Goal: Task Accomplishment & Management: Manage account settings

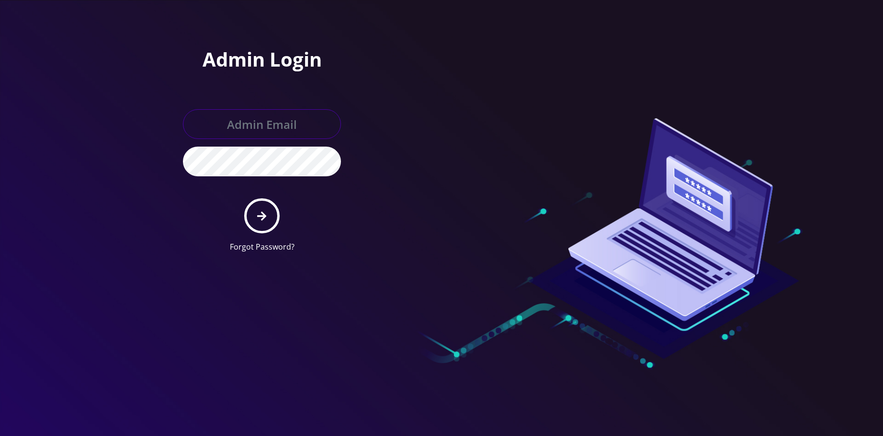
type input "[EMAIL_ADDRESS][DOMAIN_NAME]"
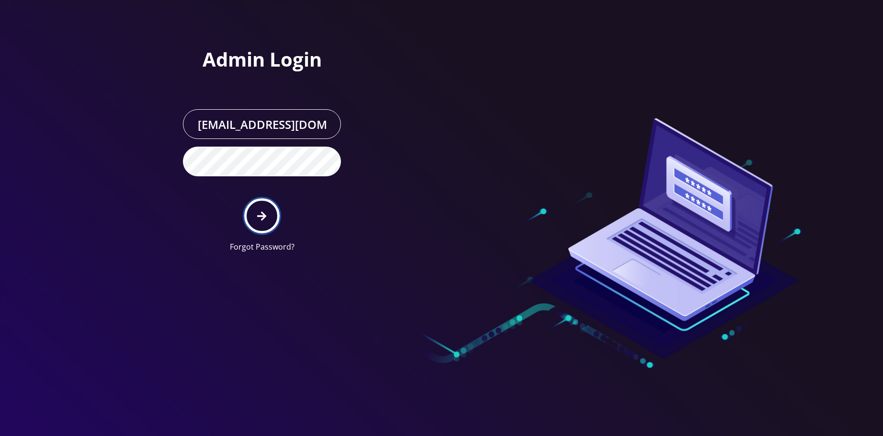
click at [259, 215] on icon "submit" at bounding box center [261, 215] width 9 height 9
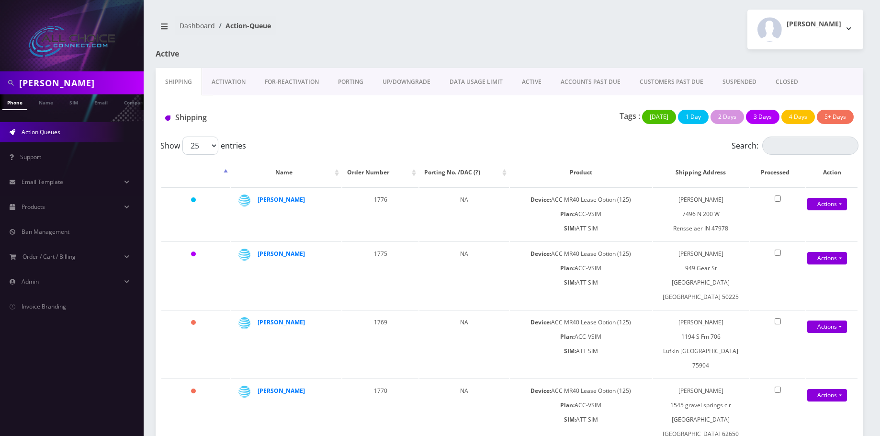
click at [32, 78] on input "BOBBI" at bounding box center [80, 83] width 122 height 18
paste input "orchardt"
type input "[PERSON_NAME]"
click at [50, 103] on link "Name" at bounding box center [46, 102] width 24 height 16
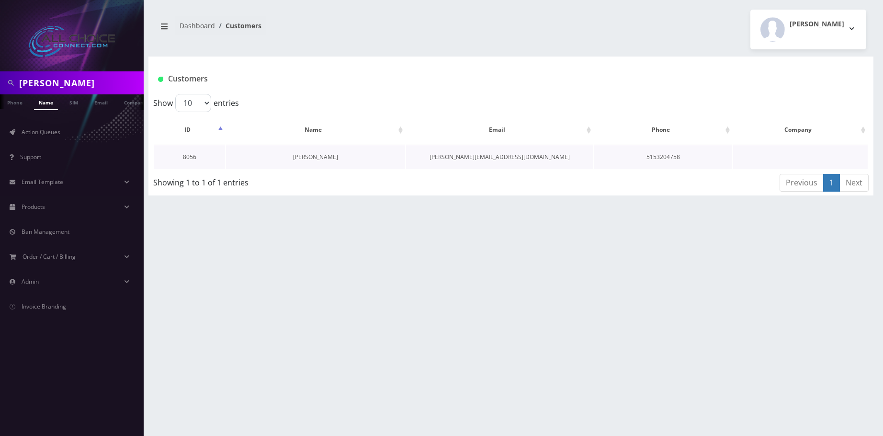
click at [311, 158] on link "Daniel Borchardt" at bounding box center [315, 157] width 45 height 8
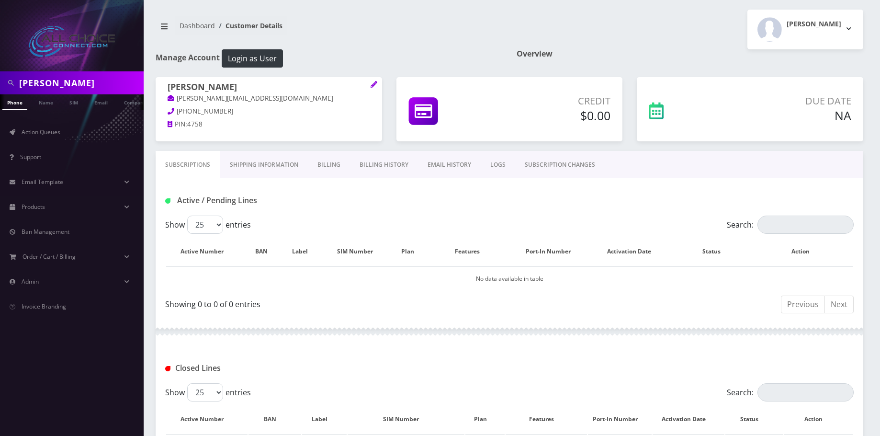
click at [334, 164] on link "Billing" at bounding box center [329, 165] width 42 height 28
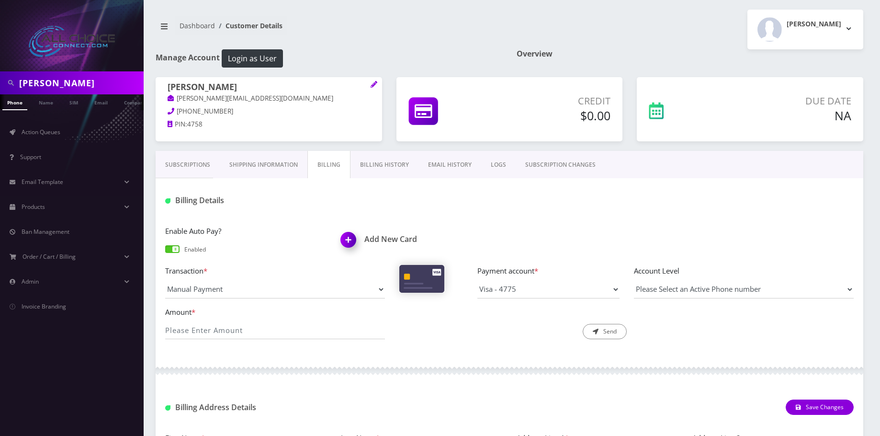
click at [381, 166] on link "Billing History" at bounding box center [385, 165] width 68 height 28
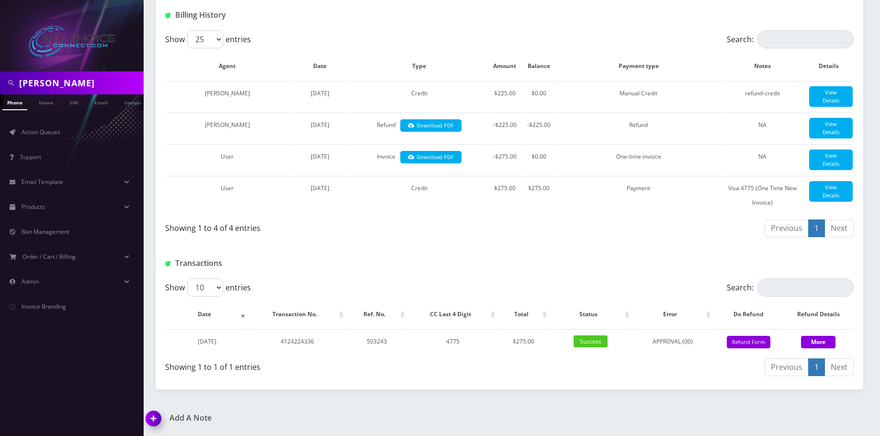
scroll to position [202, 0]
drag, startPoint x: 556, startPoint y: 186, endPoint x: 527, endPoint y: 191, distance: 30.2
click at [527, 191] on tr "User August 23, 2025 Credit $275.00 $275.00 Payment Visa 4775 (One Time New Inv…" at bounding box center [509, 195] width 687 height 39
click at [581, 201] on td "Payment" at bounding box center [638, 195] width 165 height 39
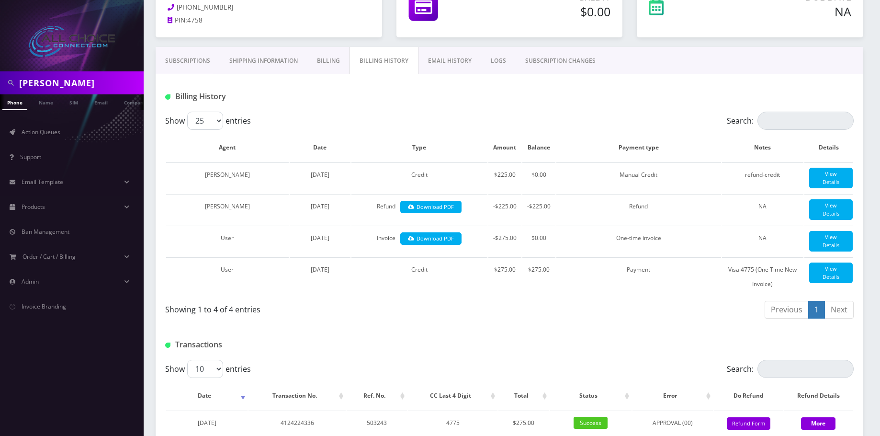
scroll to position [0, 0]
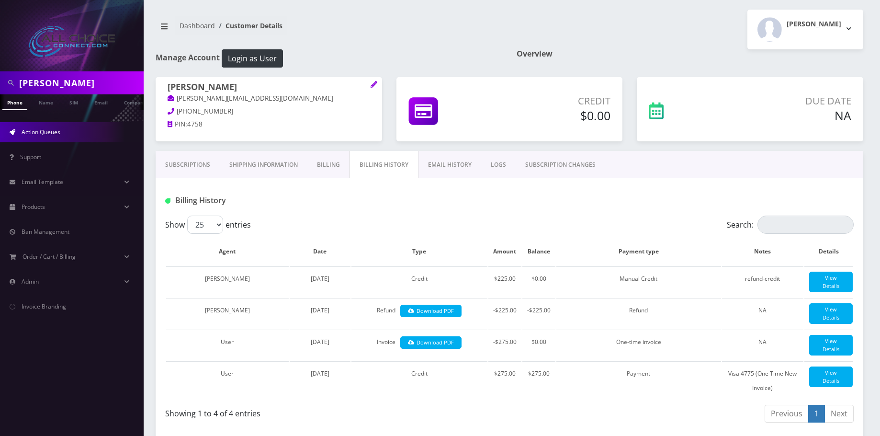
click at [29, 132] on span "Action Queues" at bounding box center [41, 132] width 39 height 8
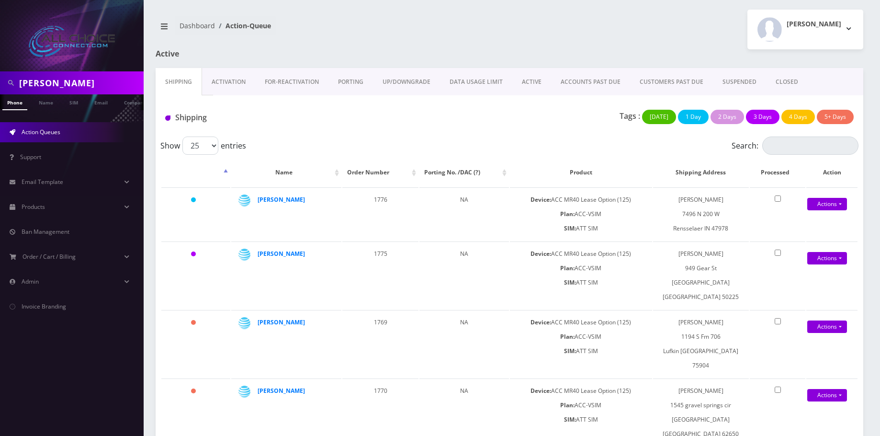
click at [667, 80] on link "CUSTOMERS PAST DUE" at bounding box center [671, 82] width 83 height 28
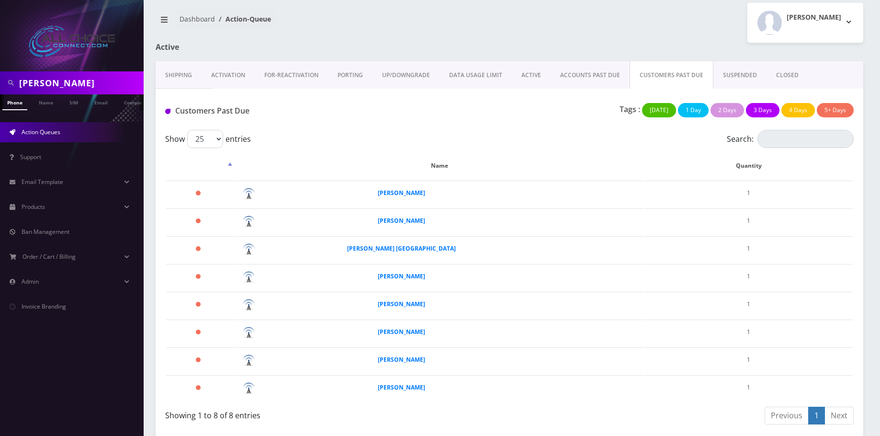
scroll to position [9, 0]
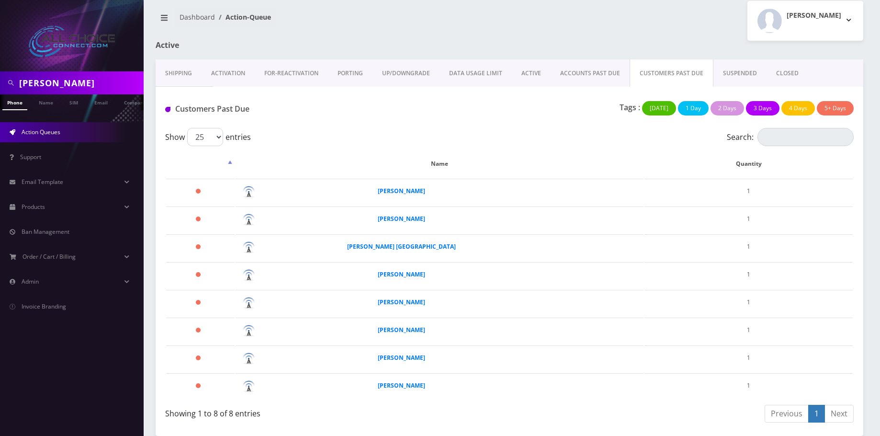
click at [578, 77] on link "ACCOUNTS PAST DUE" at bounding box center [590, 73] width 79 height 28
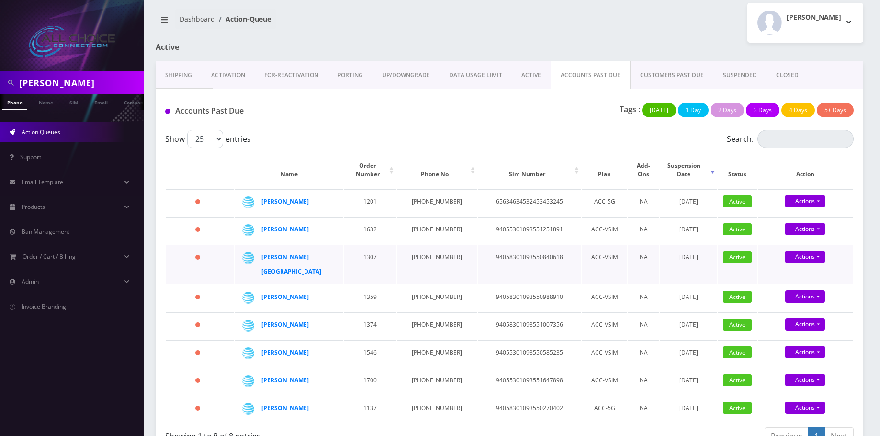
scroll to position [9, 0]
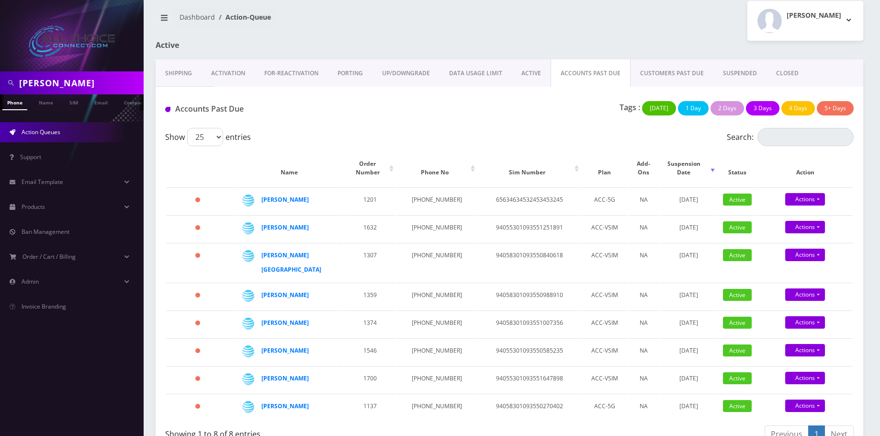
click at [737, 71] on link "SUSPENDED" at bounding box center [739, 73] width 53 height 28
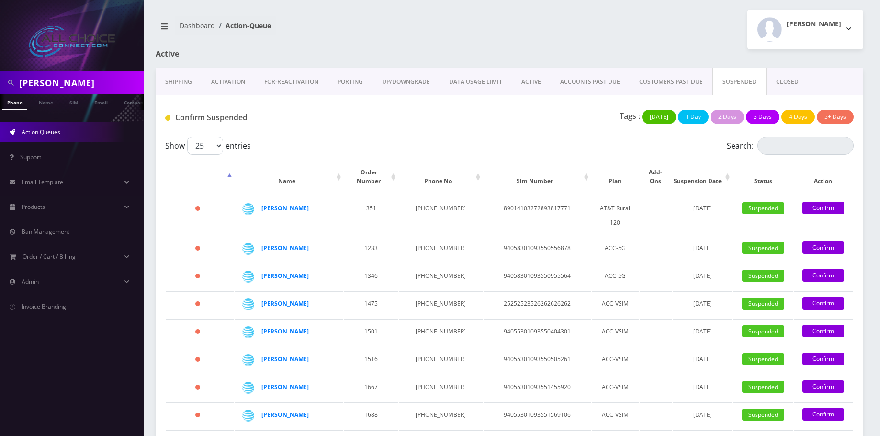
click at [598, 81] on link "ACCOUNTS PAST DUE" at bounding box center [590, 82] width 79 height 28
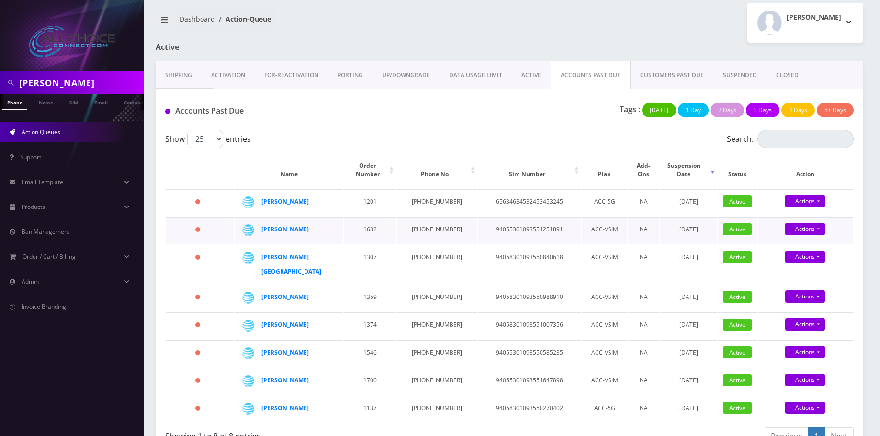
scroll to position [9, 0]
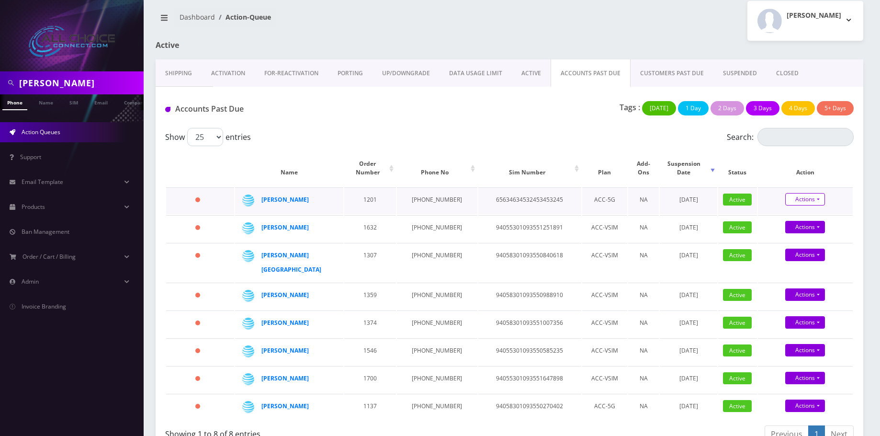
click at [808, 194] on link "Actions" at bounding box center [805, 199] width 40 height 12
click at [771, 177] on th "Action" at bounding box center [805, 168] width 95 height 36
click at [806, 399] on link "Actions" at bounding box center [805, 405] width 40 height 12
click at [799, 367] on link "Suspend" at bounding box center [813, 374] width 95 height 14
type input "10/14/2025"
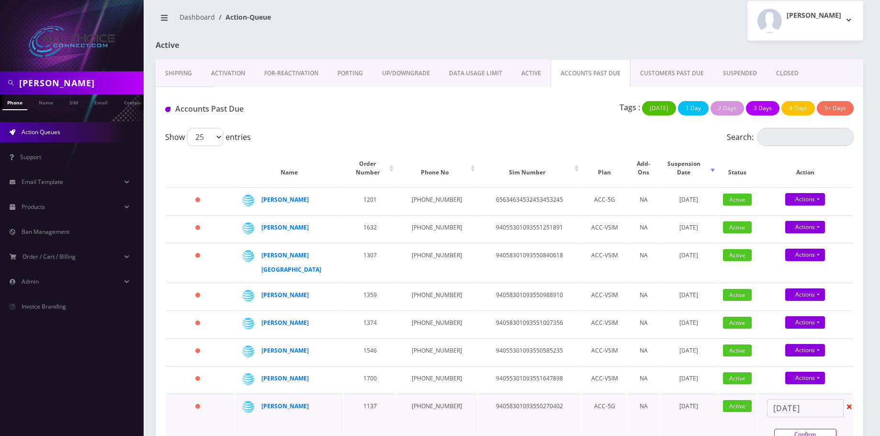
click at [810, 429] on link "Confirm" at bounding box center [805, 434] width 62 height 11
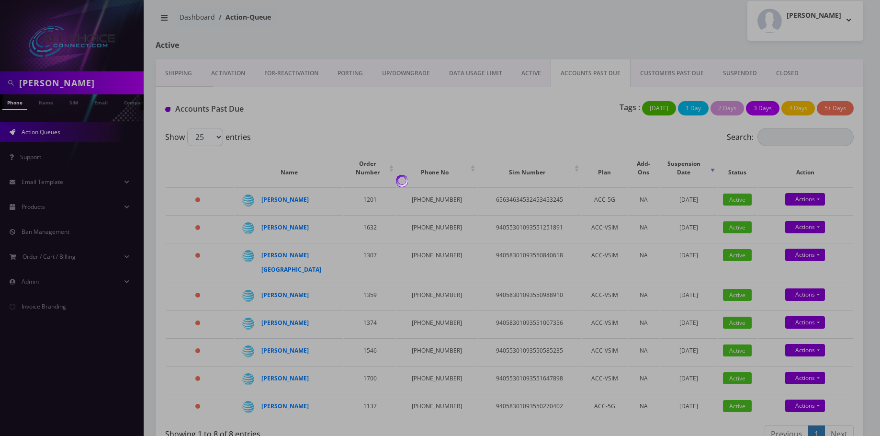
scroll to position [0, 0]
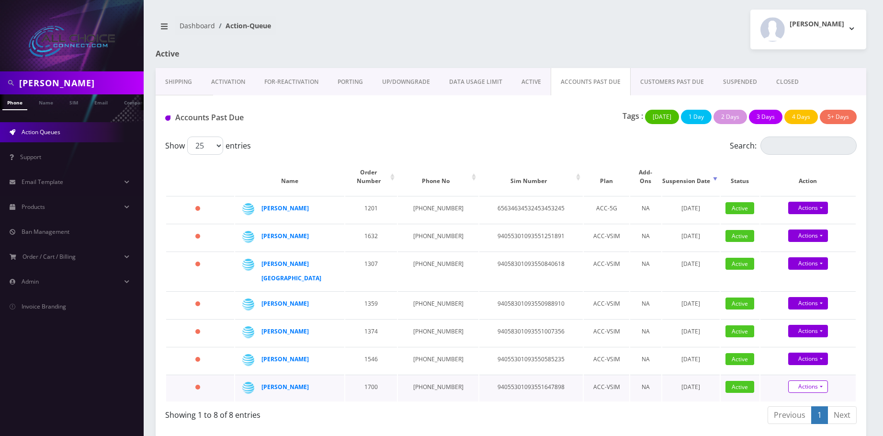
click at [809, 380] on link "Actions" at bounding box center [808, 386] width 40 height 12
click at [798, 348] on link "Suspend" at bounding box center [816, 355] width 95 height 14
type input "10/14/2025"
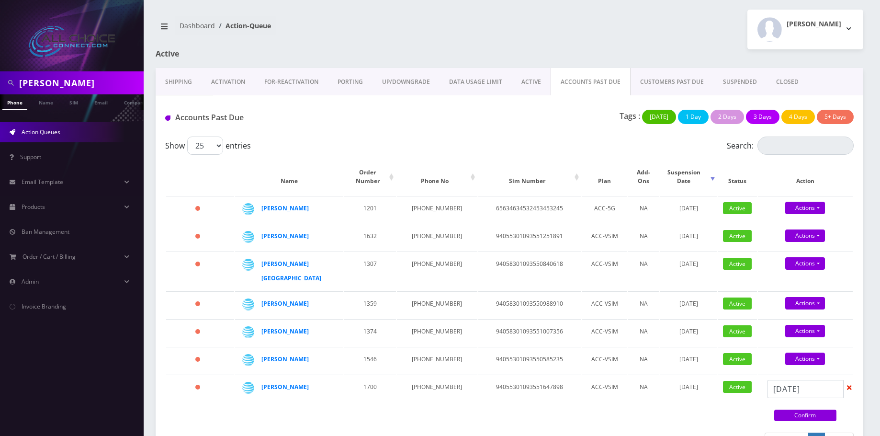
drag, startPoint x: 820, startPoint y: 396, endPoint x: 820, endPoint y: 389, distance: 7.7
click at [820, 409] on link "Confirm" at bounding box center [805, 414] width 62 height 11
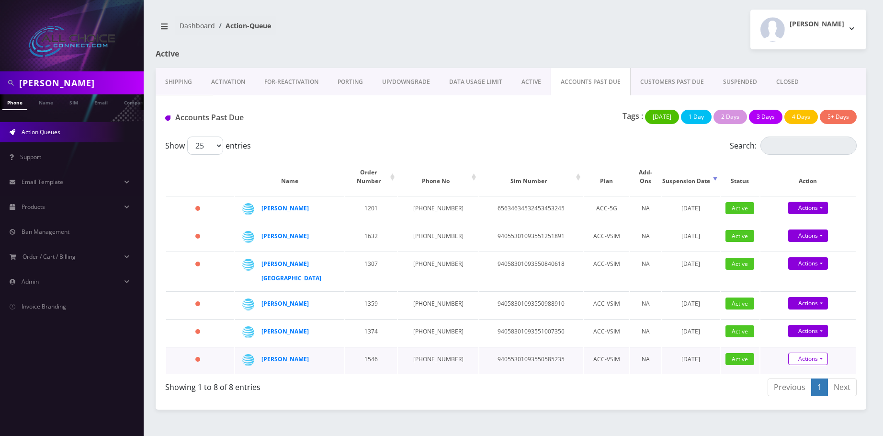
click at [809, 352] on link "Actions" at bounding box center [808, 358] width 40 height 12
click at [793, 320] on link "Suspend" at bounding box center [816, 327] width 95 height 14
type input "10/14/2025"
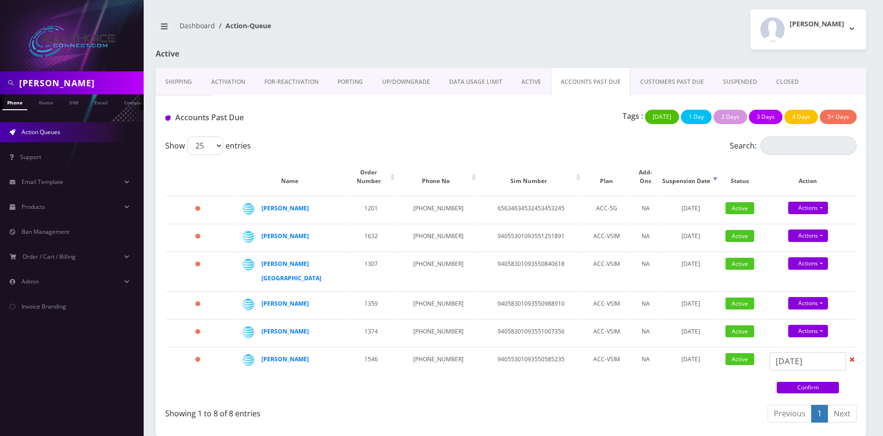
drag, startPoint x: 817, startPoint y: 368, endPoint x: 817, endPoint y: 359, distance: 8.6
click at [817, 382] on link "Confirm" at bounding box center [808, 387] width 62 height 11
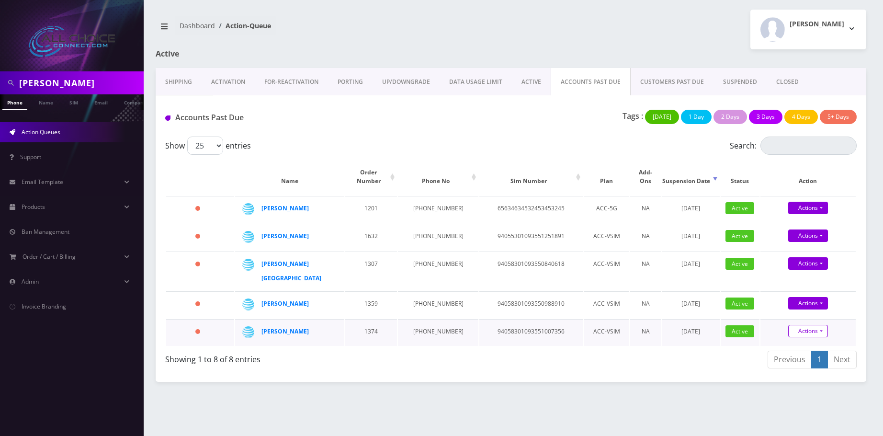
click at [810, 325] on link "Actions" at bounding box center [808, 331] width 40 height 12
click at [795, 292] on link "Suspend" at bounding box center [816, 299] width 95 height 14
type input "10/14/2025"
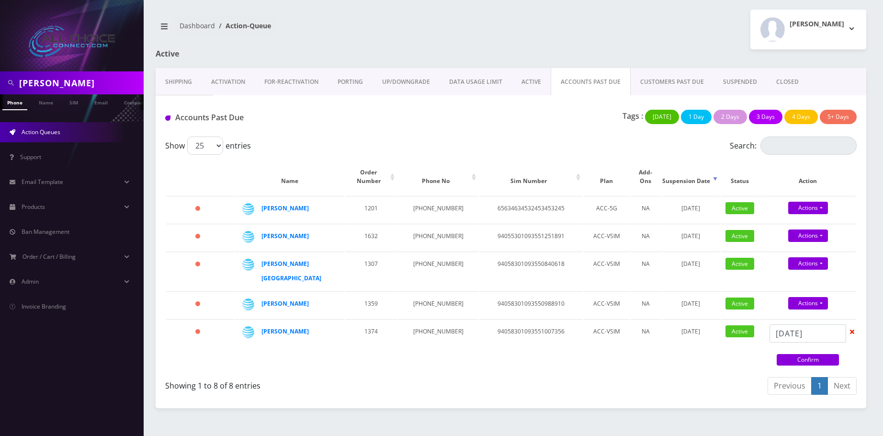
click at [818, 354] on link "Confirm" at bounding box center [808, 359] width 62 height 11
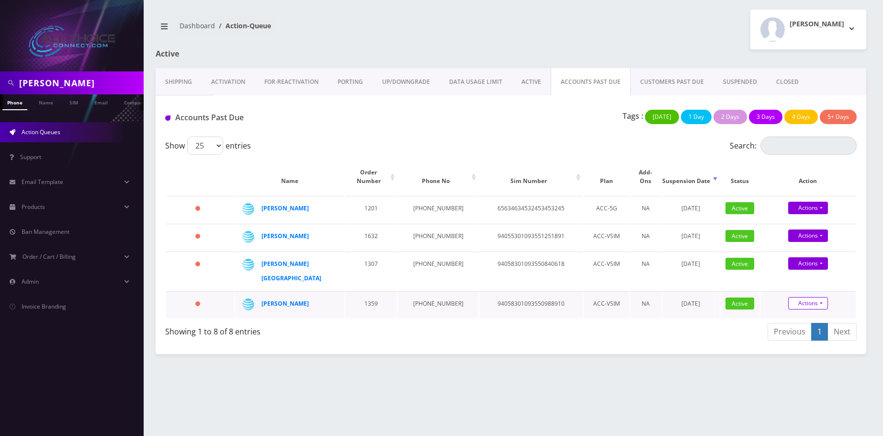
click at [810, 297] on link "Actions" at bounding box center [808, 303] width 40 height 12
click at [799, 264] on link "Suspend" at bounding box center [816, 271] width 95 height 14
type input "10/14/2025"
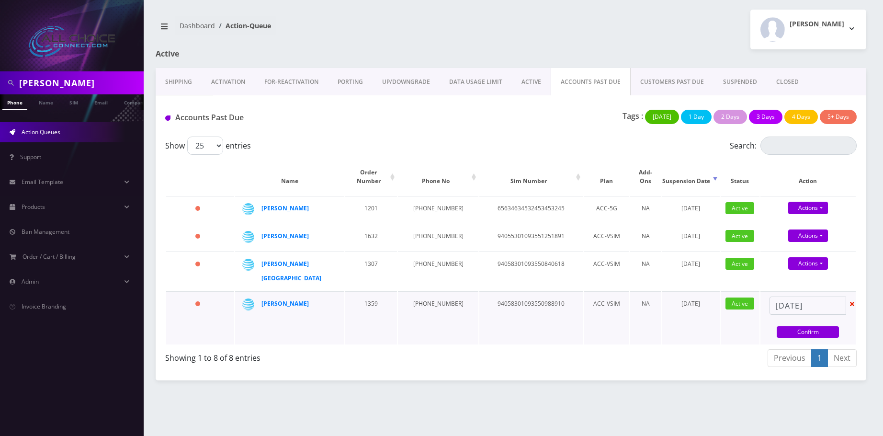
drag, startPoint x: 810, startPoint y: 308, endPoint x: 810, endPoint y: 300, distance: 8.6
click at [810, 305] on div "10/14/2025 Confirm" at bounding box center [807, 317] width 95 height 43
click at [810, 257] on link "Actions" at bounding box center [808, 263] width 40 height 12
click at [803, 274] on link "Suspend" at bounding box center [816, 281] width 95 height 14
type input "10/14/2025"
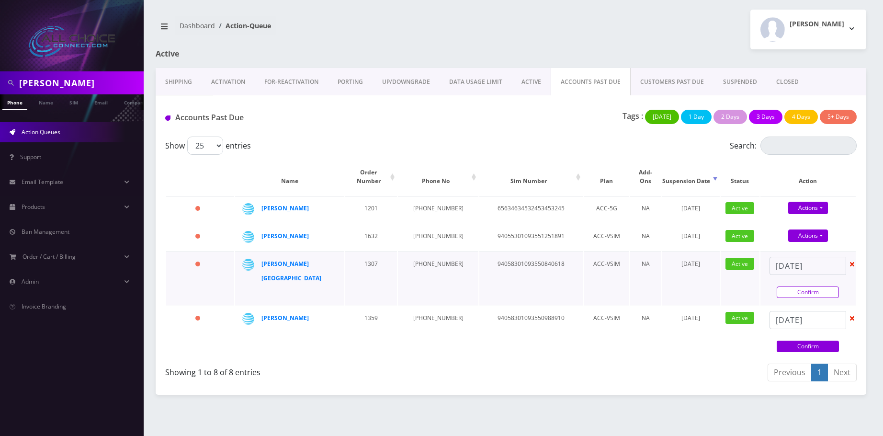
click at [805, 286] on link "Confirm" at bounding box center [808, 291] width 62 height 11
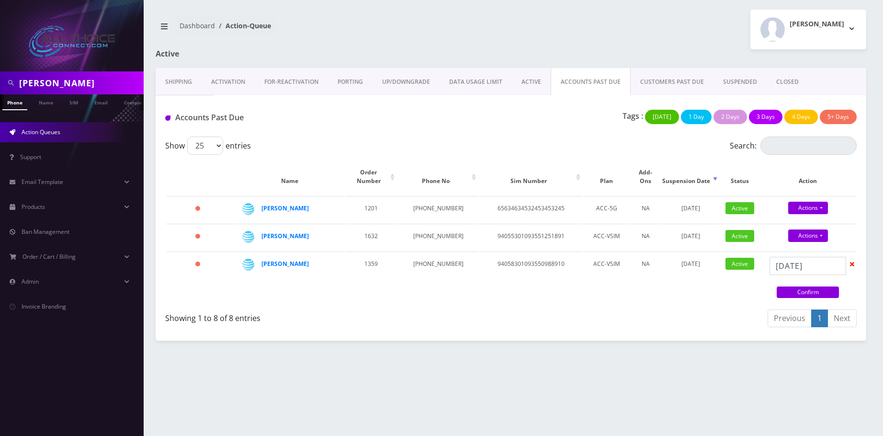
click at [805, 286] on link "Confirm" at bounding box center [808, 291] width 62 height 11
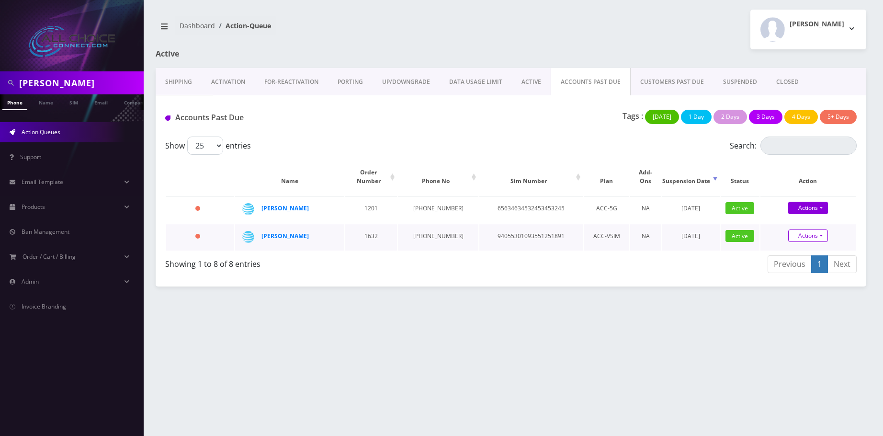
click at [807, 229] on link "Actions" at bounding box center [808, 235] width 40 height 12
click at [794, 197] on link "Suspend" at bounding box center [816, 204] width 95 height 14
type input "10/14/2025"
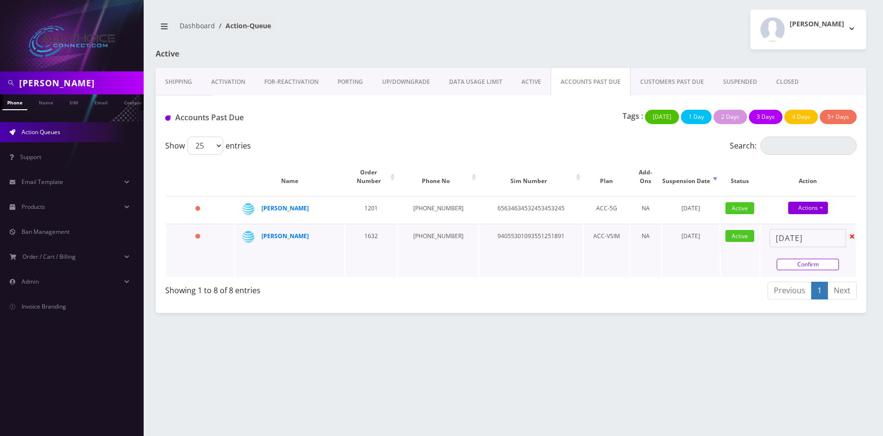
click at [807, 259] on link "Confirm" at bounding box center [808, 264] width 62 height 11
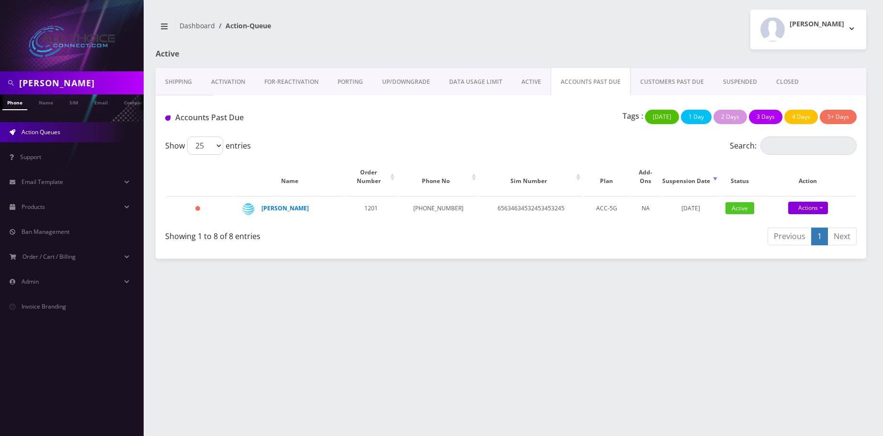
click at [728, 79] on link "SUSPENDED" at bounding box center [739, 82] width 53 height 28
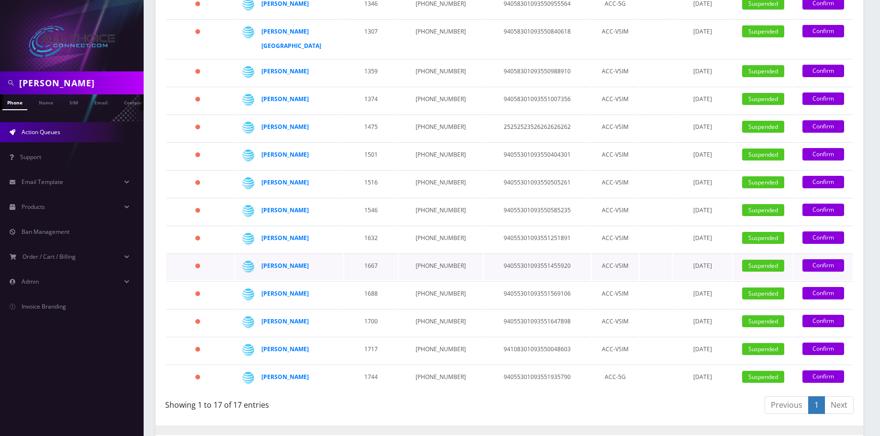
scroll to position [335, 0]
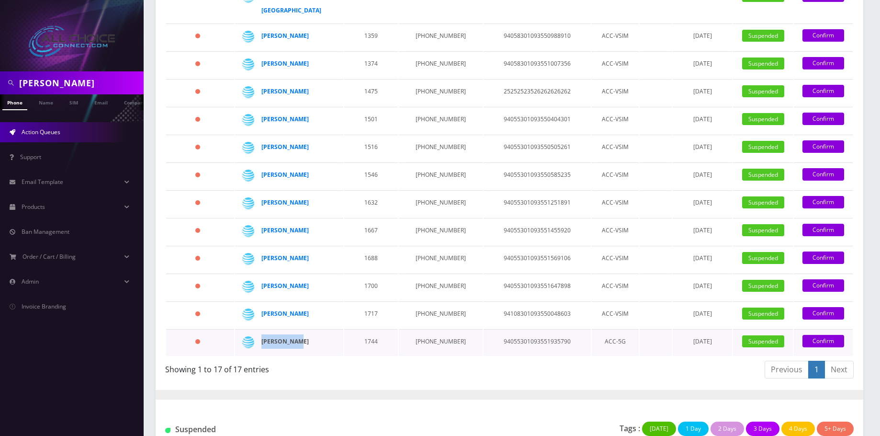
drag, startPoint x: 307, startPoint y: 309, endPoint x: 261, endPoint y: 309, distance: 46.4
click at [261, 334] on div "Jacob Simon" at bounding box center [295, 341] width 69 height 14
click at [280, 337] on strong "[PERSON_NAME]" at bounding box center [284, 341] width 47 height 8
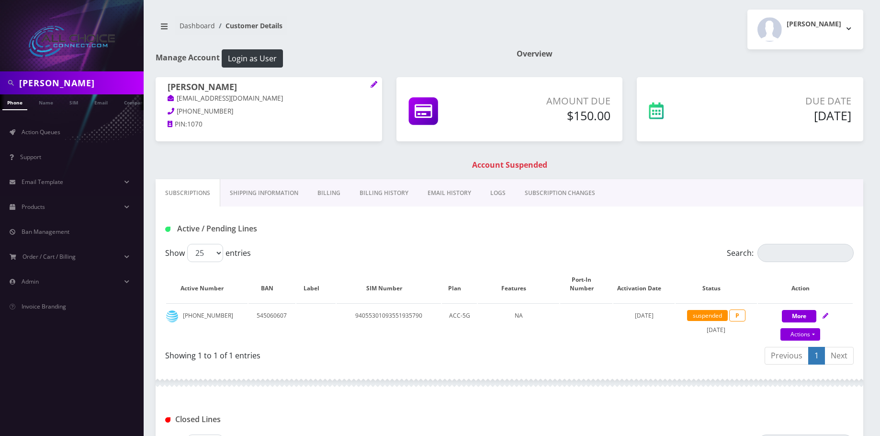
click at [332, 192] on link "Billing" at bounding box center [329, 193] width 42 height 28
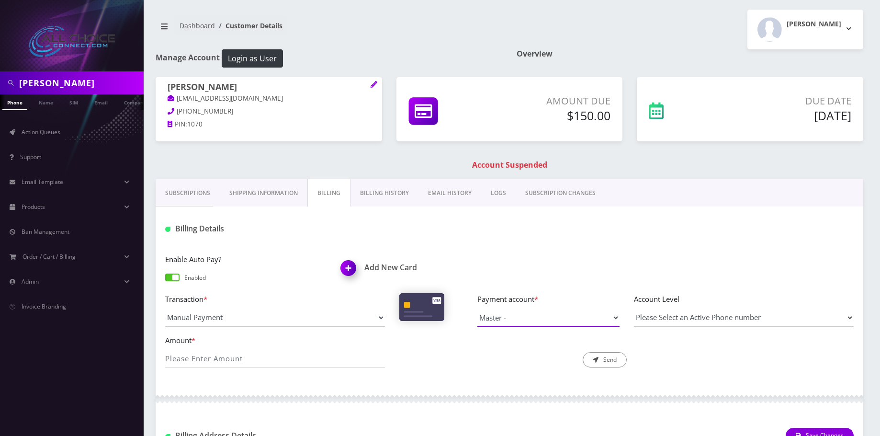
click at [507, 322] on select "Master -" at bounding box center [548, 317] width 142 height 18
drag, startPoint x: 224, startPoint y: 110, endPoint x: 177, endPoint y: 108, distance: 46.5
click at [177, 108] on p "[PHONE_NUMBER]" at bounding box center [269, 111] width 203 height 11
copy span "[PHONE_NUMBER]"
click at [58, 86] on input "[PERSON_NAME]" at bounding box center [80, 83] width 122 height 18
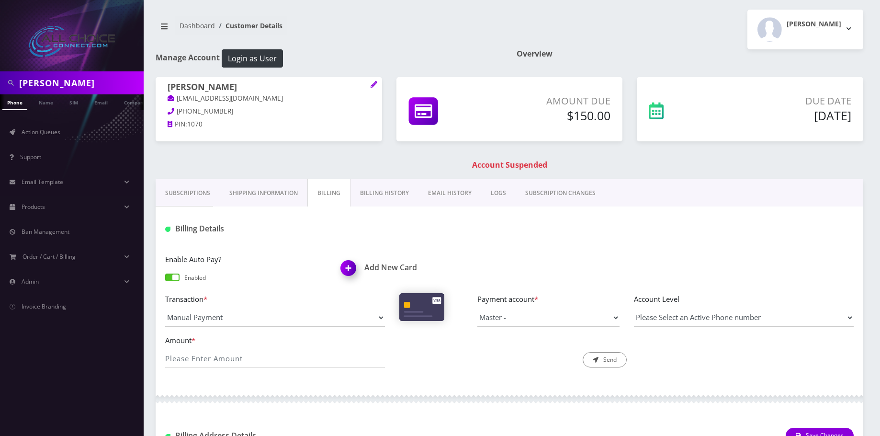
click at [58, 86] on input "[PERSON_NAME]" at bounding box center [80, 83] width 122 height 18
drag, startPoint x: 38, startPoint y: 101, endPoint x: 75, endPoint y: 119, distance: 41.1
click at [38, 101] on link "Name" at bounding box center [46, 101] width 24 height 15
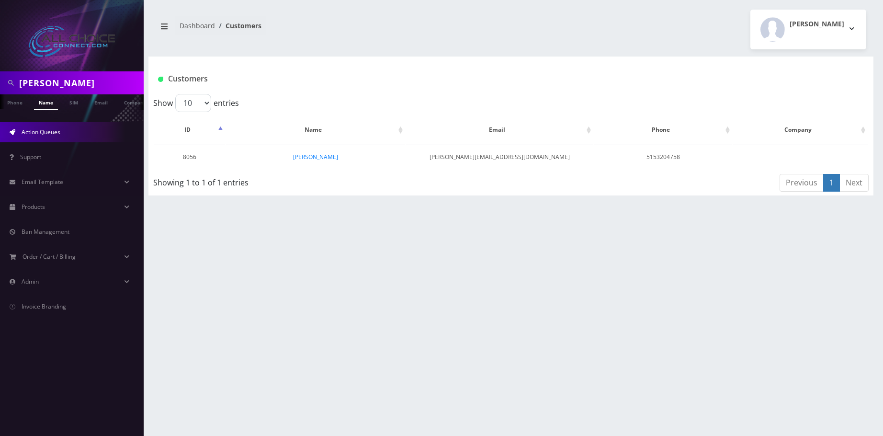
click at [70, 138] on link "Action Queues" at bounding box center [72, 132] width 144 height 20
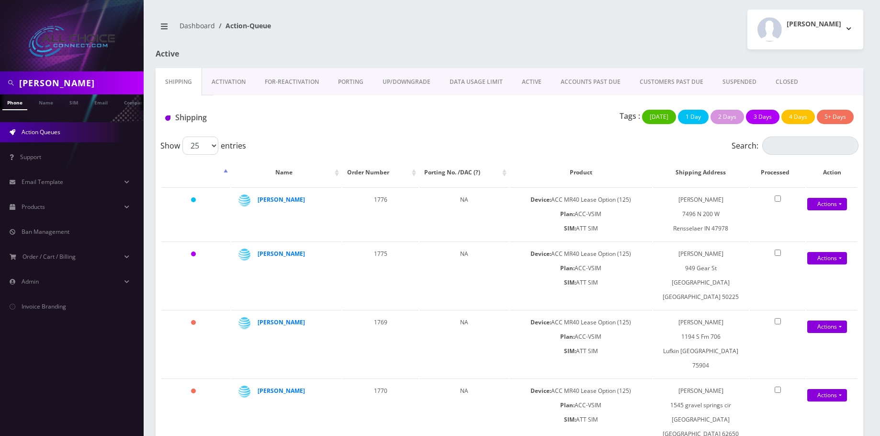
click at [724, 78] on link "SUSPENDED" at bounding box center [739, 82] width 53 height 28
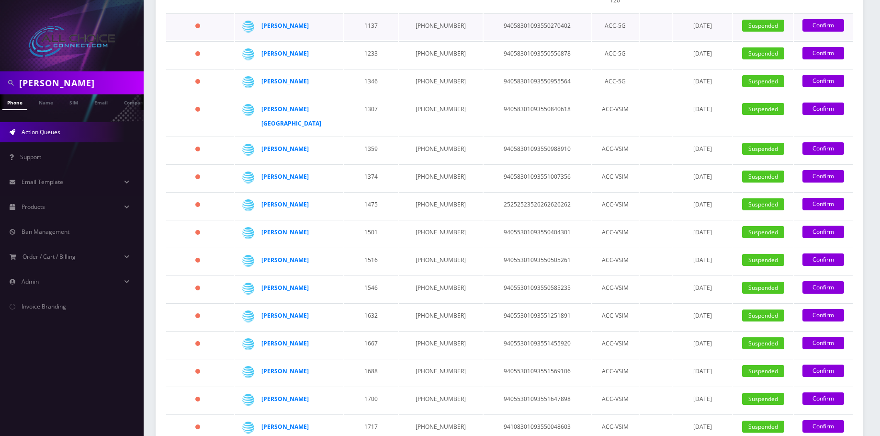
scroll to position [239, 0]
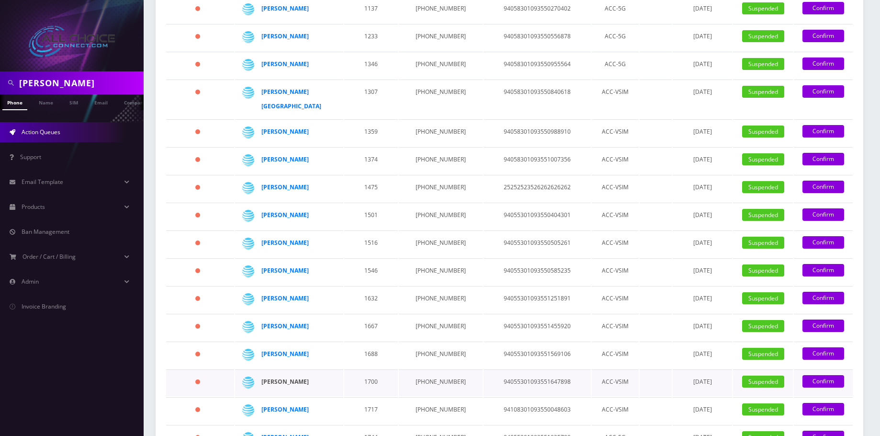
click at [277, 377] on strong "[PERSON_NAME]" at bounding box center [284, 381] width 47 height 8
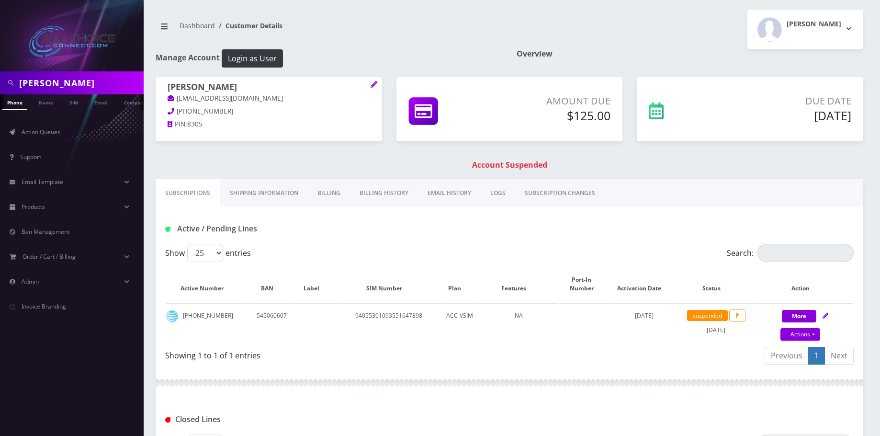
click at [389, 192] on link "Billing History" at bounding box center [384, 193] width 68 height 28
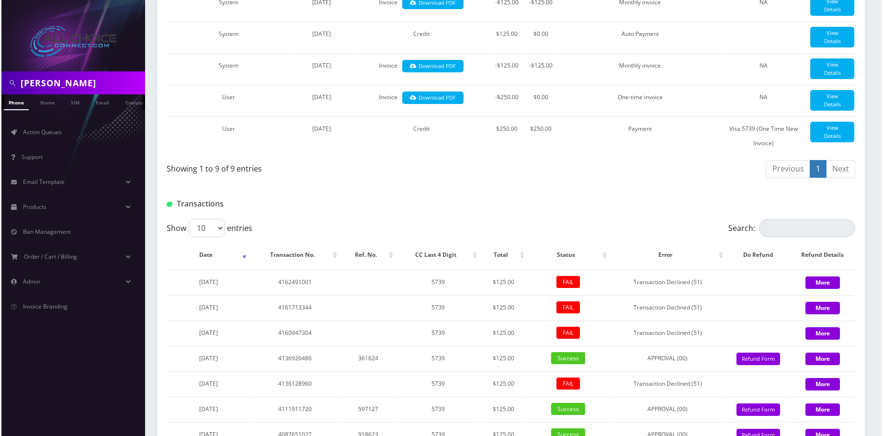
scroll to position [144, 0]
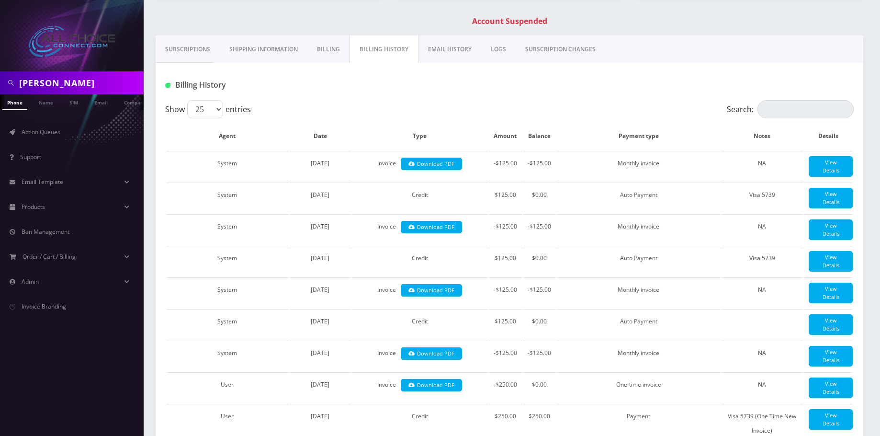
click at [337, 49] on link "Billing" at bounding box center [328, 49] width 42 height 28
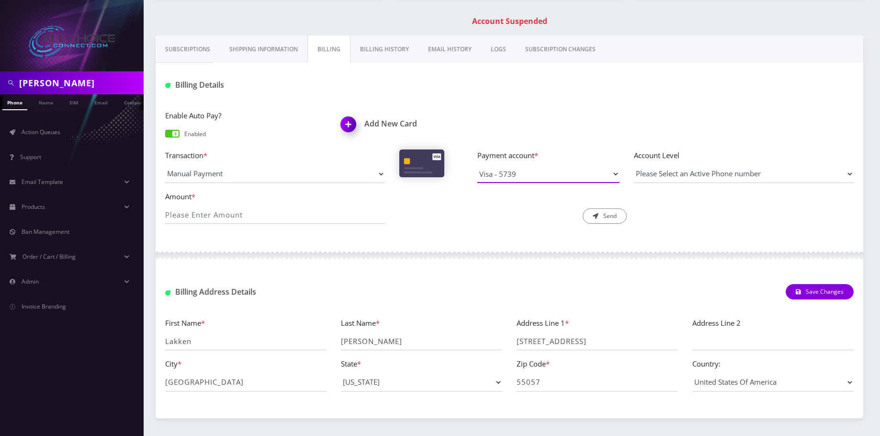
click at [513, 179] on select "Visa - 5739" at bounding box center [548, 174] width 142 height 18
click at [492, 224] on div "Description * Send" at bounding box center [509, 208] width 234 height 34
click at [216, 214] on input "Amount *" at bounding box center [275, 214] width 220 height 18
click at [350, 124] on img at bounding box center [350, 127] width 28 height 28
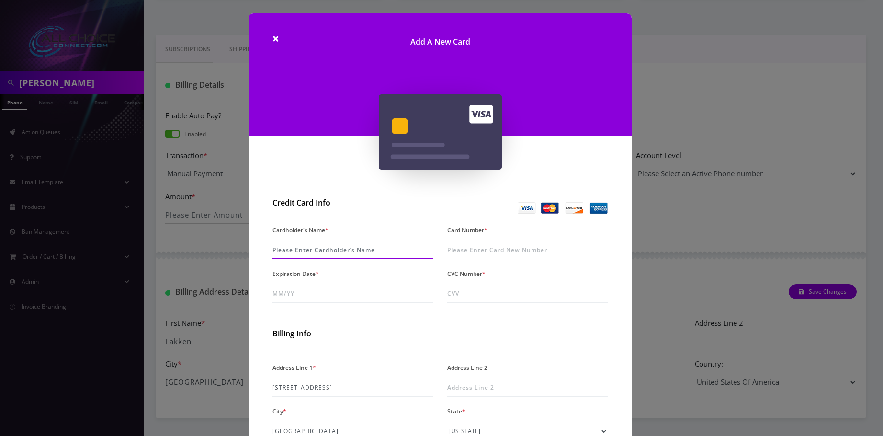
click at [366, 251] on input "Cardholder's Name *" at bounding box center [352, 250] width 160 height 18
drag, startPoint x: 290, startPoint y: 247, endPoint x: 301, endPoint y: 225, distance: 24.6
click at [290, 247] on input "Cardholder's Name *" at bounding box center [352, 250] width 160 height 18
type input "Lakken Braun"
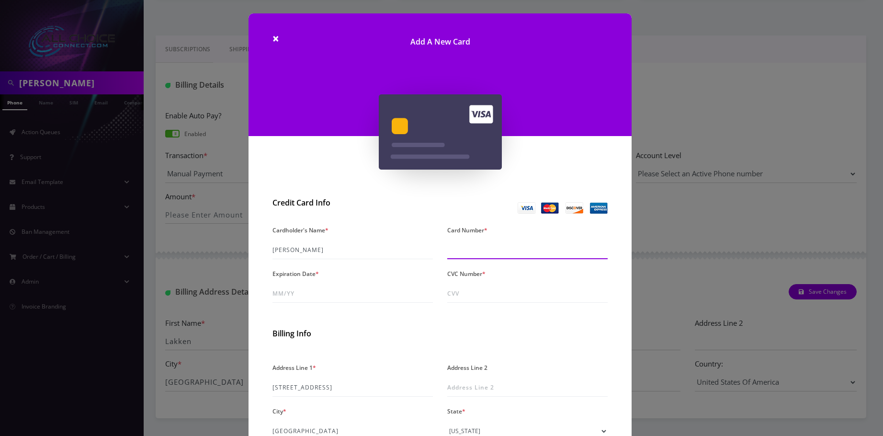
click at [501, 245] on input "Card Number *" at bounding box center [527, 250] width 160 height 18
type input "5143 7722 7447 6135"
click at [272, 294] on input "Expiration Date *" at bounding box center [352, 293] width 160 height 18
type input "05/29"
click at [452, 294] on input "CVC Number *" at bounding box center [527, 293] width 160 height 18
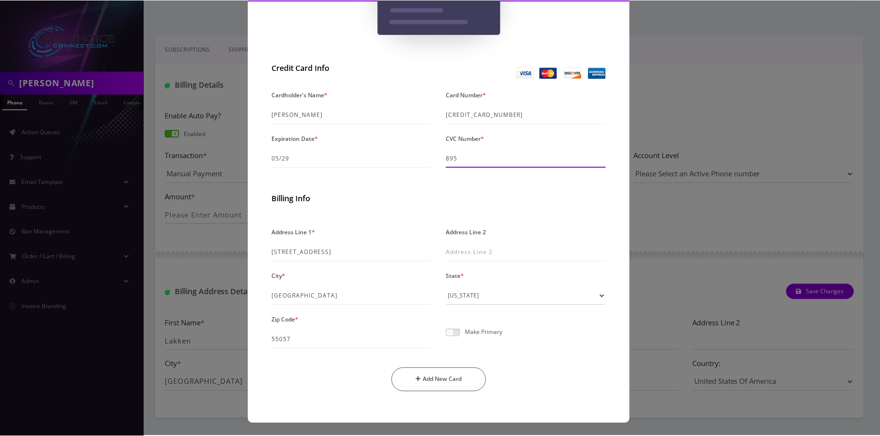
scroll to position [136, 0]
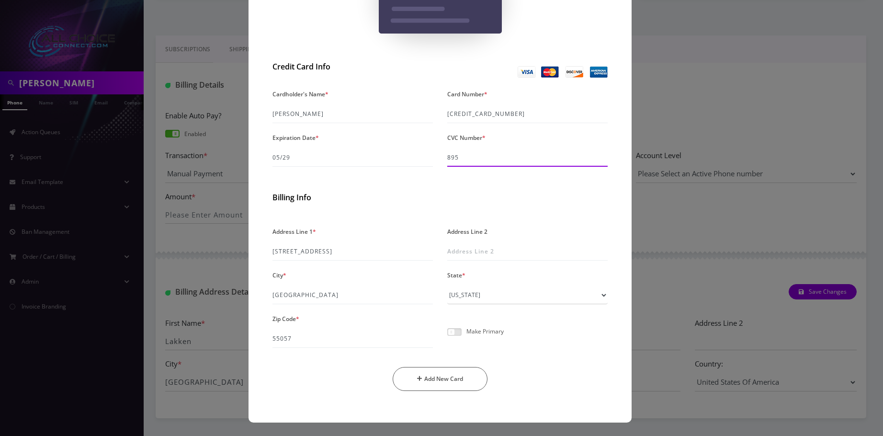
type input "895"
drag, startPoint x: 449, startPoint y: 331, endPoint x: 456, endPoint y: 348, distance: 18.7
click at [449, 331] on span at bounding box center [454, 332] width 14 height 8
click at [447, 337] on input "checkbox" at bounding box center [447, 337] width 0 height 0
click at [456, 380] on button "Add New Card" at bounding box center [440, 379] width 95 height 24
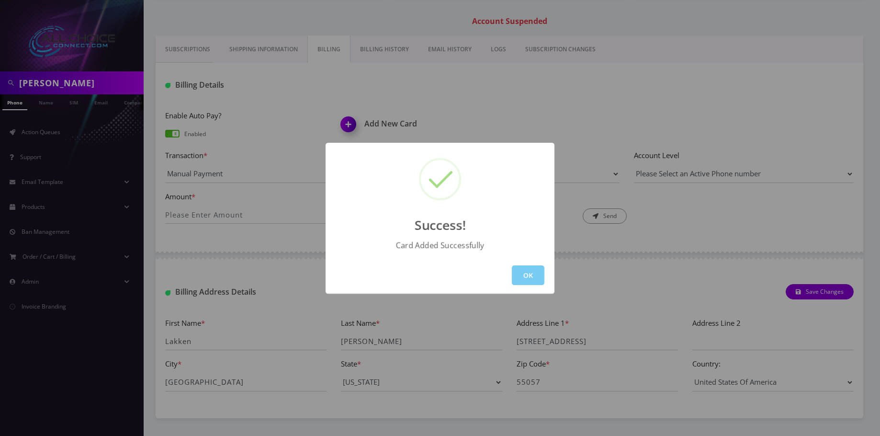
click at [528, 274] on button "OK" at bounding box center [528, 275] width 33 height 20
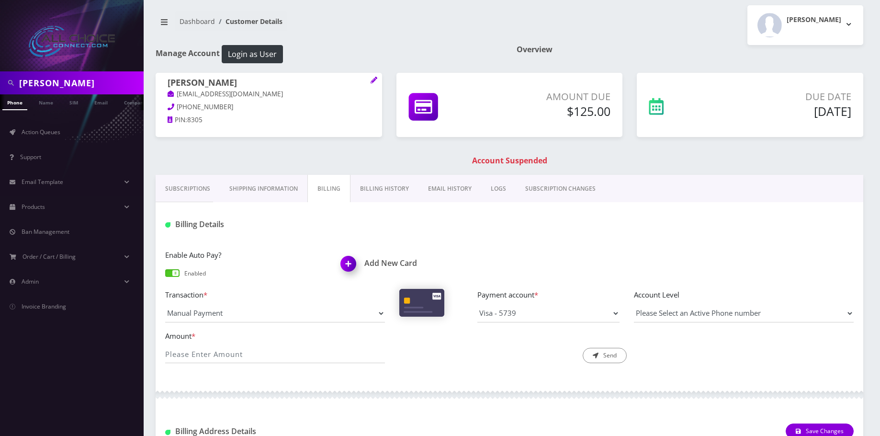
scroll to position [0, 0]
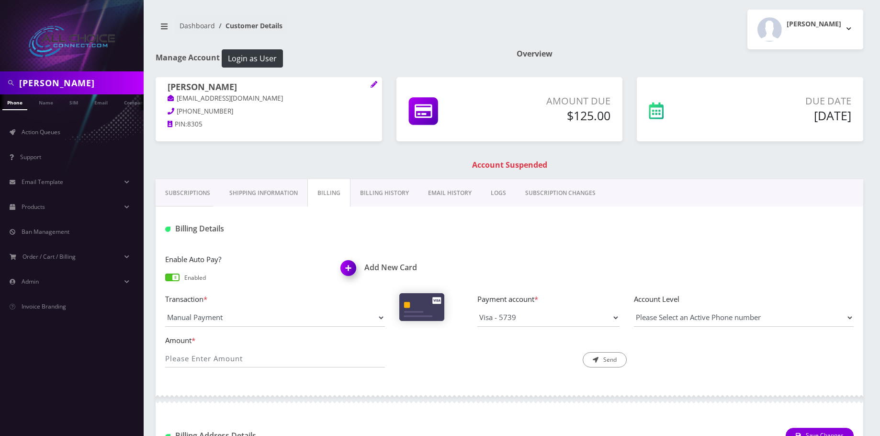
click at [217, 87] on h1 "Lakken Braun" at bounding box center [269, 87] width 203 height 11
copy h1 "[PERSON_NAME]"
click at [29, 82] on input "Borchardt" at bounding box center [80, 83] width 122 height 18
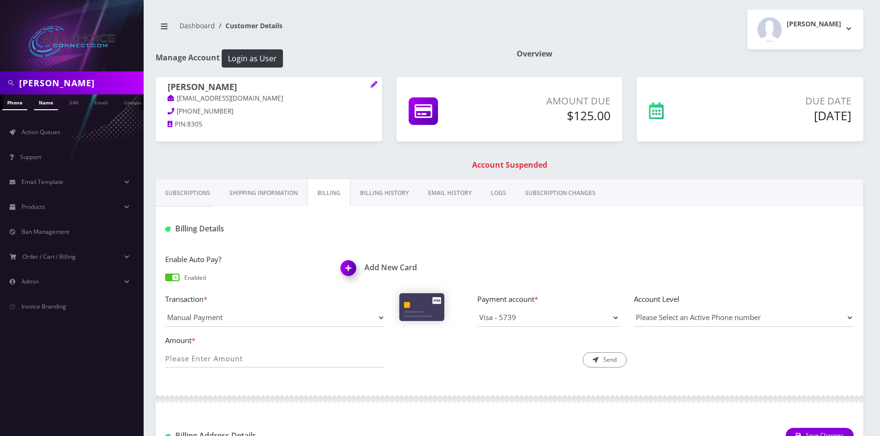
paste input "raun"
type input "[PERSON_NAME]"
click at [40, 103] on link "Name" at bounding box center [46, 102] width 24 height 16
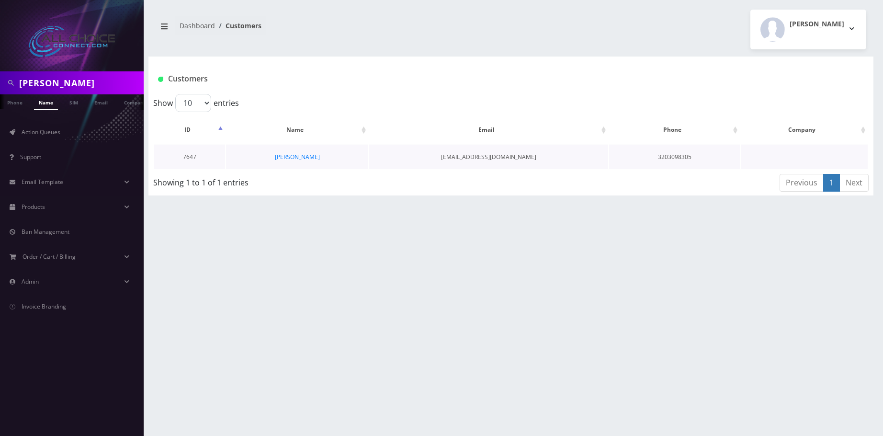
click at [273, 158] on td "[PERSON_NAME]" at bounding box center [297, 157] width 142 height 24
click at [290, 159] on link "[PERSON_NAME]" at bounding box center [297, 157] width 45 height 8
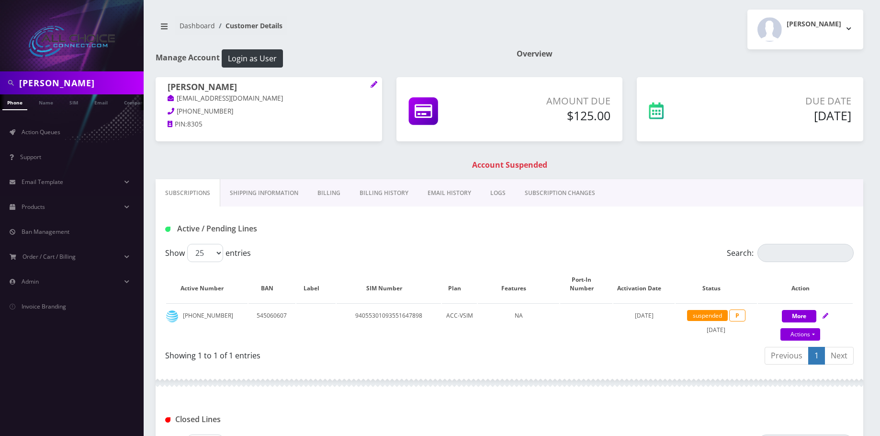
click at [325, 194] on link "Billing" at bounding box center [329, 193] width 42 height 28
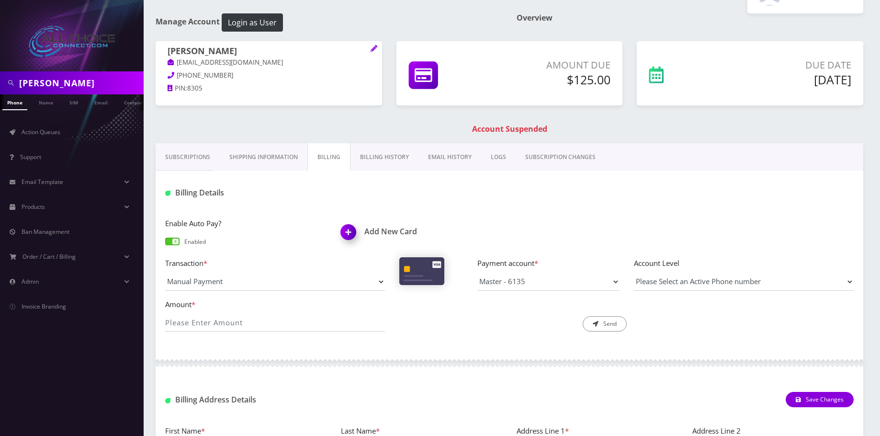
scroll to position [172, 0]
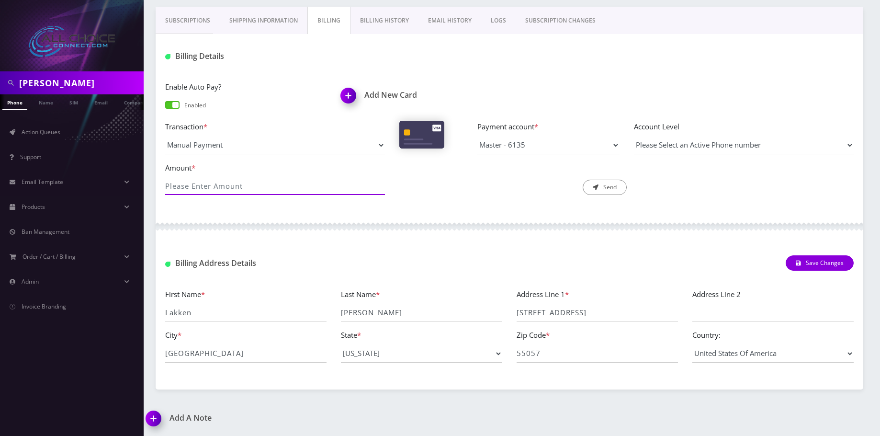
drag, startPoint x: 236, startPoint y: 190, endPoint x: 238, endPoint y: 181, distance: 8.3
click at [236, 190] on input "Amount *" at bounding box center [275, 186] width 220 height 18
type input "125"
click at [603, 185] on button "Send" at bounding box center [605, 187] width 44 height 15
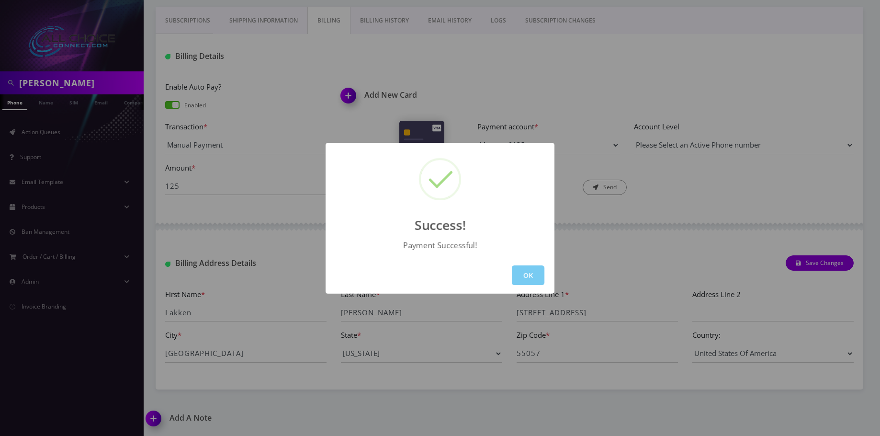
click at [535, 272] on button "OK" at bounding box center [528, 275] width 33 height 20
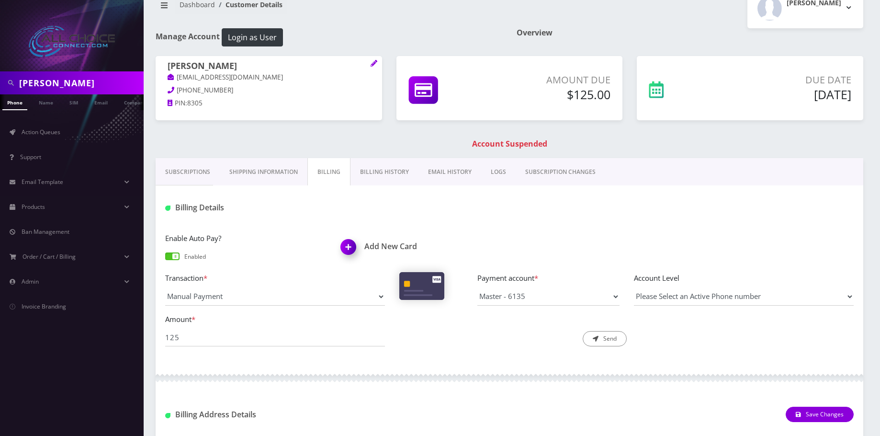
scroll to position [0, 0]
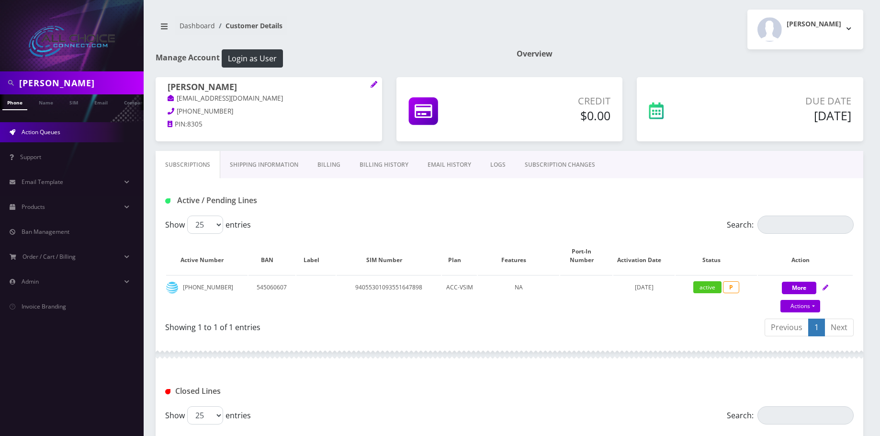
click at [37, 134] on span "Action Queues" at bounding box center [41, 132] width 39 height 8
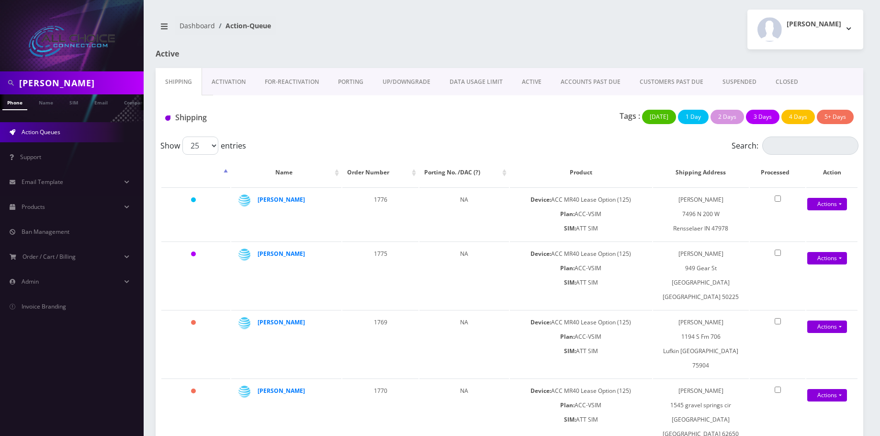
click at [731, 77] on link "SUSPENDED" at bounding box center [739, 82] width 53 height 28
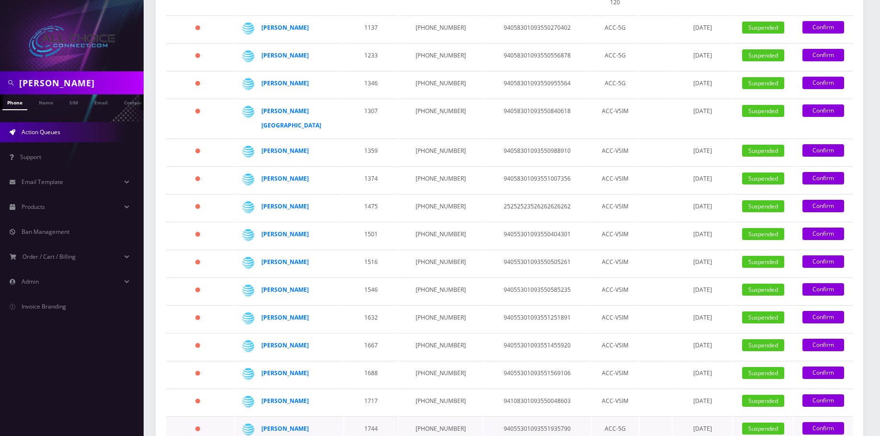
scroll to position [287, 0]
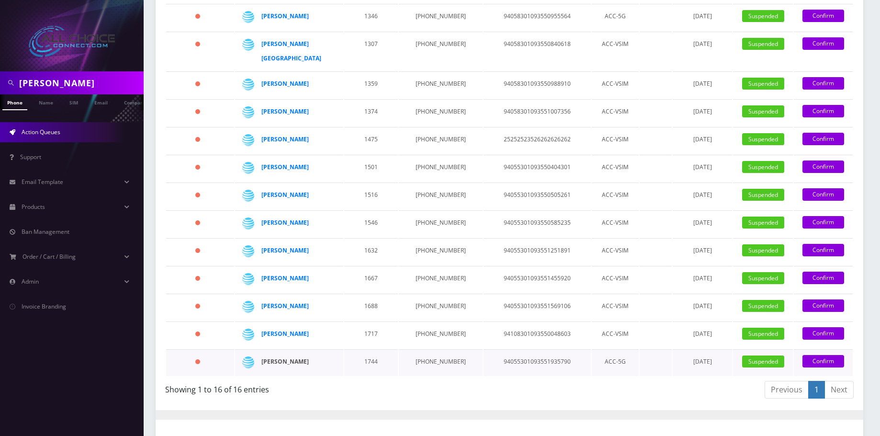
click at [276, 357] on strong "[PERSON_NAME]" at bounding box center [284, 361] width 47 height 8
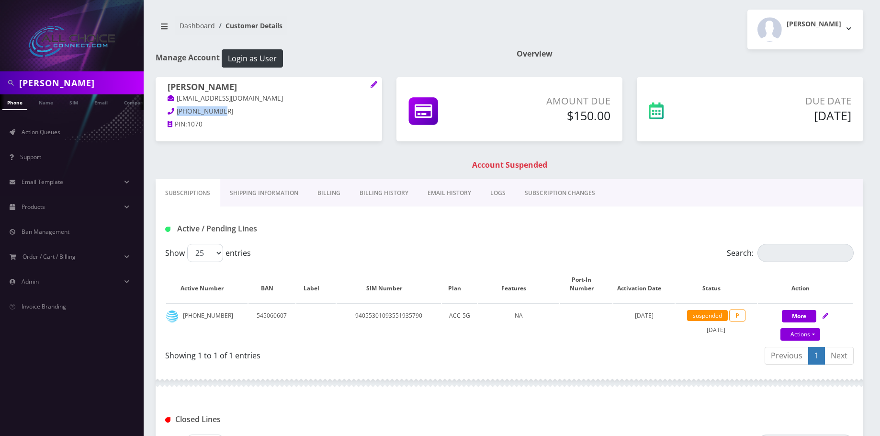
drag, startPoint x: 225, startPoint y: 111, endPoint x: 178, endPoint y: 107, distance: 47.1
click at [178, 107] on p "[PHONE_NUMBER]" at bounding box center [269, 111] width 203 height 11
copy span "[PHONE_NUMBER]"
click at [41, 102] on link "Name" at bounding box center [41, 102] width 24 height 16
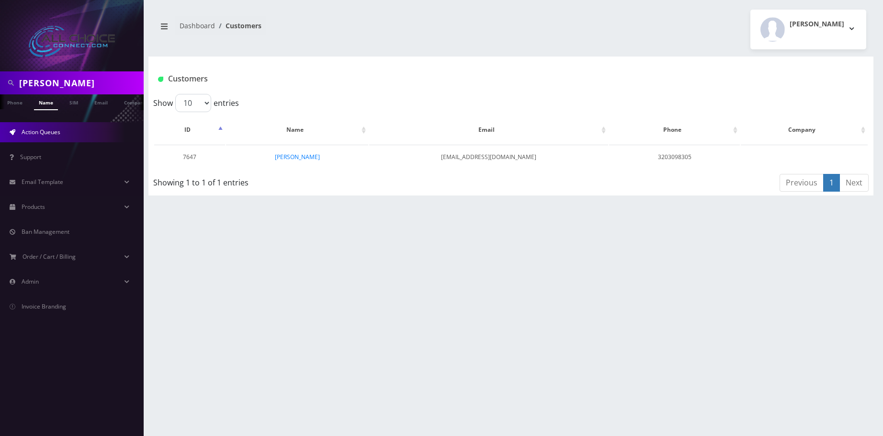
click at [45, 135] on span "Action Queues" at bounding box center [41, 132] width 39 height 8
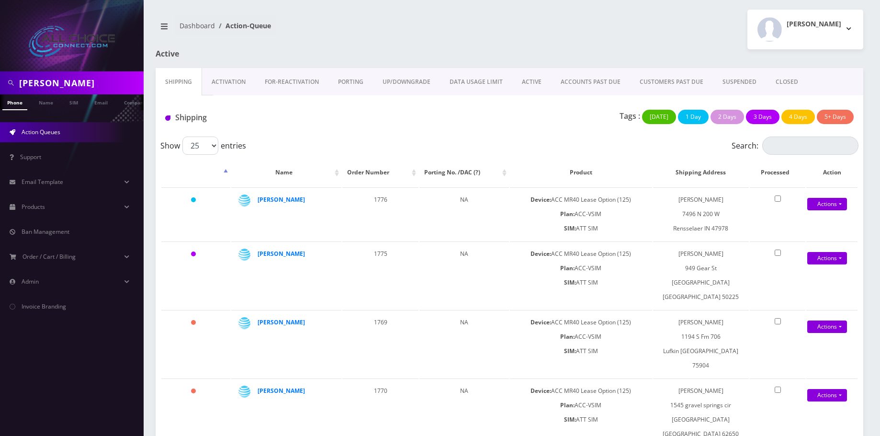
click at [735, 82] on link "SUSPENDED" at bounding box center [739, 82] width 53 height 28
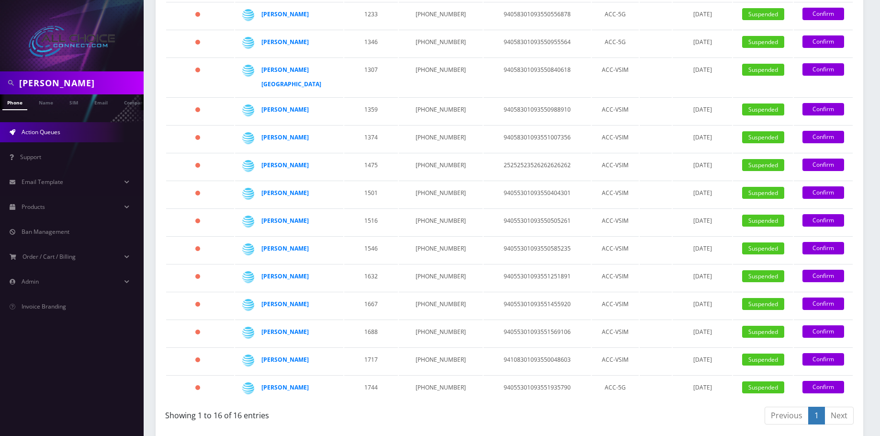
scroll to position [335, 0]
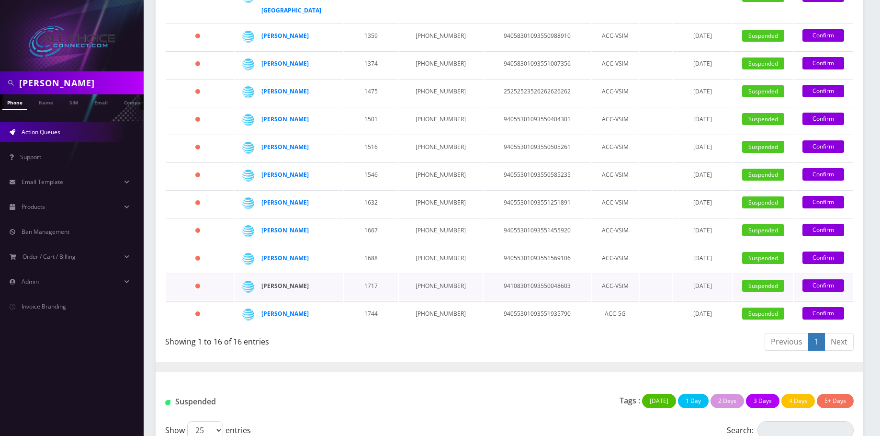
click at [305, 282] on strong "[PERSON_NAME]" at bounding box center [284, 286] width 47 height 8
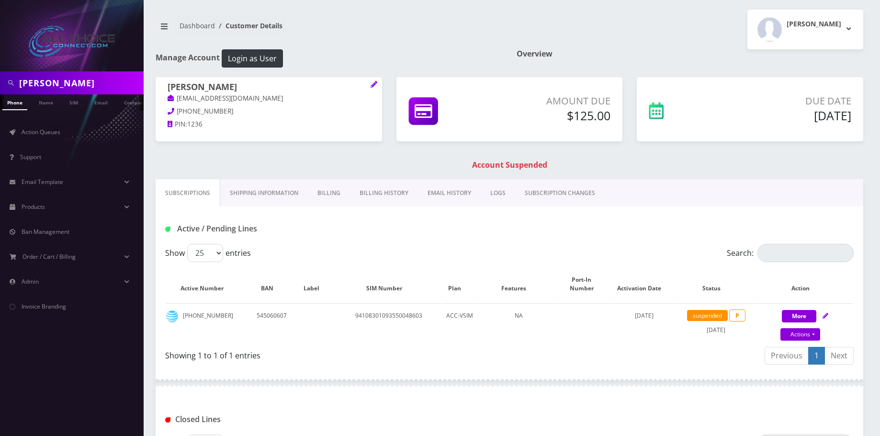
click at [336, 192] on link "Billing" at bounding box center [329, 193] width 42 height 28
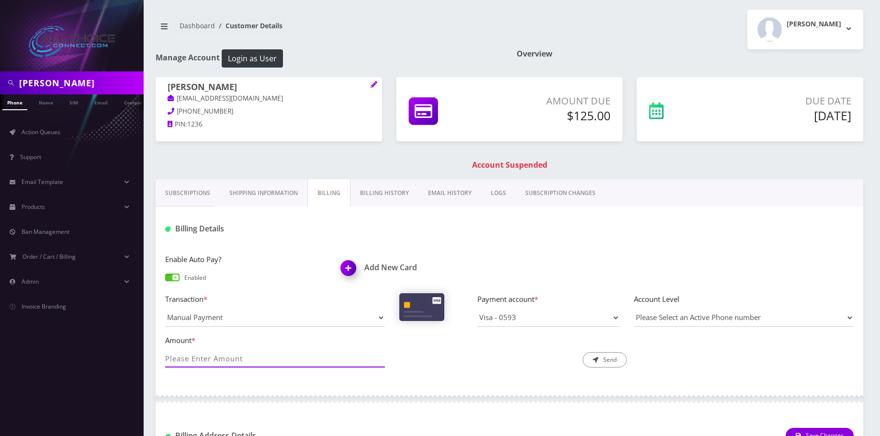
click at [245, 354] on input "Amount *" at bounding box center [275, 358] width 220 height 18
type input "125"
click at [616, 356] on button "Send" at bounding box center [605, 359] width 44 height 15
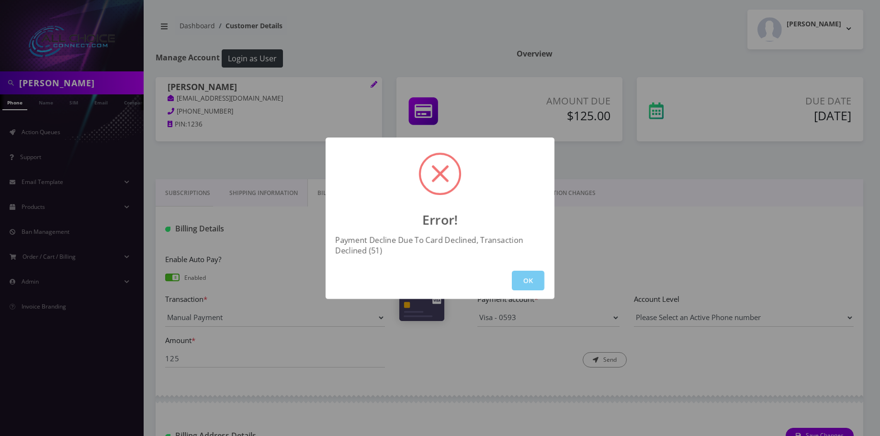
click at [526, 277] on button "OK" at bounding box center [528, 281] width 33 height 20
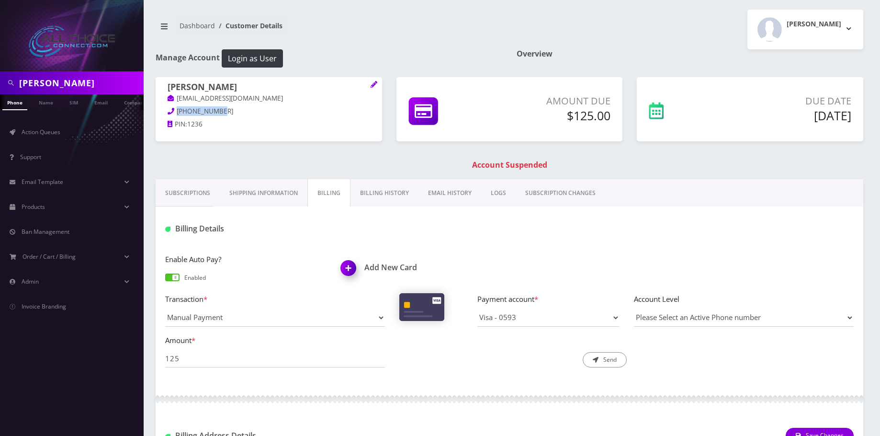
drag, startPoint x: 218, startPoint y: 113, endPoint x: 177, endPoint y: 111, distance: 41.2
click at [177, 111] on p "[PHONE_NUMBER]" at bounding box center [269, 111] width 203 height 11
copy span "[PHONE_NUMBER]"
drag, startPoint x: 168, startPoint y: 81, endPoint x: 196, endPoint y: 85, distance: 28.0
click at [199, 84] on h1 "[PERSON_NAME]" at bounding box center [269, 87] width 203 height 11
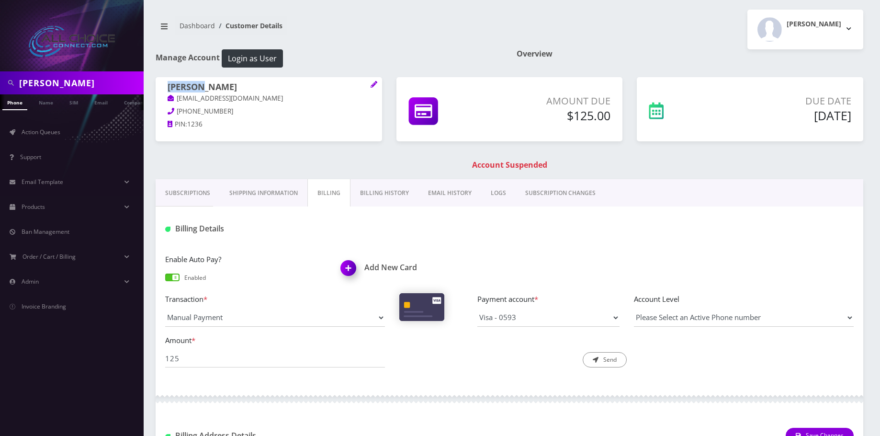
scroll to position [0, 5]
copy h1 "Kaleyah"
drag, startPoint x: 220, startPoint y: 108, endPoint x: 177, endPoint y: 112, distance: 43.7
click at [177, 111] on p "254-252-1236" at bounding box center [269, 111] width 203 height 11
copy span "254-252-1236"
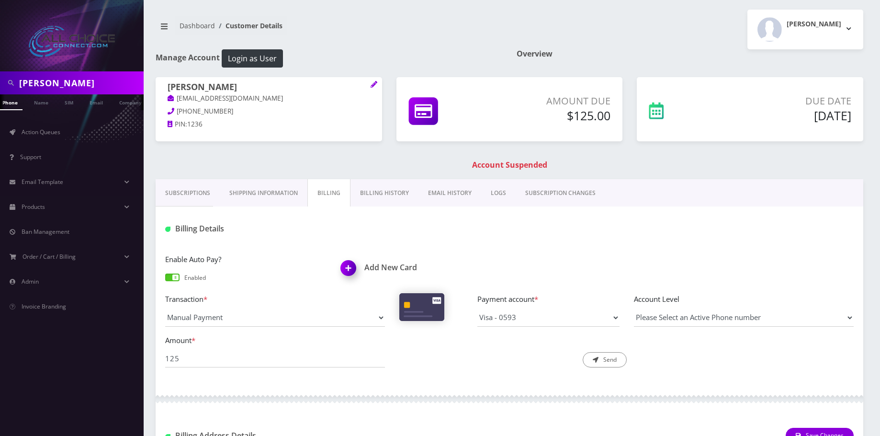
click at [170, 82] on h1 "Kaleyah Williams" at bounding box center [269, 87] width 203 height 11
click at [172, 82] on h1 "Kaleyah Williams" at bounding box center [269, 87] width 203 height 11
click at [177, 85] on h1 "Kaleyah Williams" at bounding box center [269, 87] width 203 height 11
copy h1 "Kaleyah"
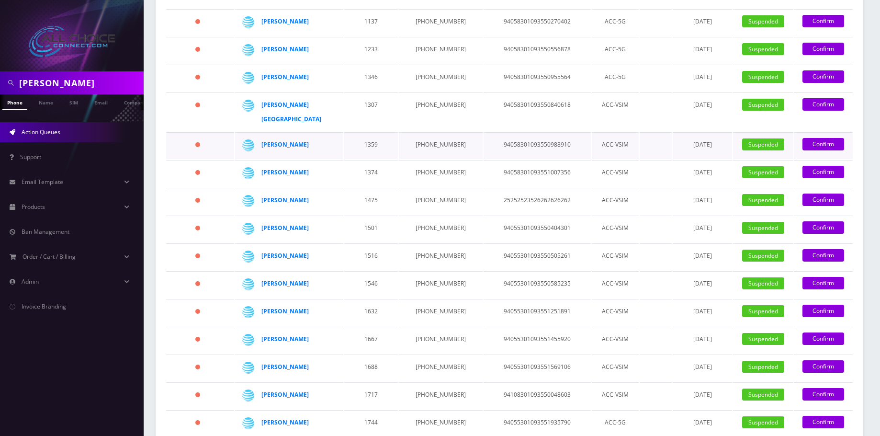
scroll to position [413, 0]
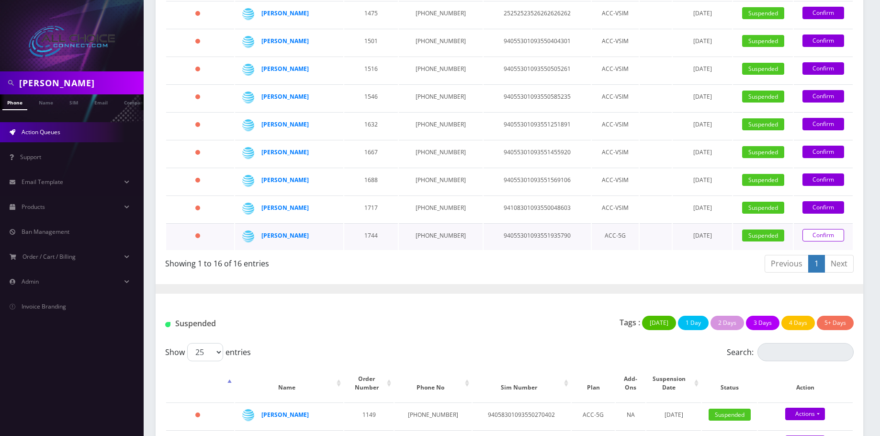
click at [820, 229] on link "Confirm" at bounding box center [824, 235] width 42 height 12
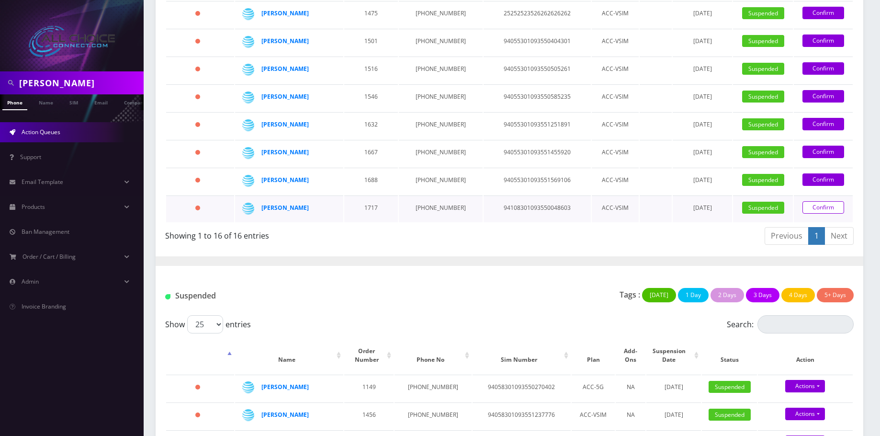
click at [825, 201] on link "Confirm" at bounding box center [824, 207] width 42 height 12
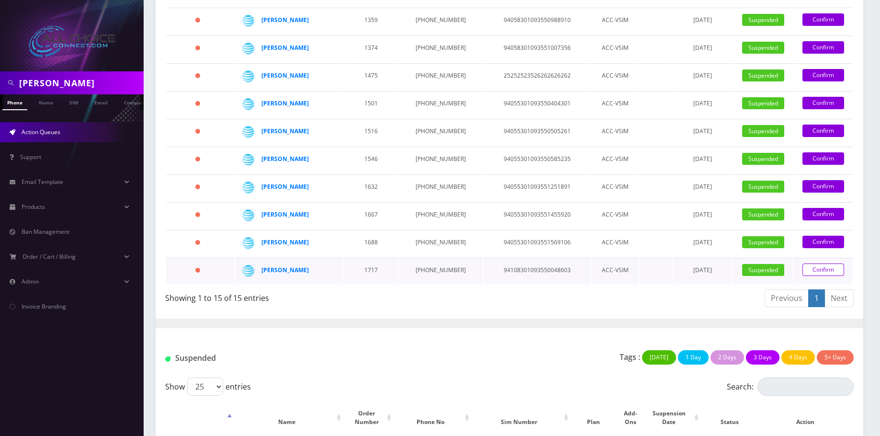
scroll to position [313, 0]
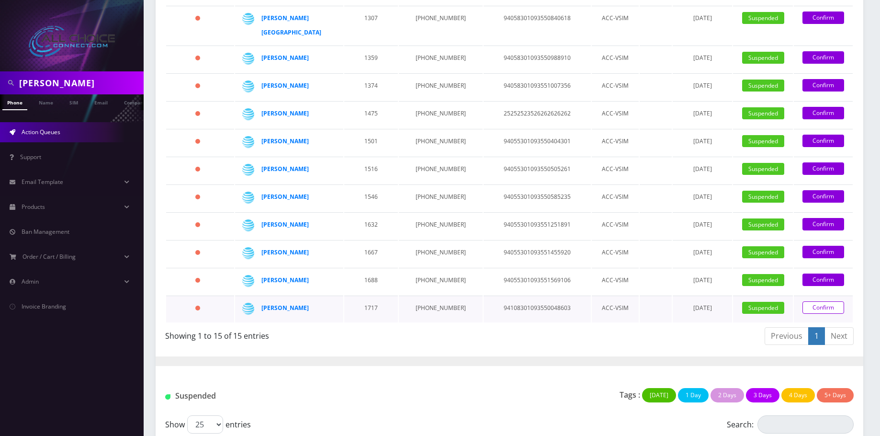
click at [807, 301] on link "Confirm" at bounding box center [824, 307] width 42 height 12
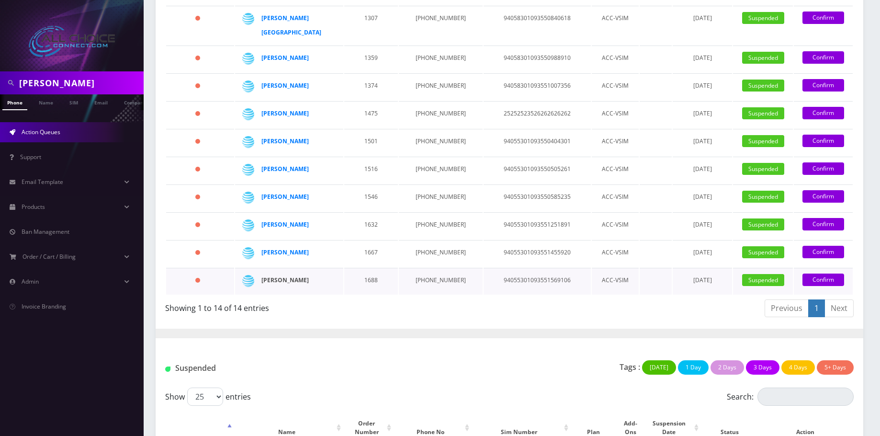
click at [304, 276] on strong "[PERSON_NAME]" at bounding box center [284, 280] width 47 height 8
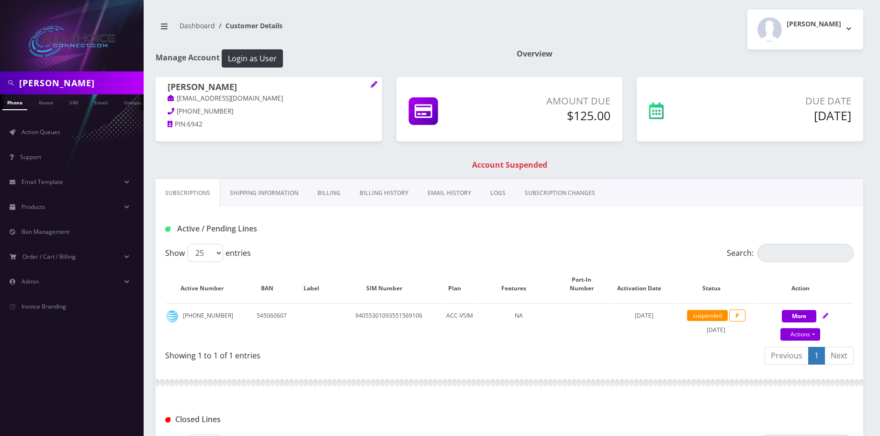
click at [320, 192] on link "Billing" at bounding box center [329, 193] width 42 height 28
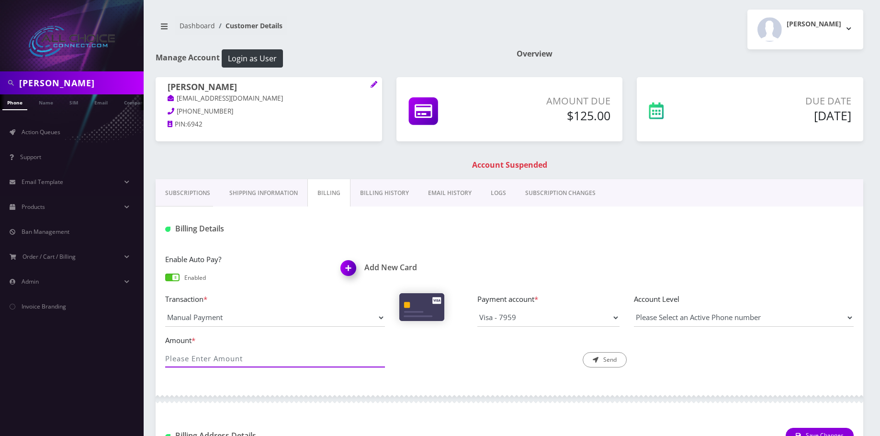
click at [233, 351] on input "Amount *" at bounding box center [275, 358] width 220 height 18
type input "125"
click at [600, 358] on button "Send" at bounding box center [605, 359] width 44 height 15
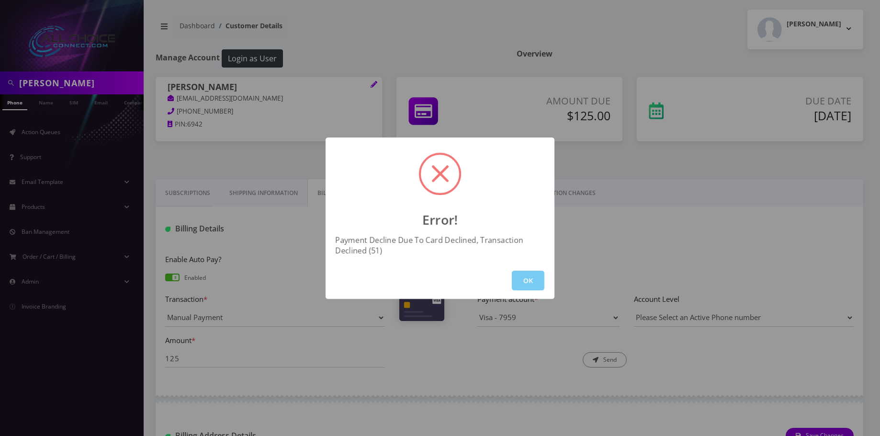
click at [538, 283] on button "OK" at bounding box center [528, 281] width 33 height 20
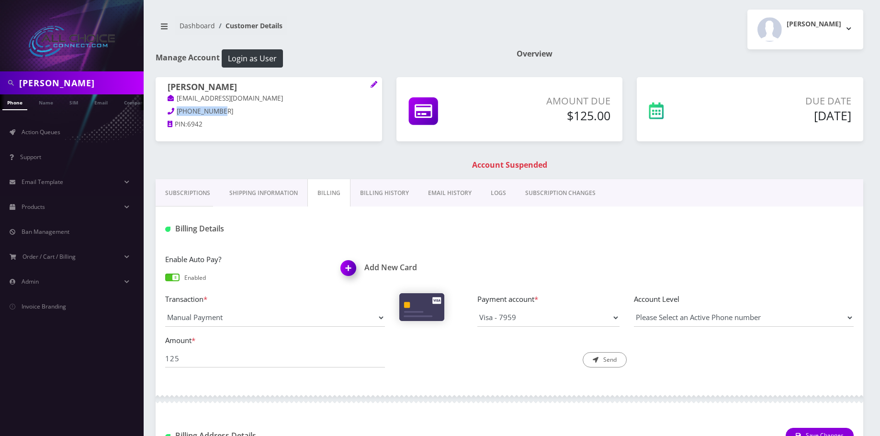
drag, startPoint x: 226, startPoint y: 112, endPoint x: 178, endPoint y: 109, distance: 48.4
click at [178, 109] on p "[PHONE_NUMBER]" at bounding box center [269, 111] width 203 height 11
copy span "[PHONE_NUMBER]"
click at [234, 85] on h1 "[PERSON_NAME]" at bounding box center [269, 87] width 203 height 11
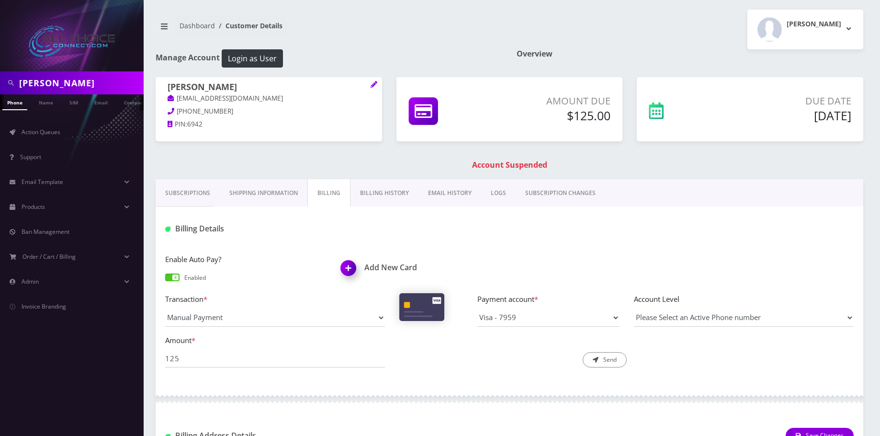
copy h1 "Wiseman"
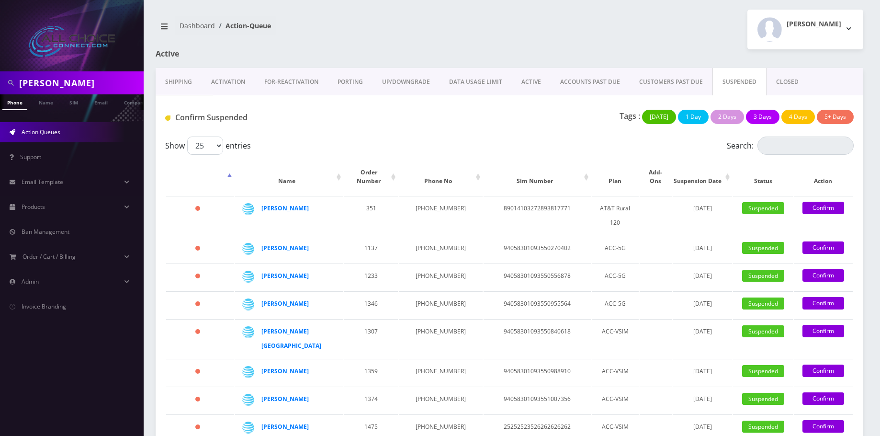
scroll to position [313, 0]
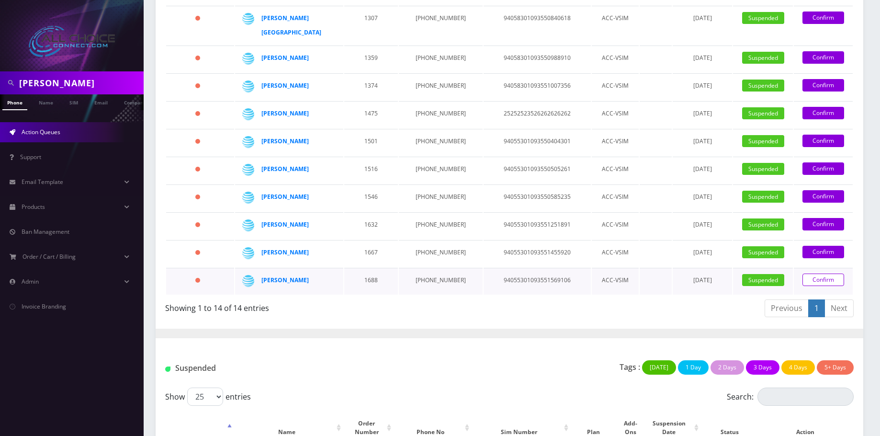
click at [816, 273] on link "Confirm" at bounding box center [824, 279] width 42 height 12
click at [825, 273] on link "Confirm" at bounding box center [824, 279] width 42 height 12
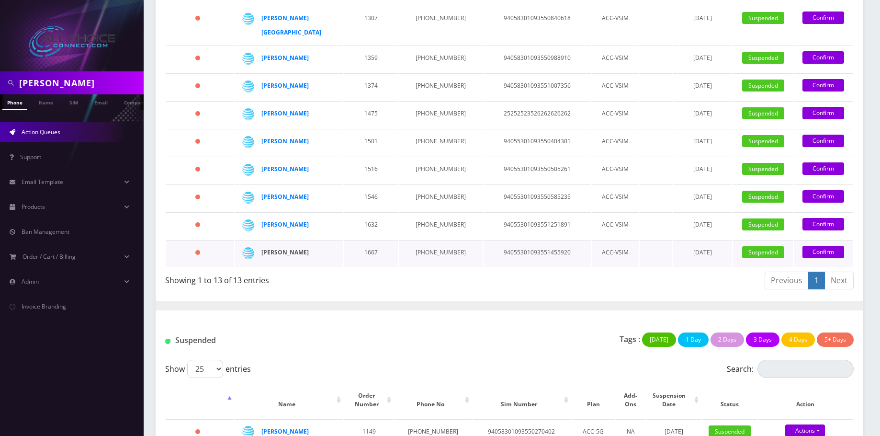
click at [297, 248] on strong "Kaiden Finley" at bounding box center [284, 252] width 47 height 8
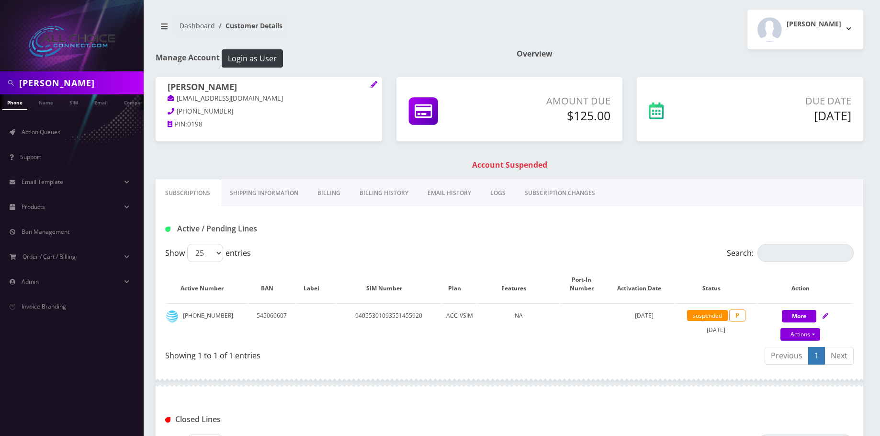
click at [326, 191] on link "Billing" at bounding box center [329, 193] width 42 height 28
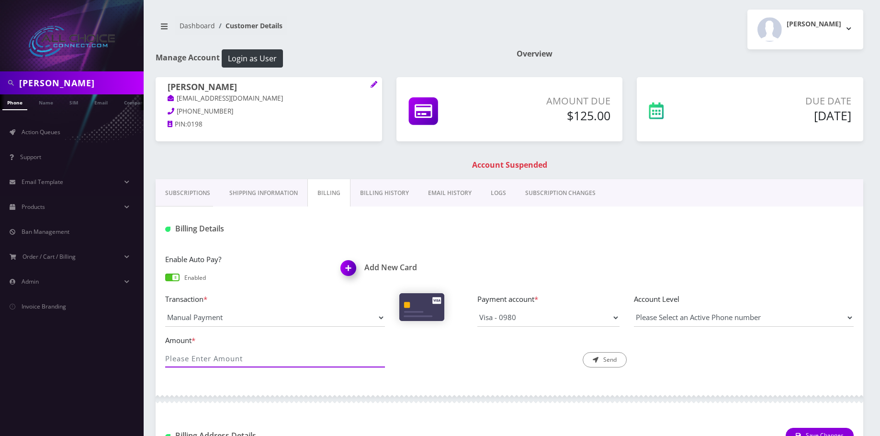
click at [222, 355] on input "Amount *" at bounding box center [275, 358] width 220 height 18
type input "125"
click at [599, 362] on button "Send" at bounding box center [605, 359] width 44 height 15
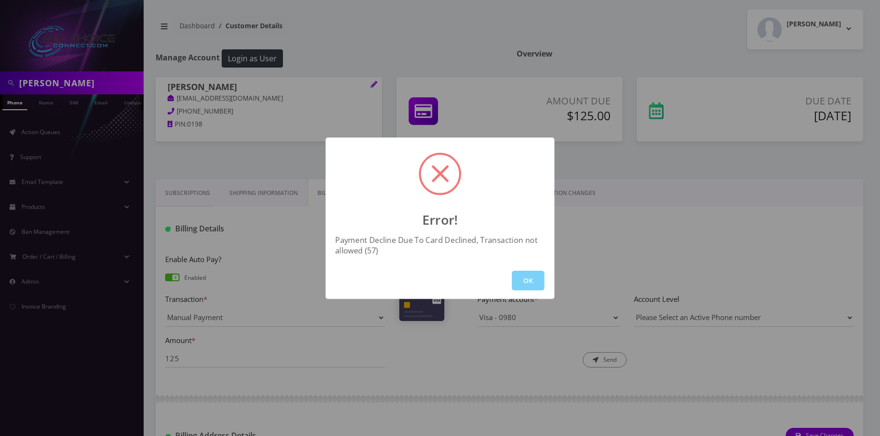
click at [523, 266] on div "OK" at bounding box center [440, 280] width 229 height 37
click at [528, 280] on button "OK" at bounding box center [528, 281] width 33 height 20
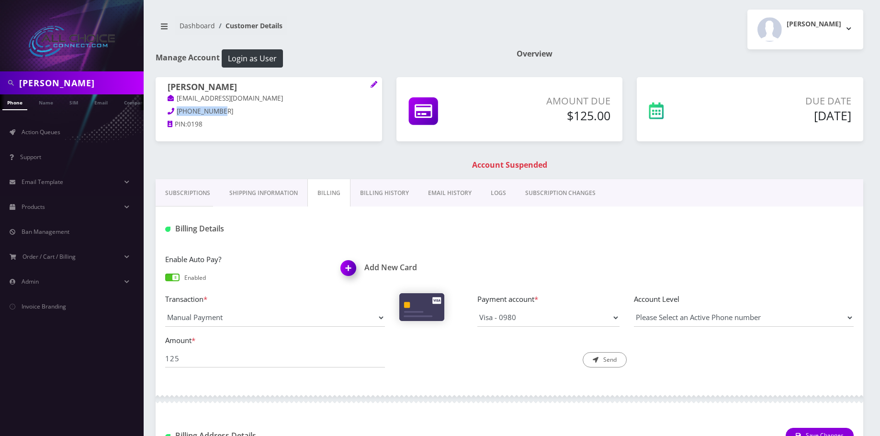
drag, startPoint x: 218, startPoint y: 110, endPoint x: 175, endPoint y: 112, distance: 43.1
click at [175, 112] on p "[PHONE_NUMBER]" at bounding box center [269, 111] width 203 height 11
copy span "[PHONE_NUMBER]"
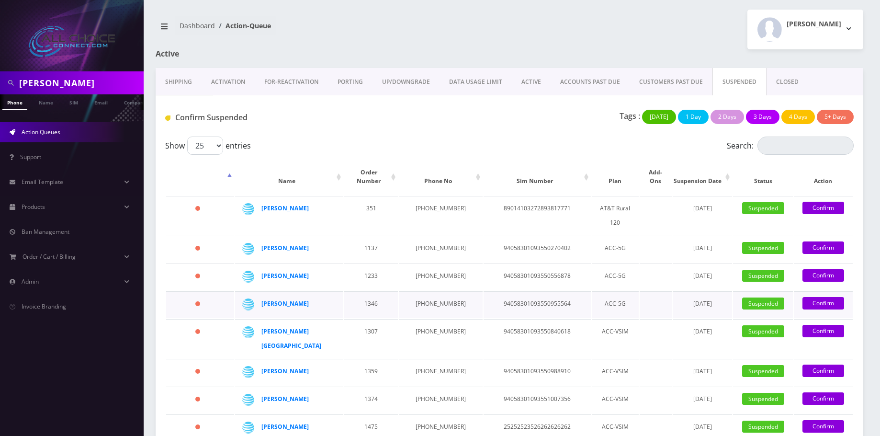
scroll to position [335, 0]
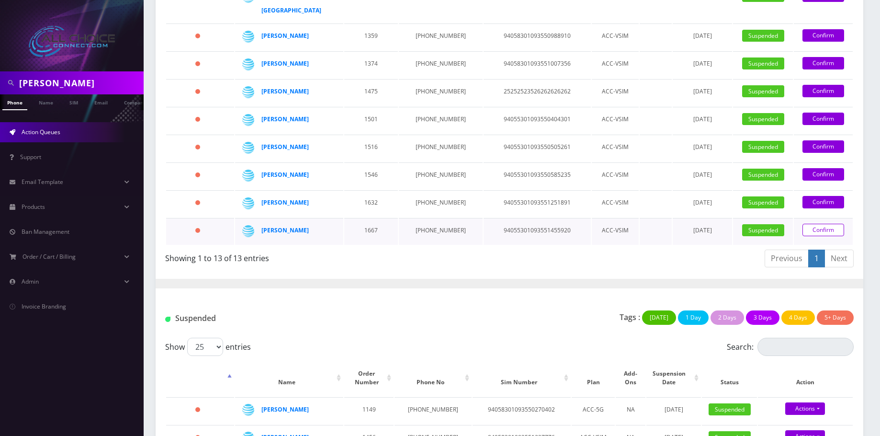
click at [824, 224] on link "Confirm" at bounding box center [824, 230] width 42 height 12
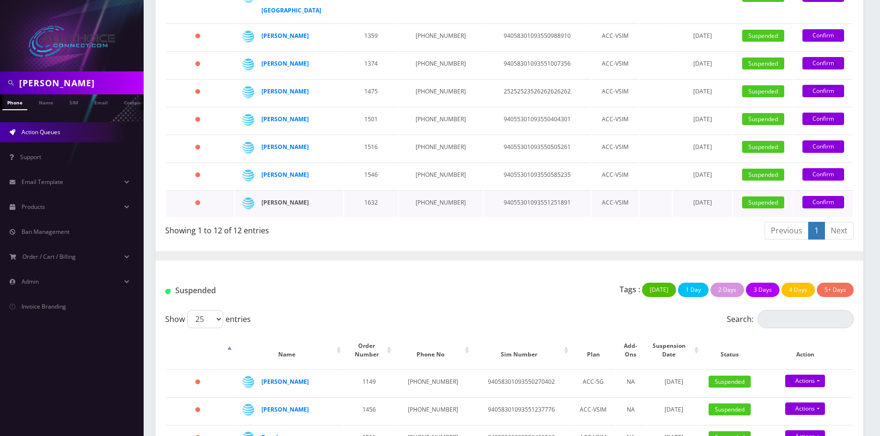
click at [296, 198] on strong "[PERSON_NAME]" at bounding box center [284, 202] width 47 height 8
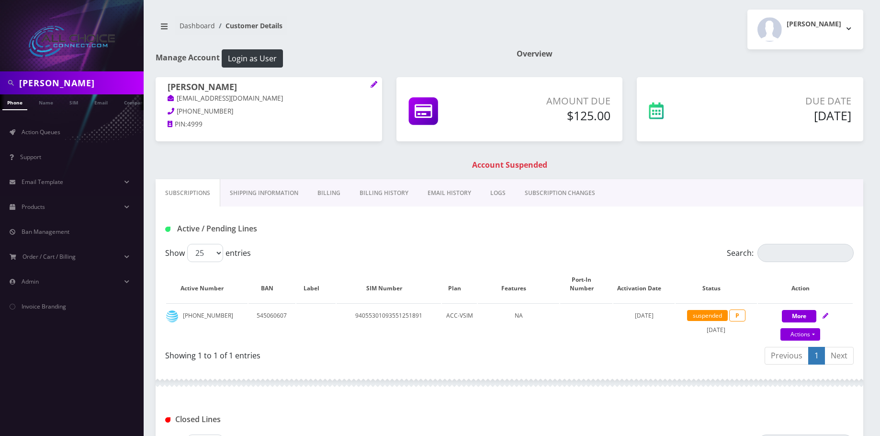
click at [319, 193] on link "Billing" at bounding box center [329, 193] width 42 height 28
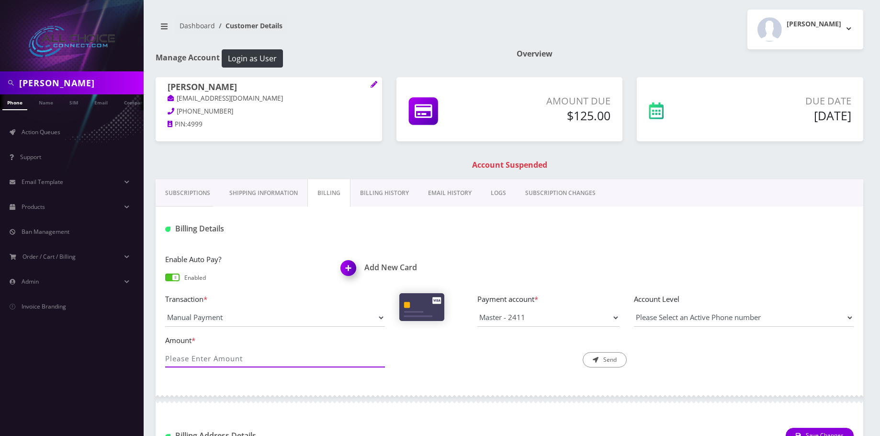
click at [233, 360] on input "Amount *" at bounding box center [275, 358] width 220 height 18
click at [378, 179] on link "Billing History" at bounding box center [385, 193] width 68 height 28
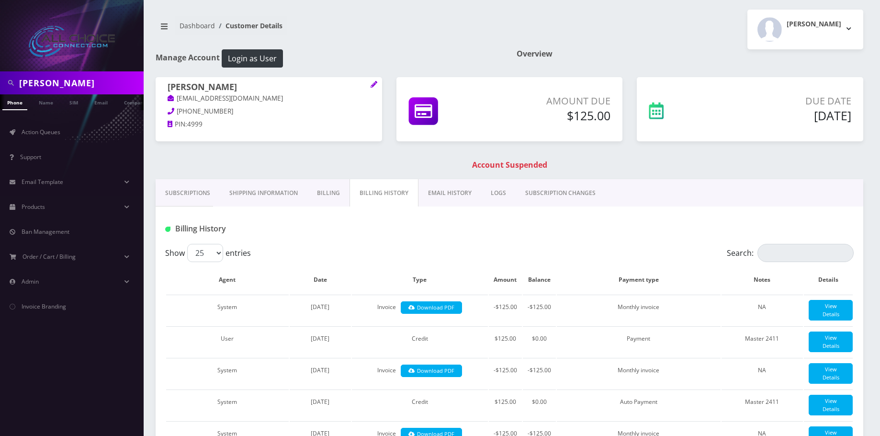
click at [18, 105] on link "Phone" at bounding box center [14, 102] width 25 height 16
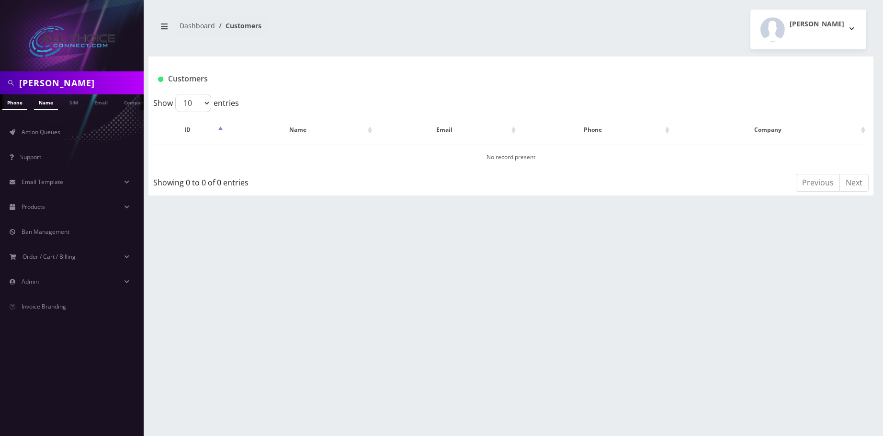
click at [48, 104] on link "Name" at bounding box center [46, 102] width 24 height 16
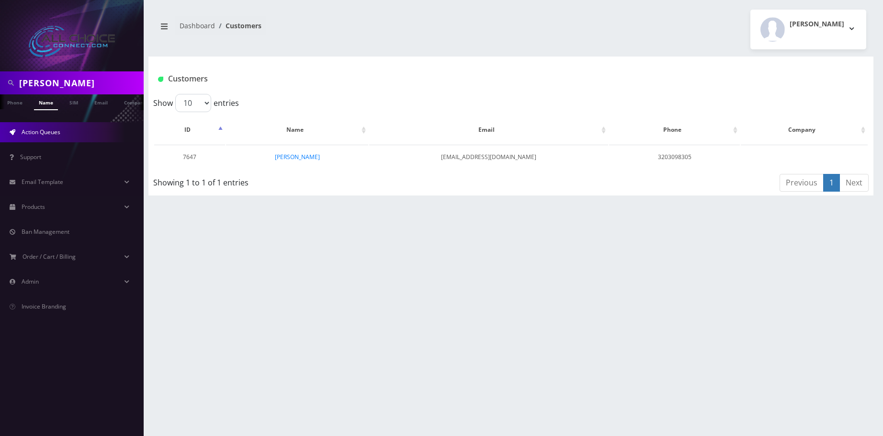
click at [52, 138] on link "Action Queues" at bounding box center [72, 132] width 144 height 20
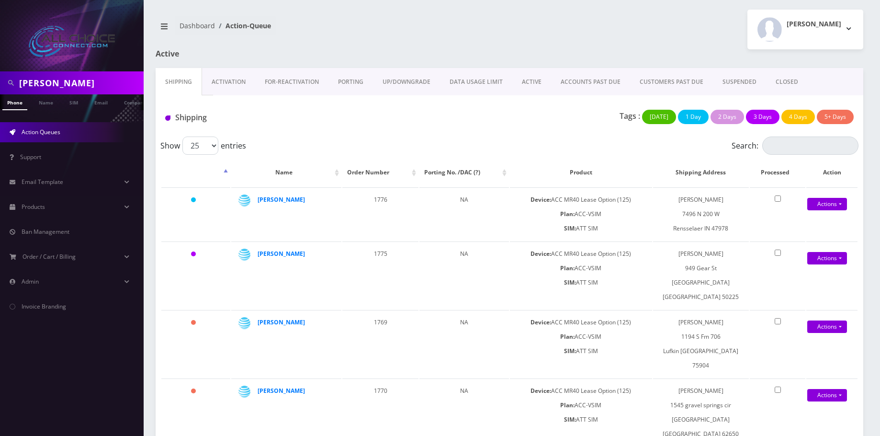
drag, startPoint x: 732, startPoint y: 80, endPoint x: 715, endPoint y: 84, distance: 17.8
click at [732, 79] on link "SUSPENDED" at bounding box center [739, 82] width 53 height 28
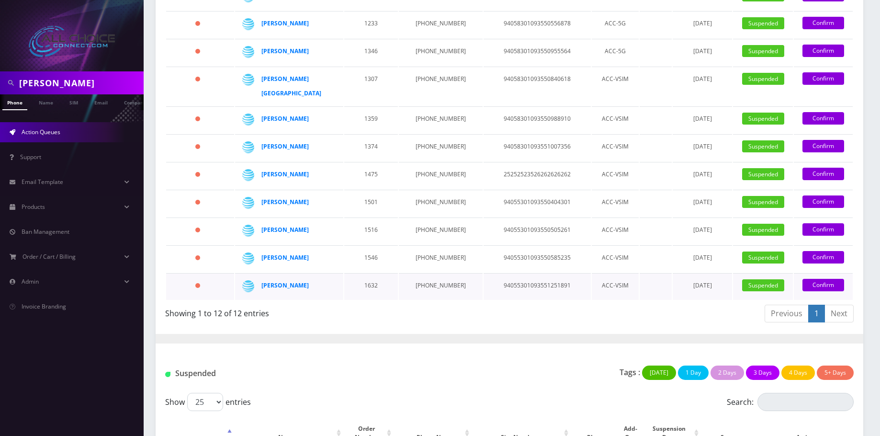
scroll to position [239, 0]
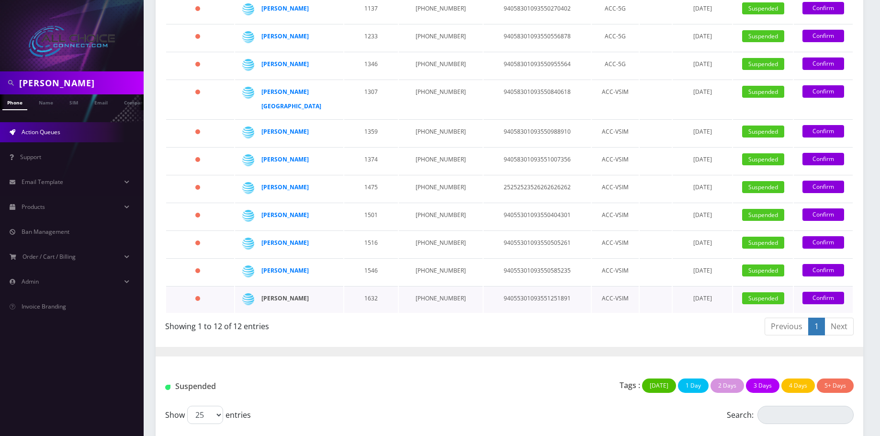
click at [287, 294] on strong "[PERSON_NAME]" at bounding box center [284, 298] width 47 height 8
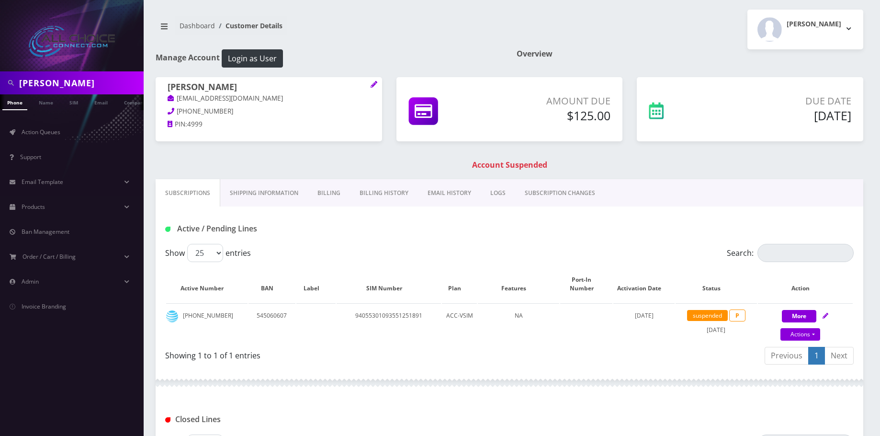
click at [318, 189] on link "Billing" at bounding box center [329, 193] width 42 height 28
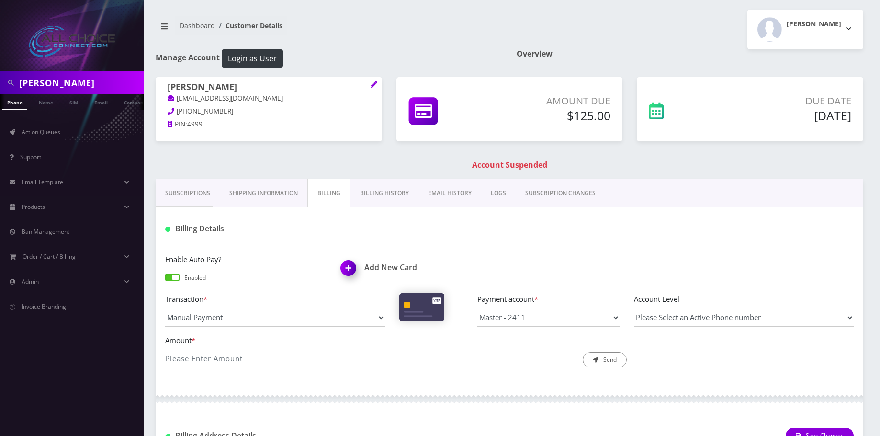
click at [255, 346] on div "Amount *" at bounding box center [275, 351] width 234 height 34
click at [252, 352] on input "Amount *" at bounding box center [275, 358] width 220 height 18
type input "125"
click at [617, 357] on button "Send" at bounding box center [605, 359] width 44 height 15
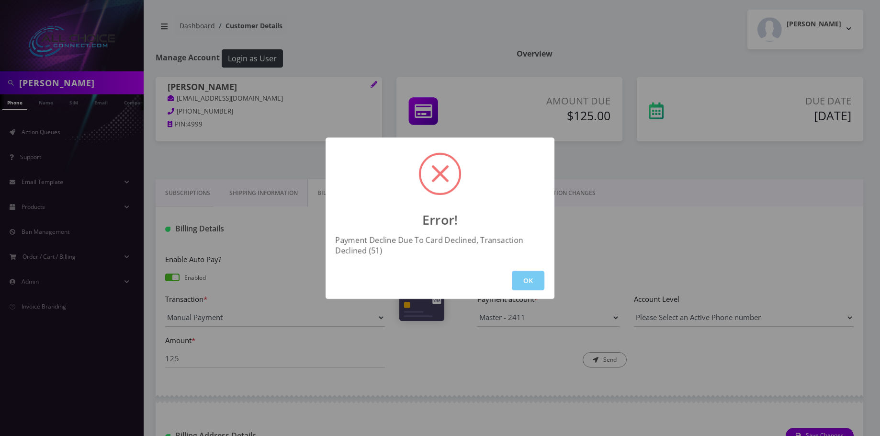
click at [527, 287] on button "OK" at bounding box center [528, 281] width 33 height 20
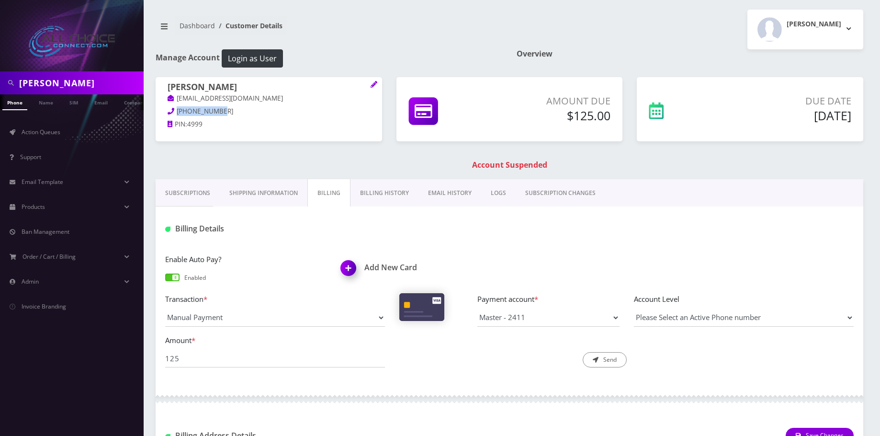
drag, startPoint x: 227, startPoint y: 109, endPoint x: 174, endPoint y: 110, distance: 53.2
click at [174, 110] on p "660-270-4207" at bounding box center [269, 111] width 203 height 11
copy span "660-270-4207"
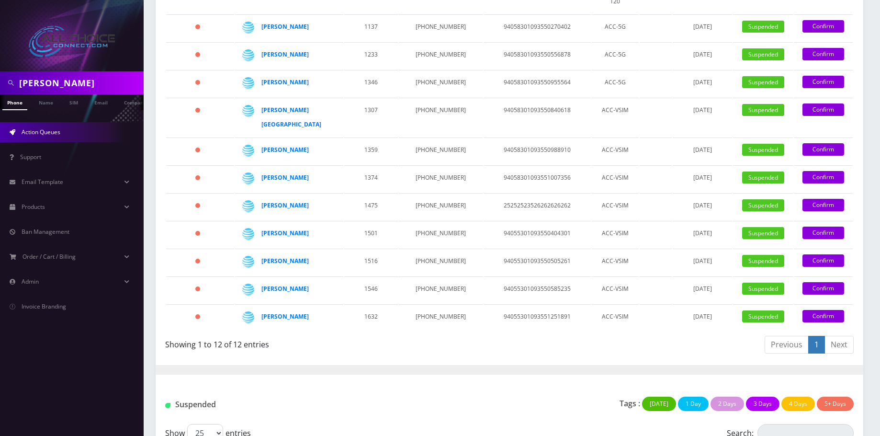
scroll to position [239, 0]
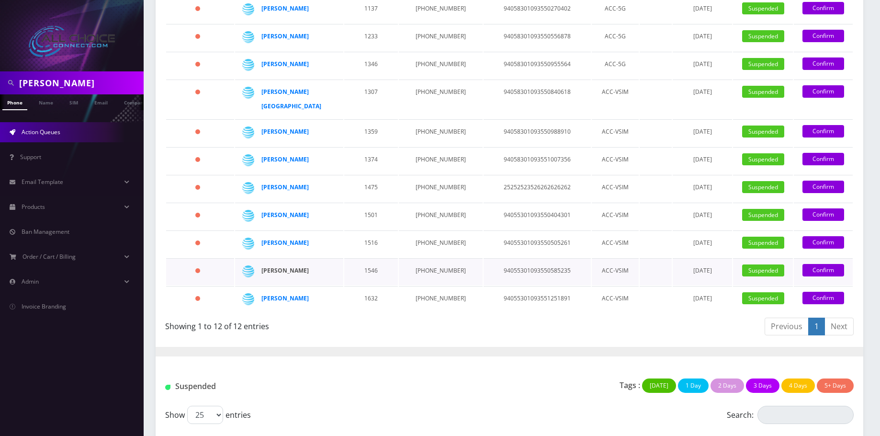
click at [300, 266] on strong "[PERSON_NAME]" at bounding box center [284, 270] width 47 height 8
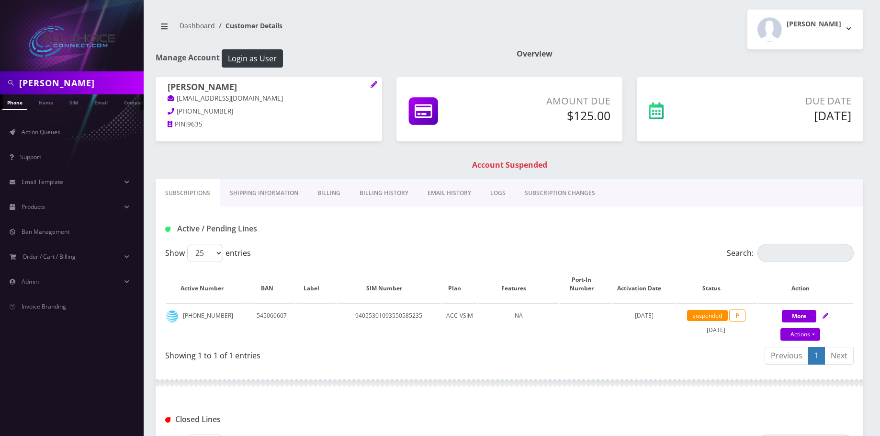
click at [321, 187] on link "Billing" at bounding box center [329, 193] width 42 height 28
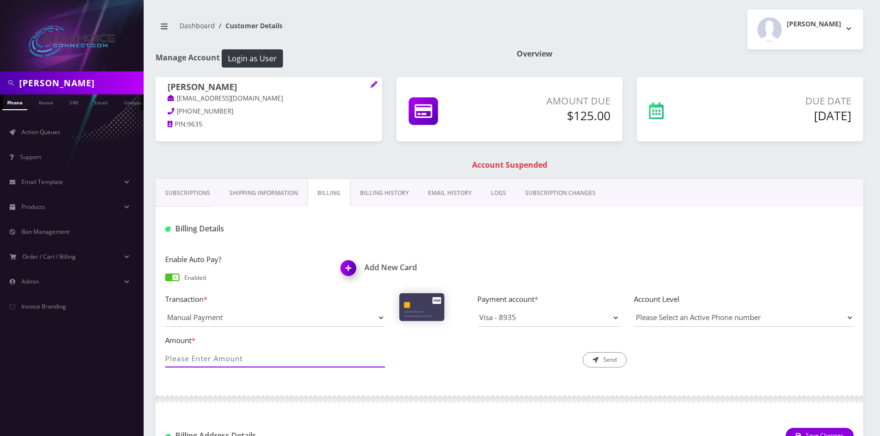
click at [246, 358] on input "Amount *" at bounding box center [275, 358] width 220 height 18
type input "125"
click at [599, 362] on button "Send" at bounding box center [605, 359] width 44 height 15
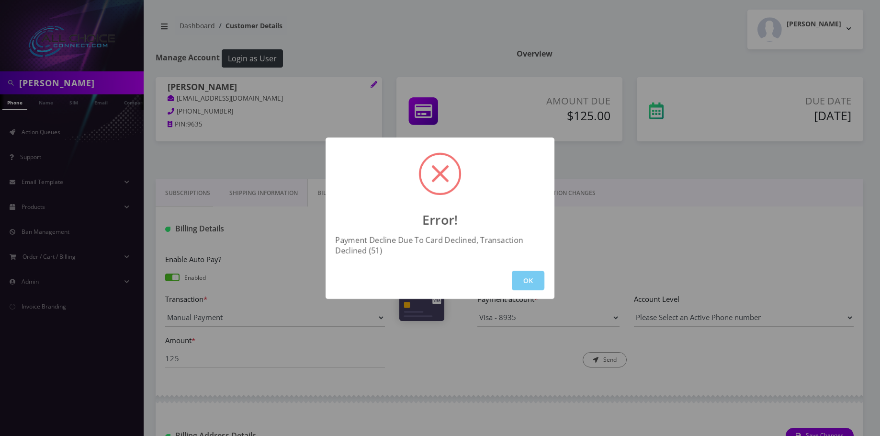
click at [532, 275] on button "OK" at bounding box center [528, 281] width 33 height 20
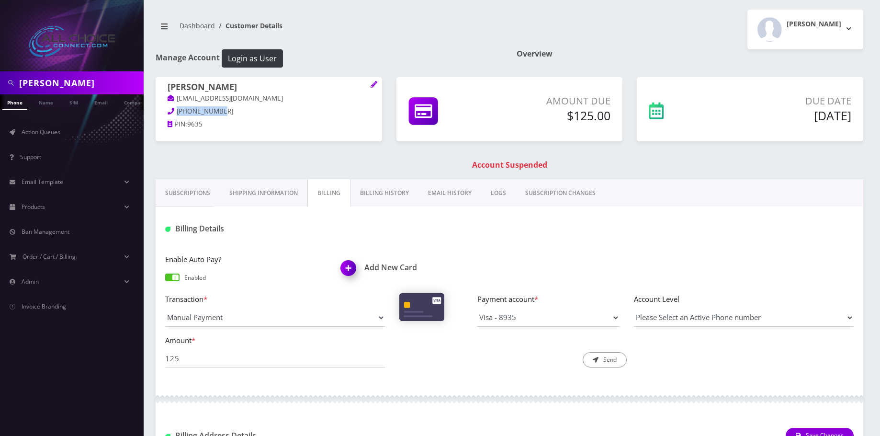
drag, startPoint x: 218, startPoint y: 111, endPoint x: 174, endPoint y: 113, distance: 43.6
click at [174, 113] on p "517-343-9635" at bounding box center [269, 111] width 203 height 11
copy span "517-343-9635"
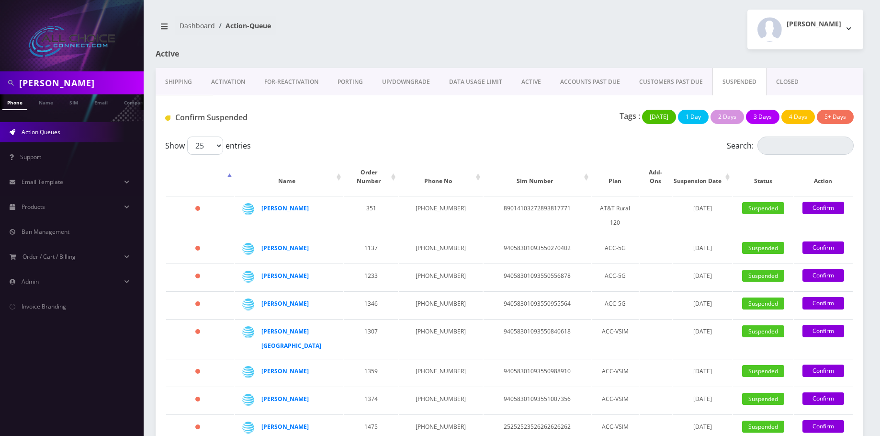
scroll to position [239, 0]
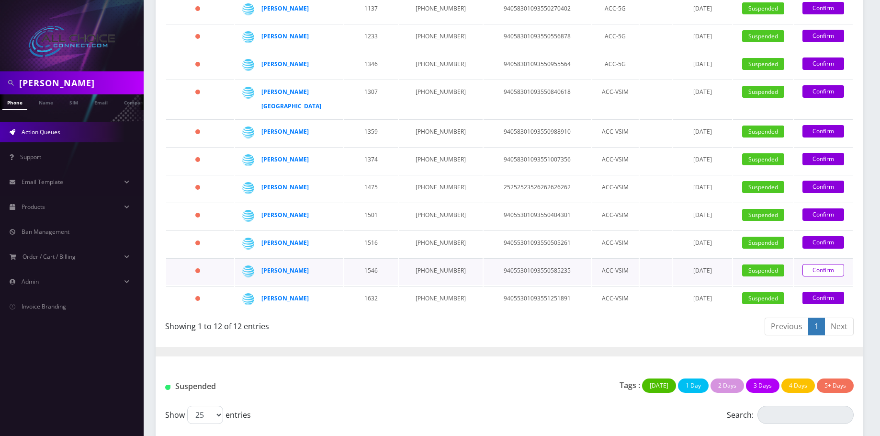
click at [827, 264] on link "Confirm" at bounding box center [824, 270] width 42 height 12
click at [811, 264] on link "Confirm" at bounding box center [824, 270] width 42 height 12
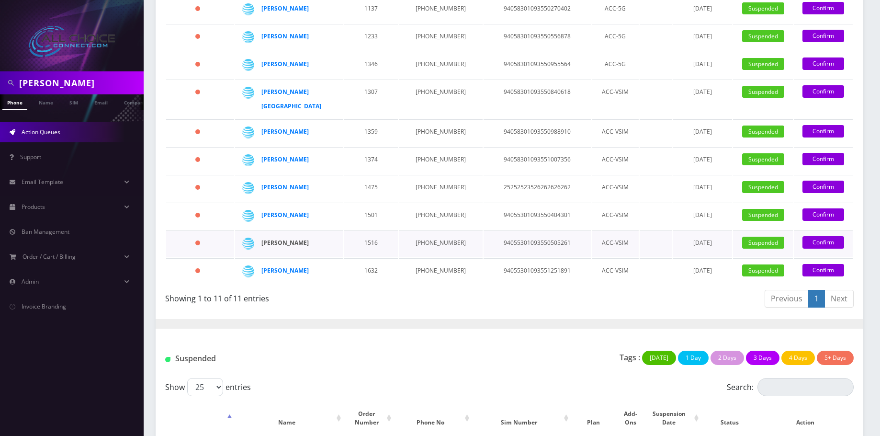
click at [285, 238] on strong "[PERSON_NAME]" at bounding box center [284, 242] width 47 height 8
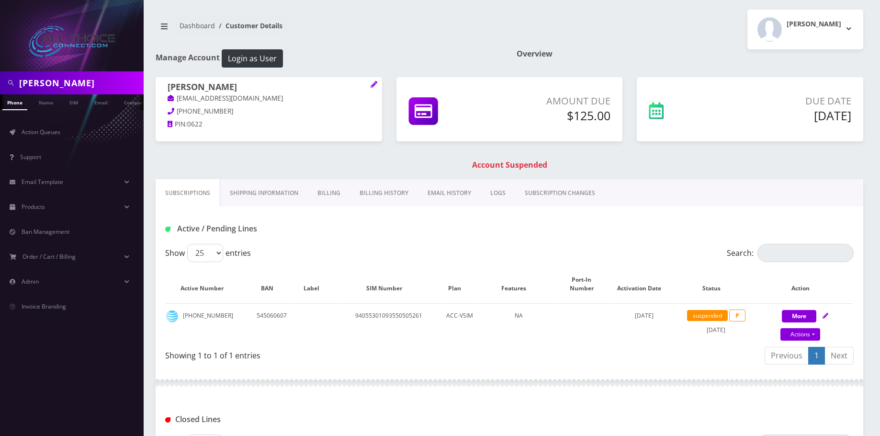
click at [332, 192] on link "Billing" at bounding box center [329, 193] width 42 height 28
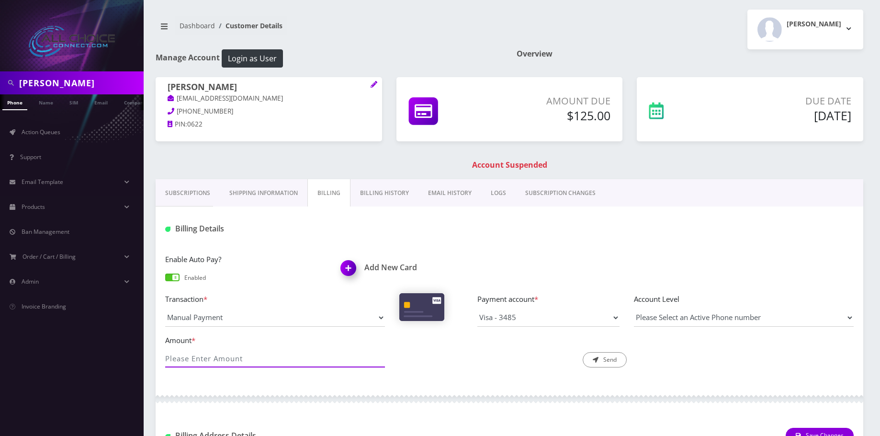
click at [233, 358] on input "Amount *" at bounding box center [275, 358] width 220 height 18
type input "125"
click at [600, 362] on button "Send" at bounding box center [605, 359] width 44 height 15
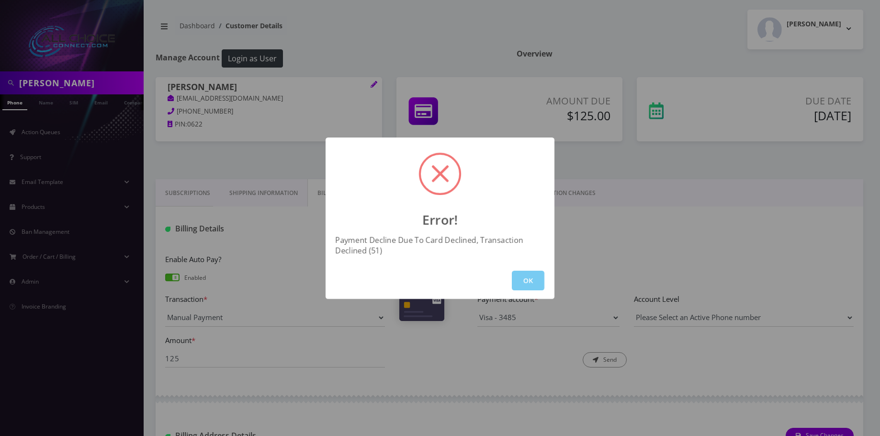
click at [534, 279] on button "OK" at bounding box center [528, 281] width 33 height 20
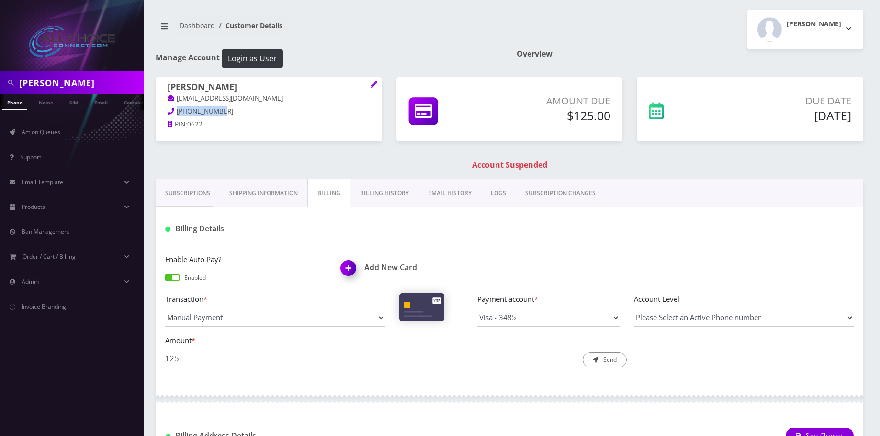
drag, startPoint x: 218, startPoint y: 109, endPoint x: 178, endPoint y: 110, distance: 39.8
click at [178, 110] on p "417-337-0622" at bounding box center [269, 111] width 203 height 11
copy span "417-337-0622"
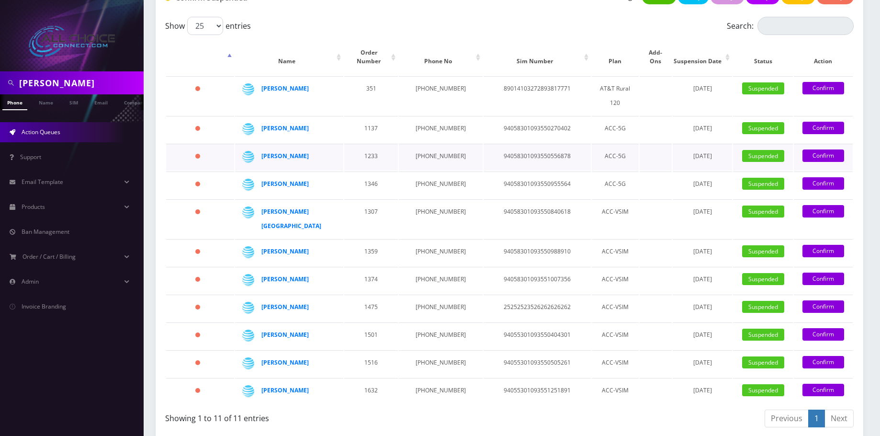
scroll to position [287, 0]
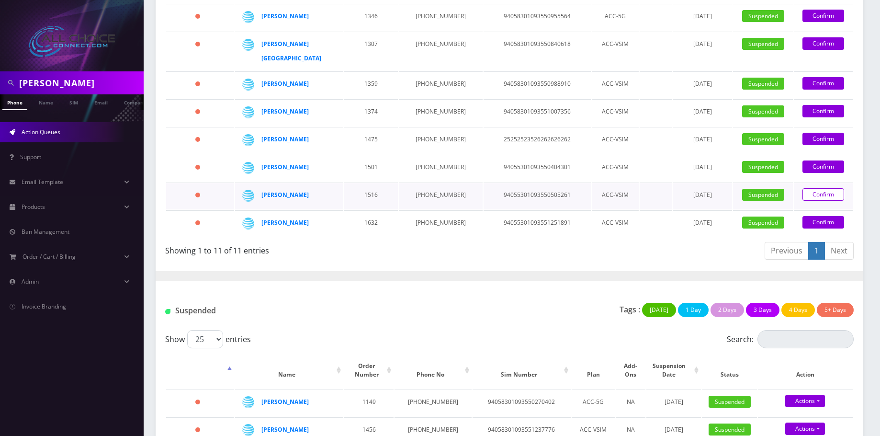
click at [812, 188] on link "Confirm" at bounding box center [824, 194] width 42 height 12
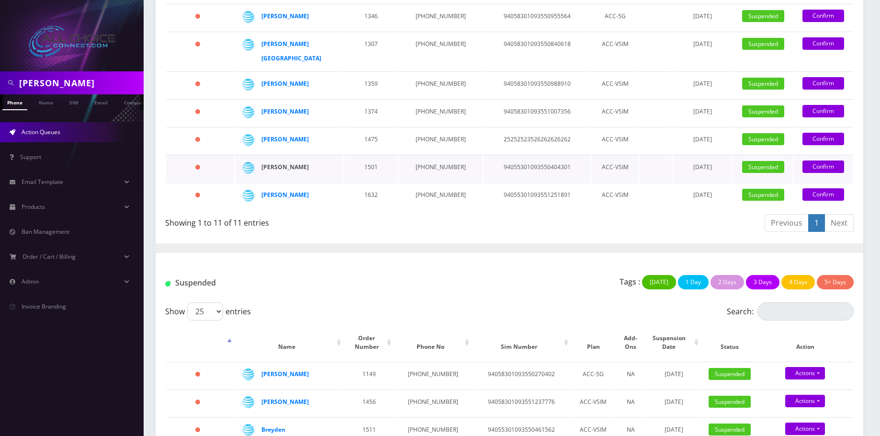
click at [281, 163] on strong "[PERSON_NAME]" at bounding box center [284, 167] width 47 height 8
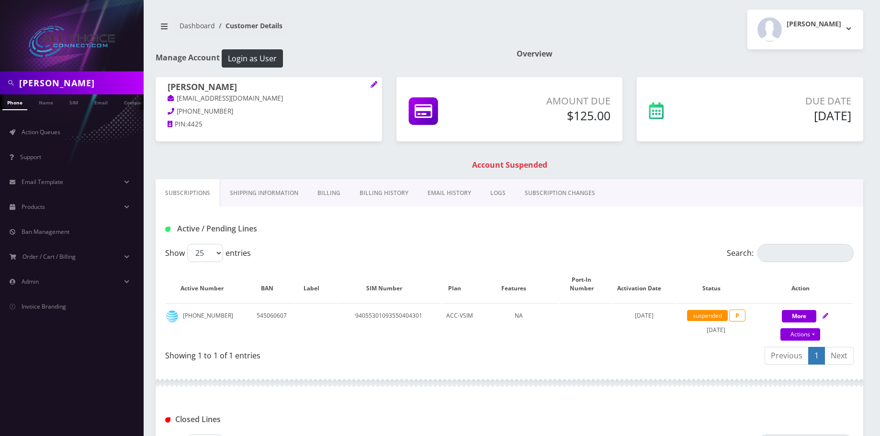
click at [328, 194] on link "Billing" at bounding box center [329, 193] width 42 height 28
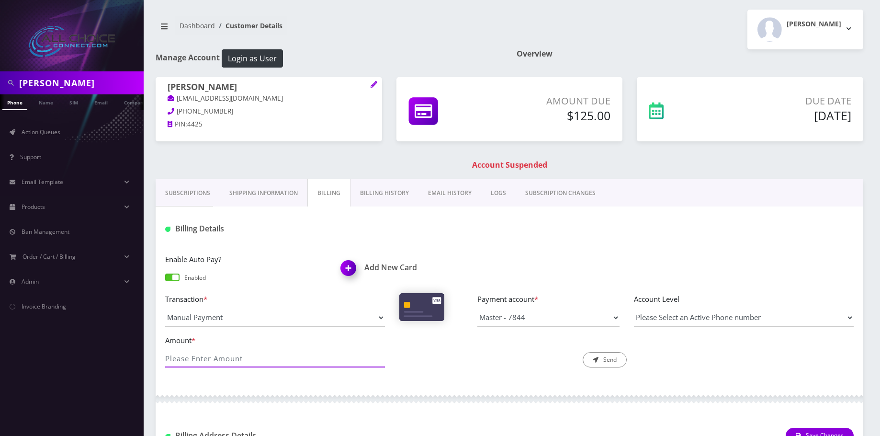
click at [246, 358] on input "Amount *" at bounding box center [275, 358] width 220 height 18
type input "125"
click at [590, 357] on button "Send" at bounding box center [605, 359] width 44 height 15
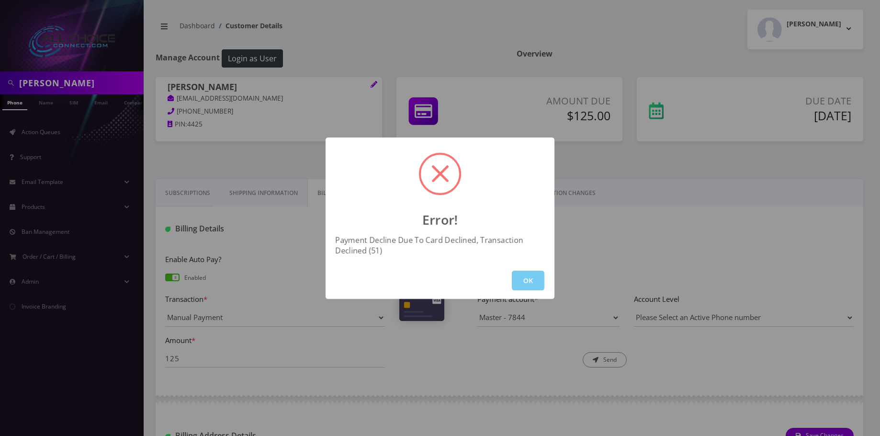
drag, startPoint x: 537, startPoint y: 276, endPoint x: 537, endPoint y: 262, distance: 13.9
click at [537, 274] on button "OK" at bounding box center [528, 281] width 33 height 20
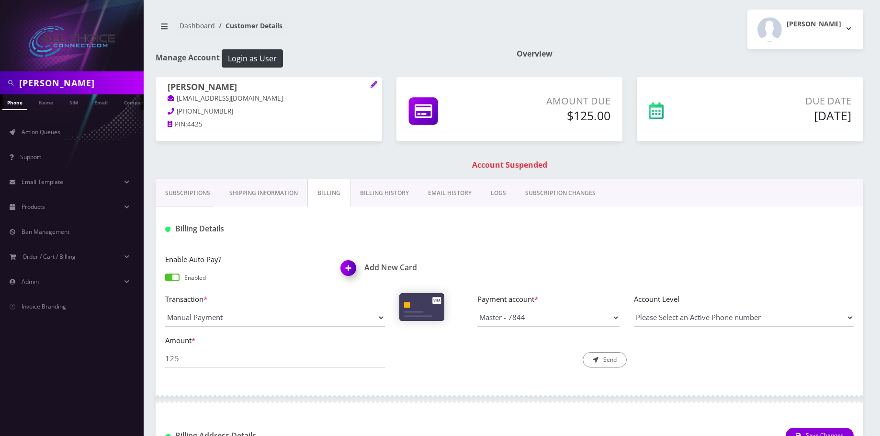
click at [201, 82] on h1 "Cody Webb" at bounding box center [269, 87] width 203 height 11
click at [201, 82] on h1 "[PERSON_NAME]" at bounding box center [269, 87] width 203 height 11
copy h1 "Webb"
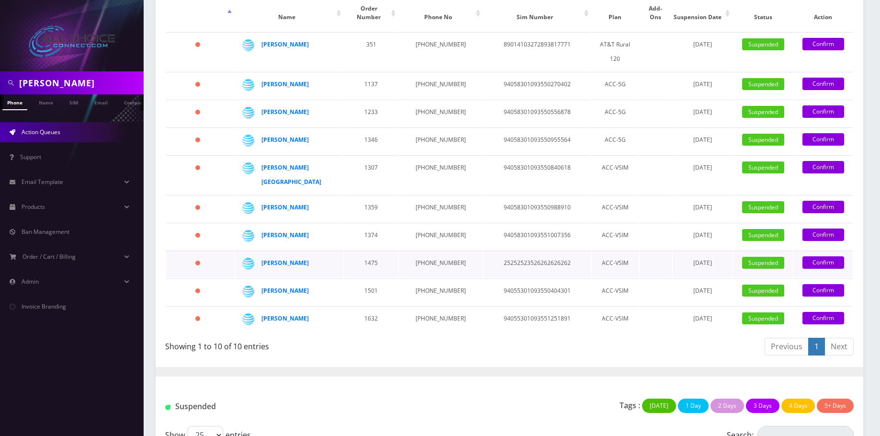
scroll to position [192, 0]
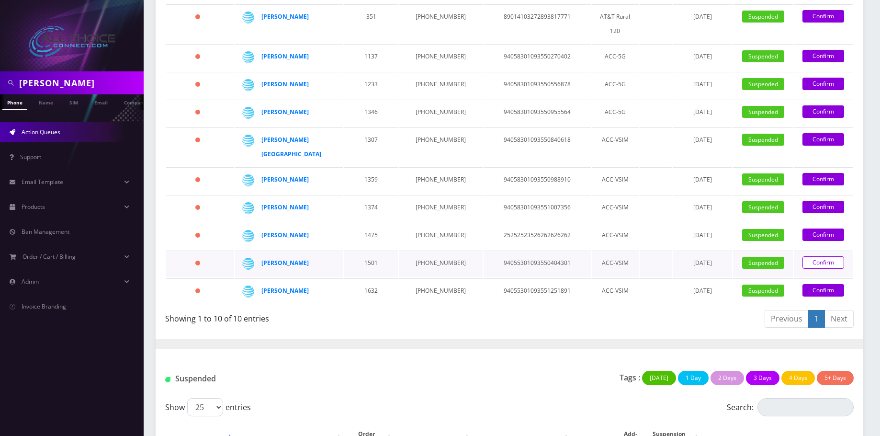
click at [809, 256] on link "Confirm" at bounding box center [824, 262] width 42 height 12
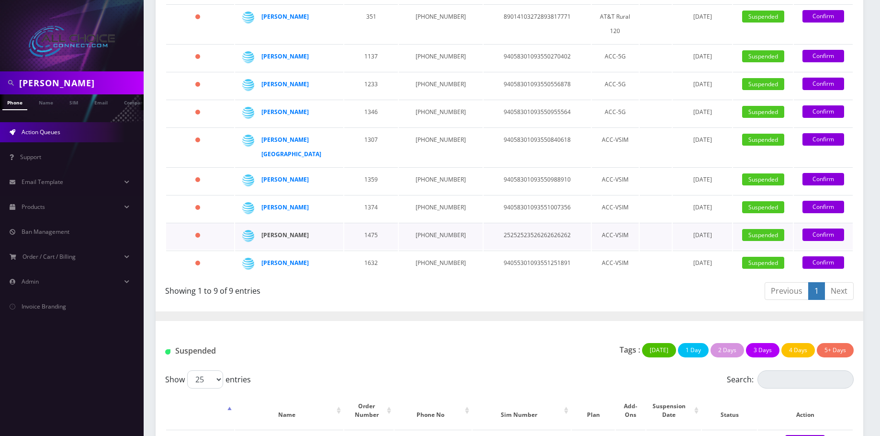
drag, startPoint x: 307, startPoint y: 202, endPoint x: 285, endPoint y: 202, distance: 22.5
click at [285, 228] on div "[PERSON_NAME]" at bounding box center [295, 235] width 69 height 14
copy strong "[PERSON_NAME]"
click at [290, 231] on strong "[PERSON_NAME]" at bounding box center [284, 235] width 47 height 8
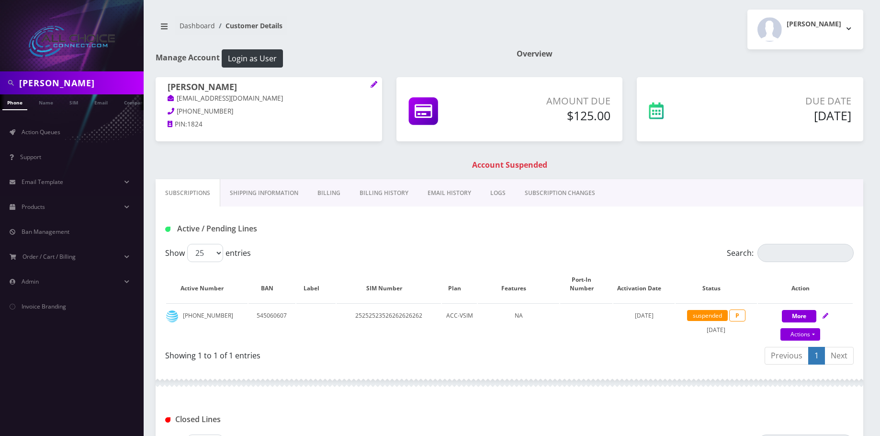
click at [324, 189] on link "Billing" at bounding box center [329, 193] width 42 height 28
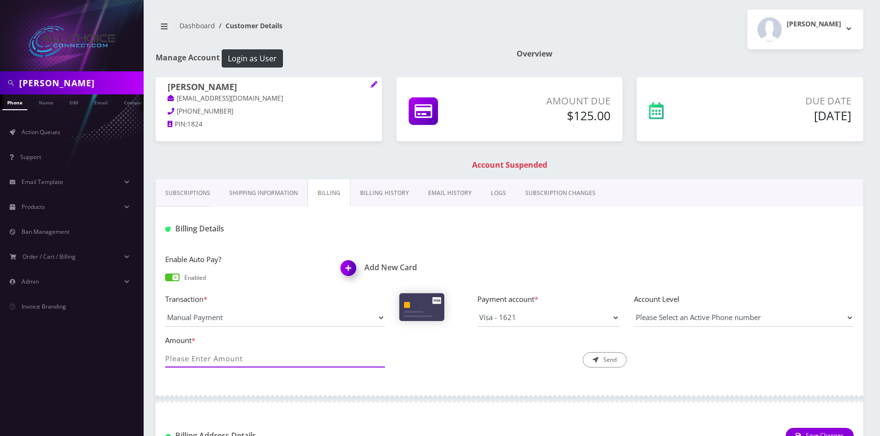
click at [272, 359] on input "Amount *" at bounding box center [275, 358] width 220 height 18
type input "125"
click at [602, 363] on button "Send" at bounding box center [605, 359] width 44 height 15
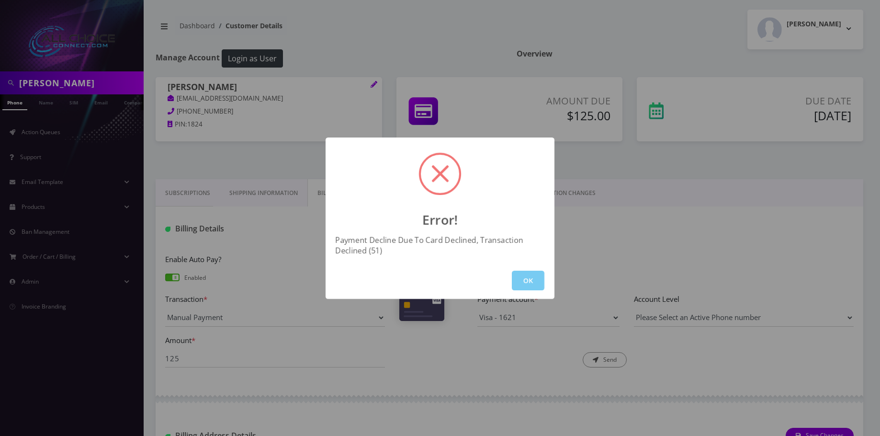
click at [532, 284] on button "OK" at bounding box center [528, 281] width 33 height 20
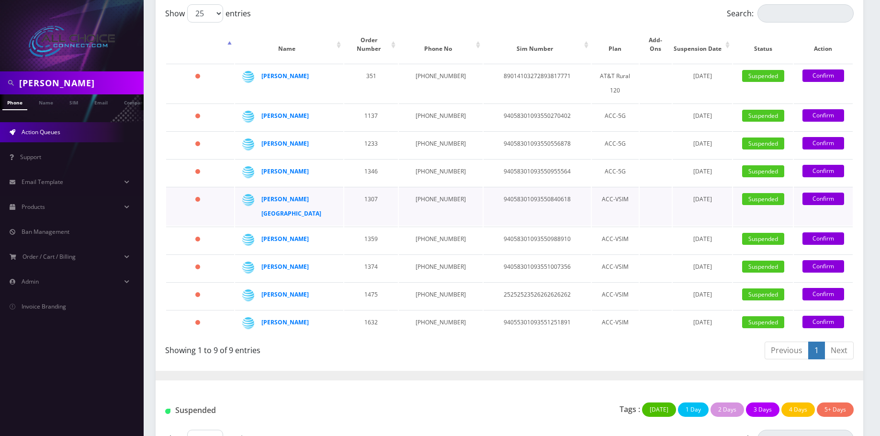
scroll to position [144, 0]
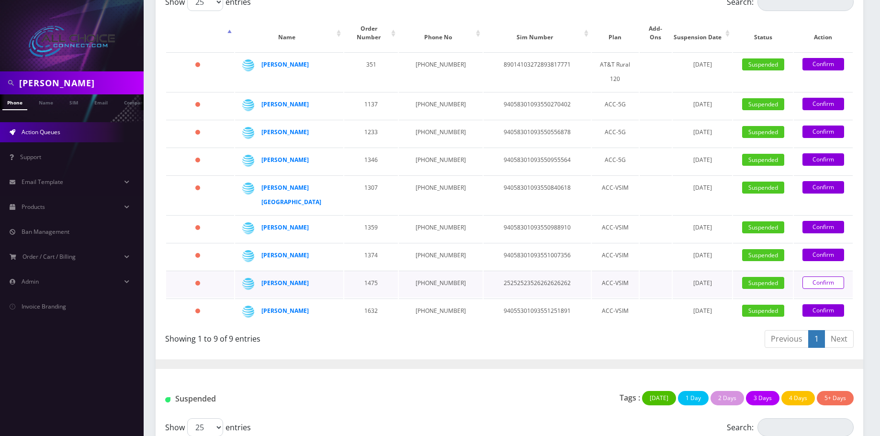
click at [821, 276] on link "Confirm" at bounding box center [824, 282] width 42 height 12
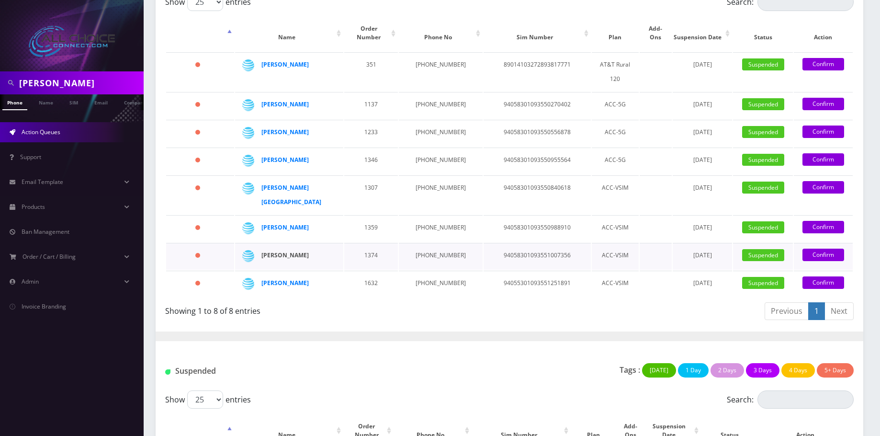
click at [295, 251] on strong "[PERSON_NAME]" at bounding box center [284, 255] width 47 height 8
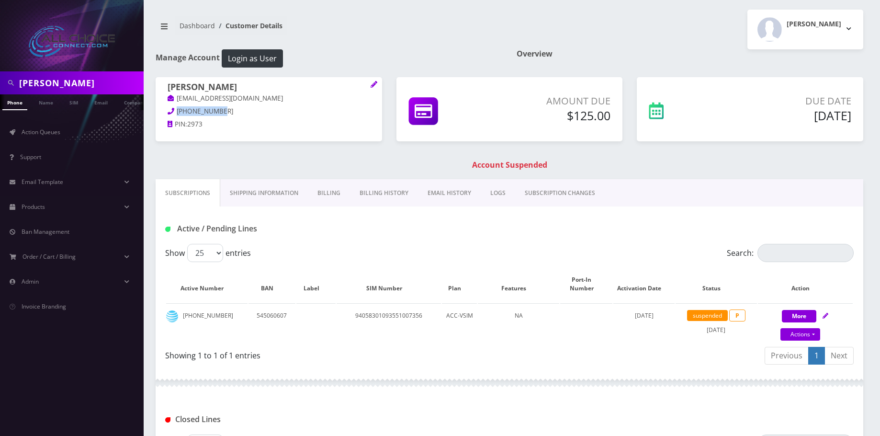
drag, startPoint x: 207, startPoint y: 107, endPoint x: 171, endPoint y: 107, distance: 35.9
click at [171, 107] on p "[PHONE_NUMBER]" at bounding box center [269, 111] width 203 height 11
copy span "[PHONE_NUMBER]"
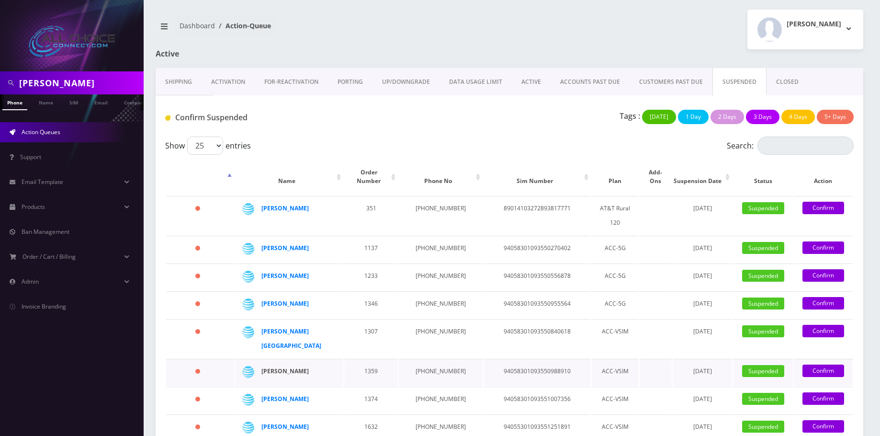
click at [290, 367] on strong "Kayla Ramirez" at bounding box center [284, 371] width 47 height 8
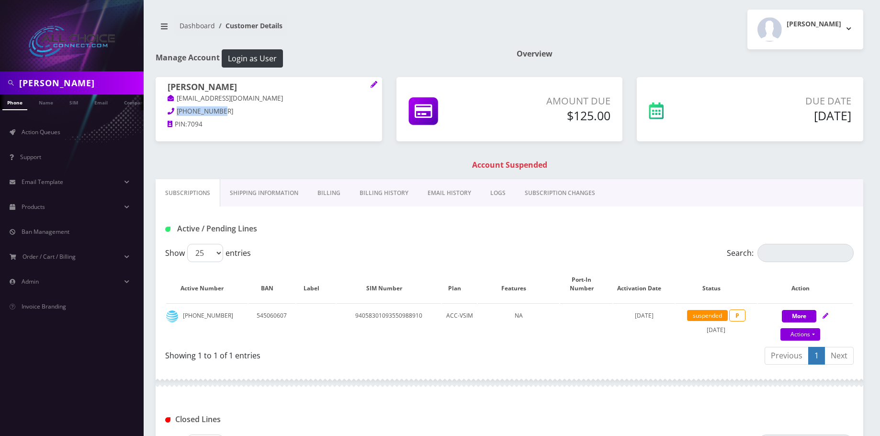
drag, startPoint x: 221, startPoint y: 111, endPoint x: 175, endPoint y: 107, distance: 45.6
click at [175, 107] on p "217-730-5984" at bounding box center [269, 111] width 203 height 11
copy span "217-730-5984"
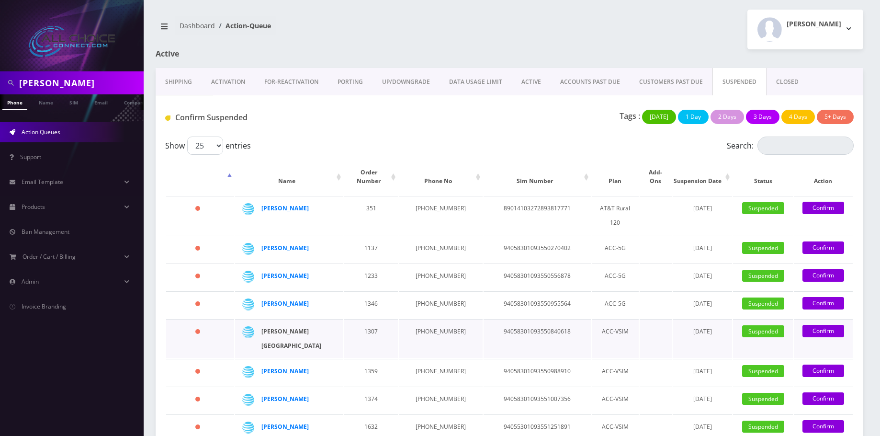
click at [283, 327] on strong "[PERSON_NAME] [GEOGRAPHIC_DATA]" at bounding box center [291, 338] width 60 height 23
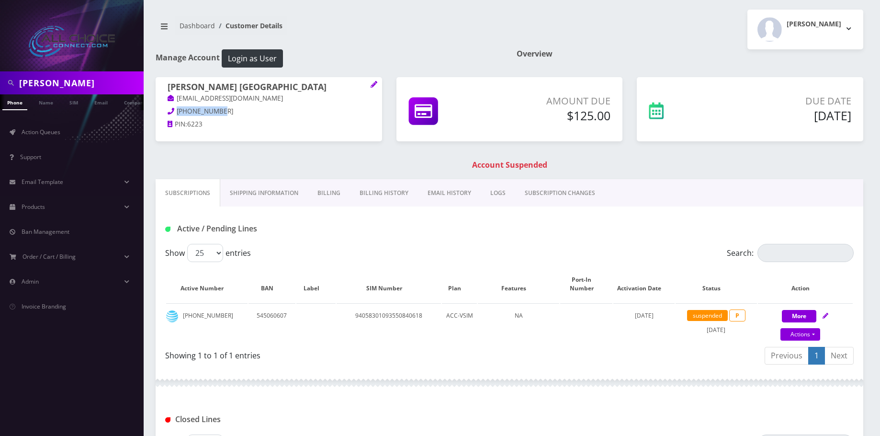
drag, startPoint x: 221, startPoint y: 110, endPoint x: 176, endPoint y: 109, distance: 45.5
click at [176, 109] on p "229-220-6223" at bounding box center [269, 111] width 203 height 11
copy span "229-220-6223"
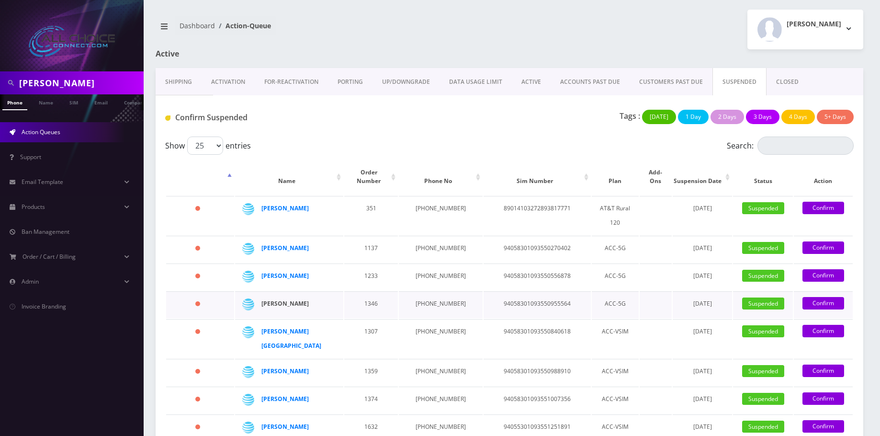
click at [300, 299] on strong "[PERSON_NAME]" at bounding box center [284, 303] width 47 height 8
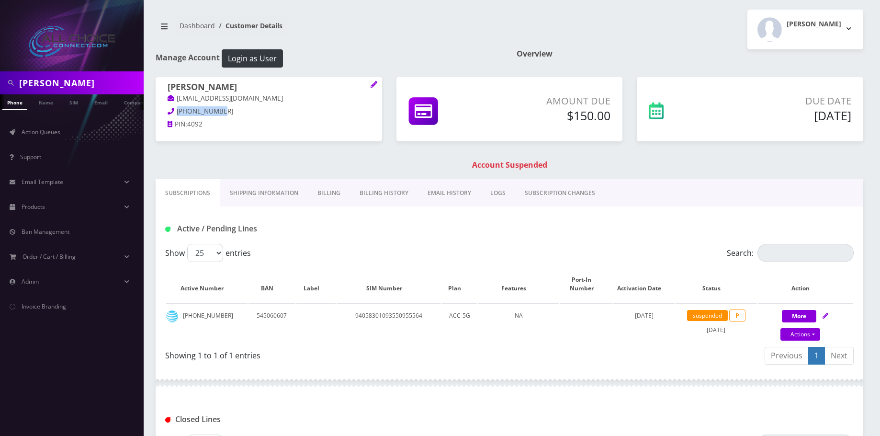
drag, startPoint x: 230, startPoint y: 111, endPoint x: 176, endPoint y: 107, distance: 54.2
click at [176, 107] on p "[PHONE_NUMBER]" at bounding box center [269, 111] width 203 height 11
copy span "[PHONE_NUMBER]"
click at [208, 85] on h1 "[PERSON_NAME]" at bounding box center [269, 87] width 203 height 11
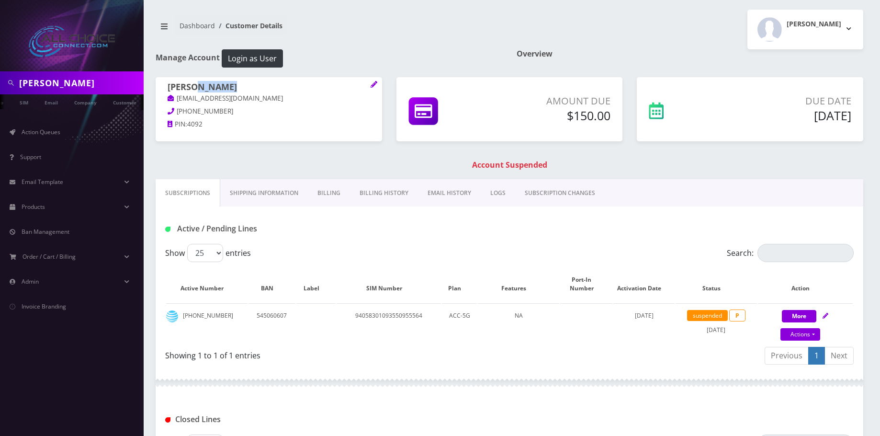
click at [208, 85] on h1 "[PERSON_NAME]" at bounding box center [269, 87] width 203 height 11
copy h1 "Coleman"
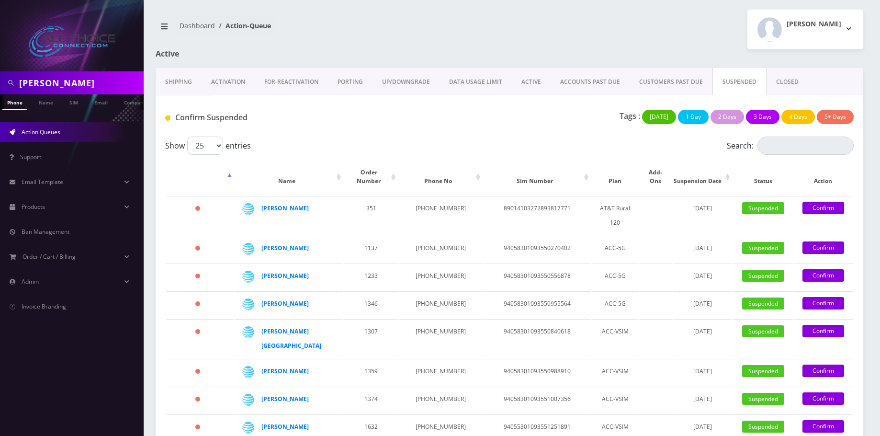
scroll to position [144, 0]
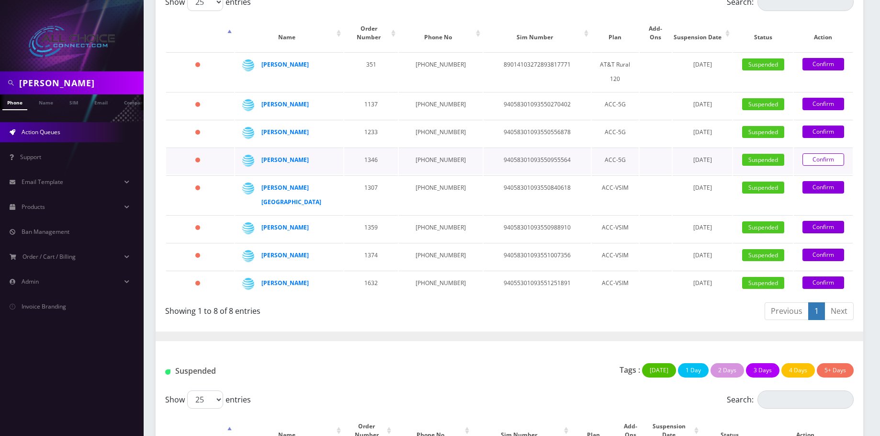
click at [814, 153] on link "Confirm" at bounding box center [824, 159] width 42 height 12
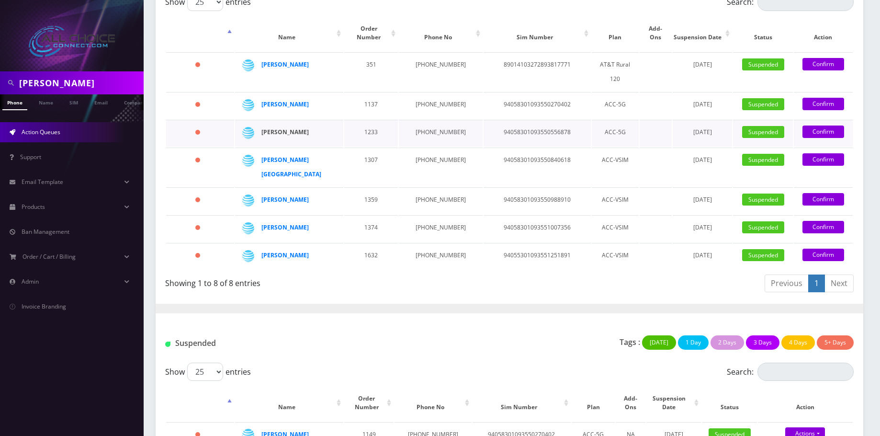
click at [304, 128] on strong "Veronica Martinez" at bounding box center [284, 132] width 47 height 8
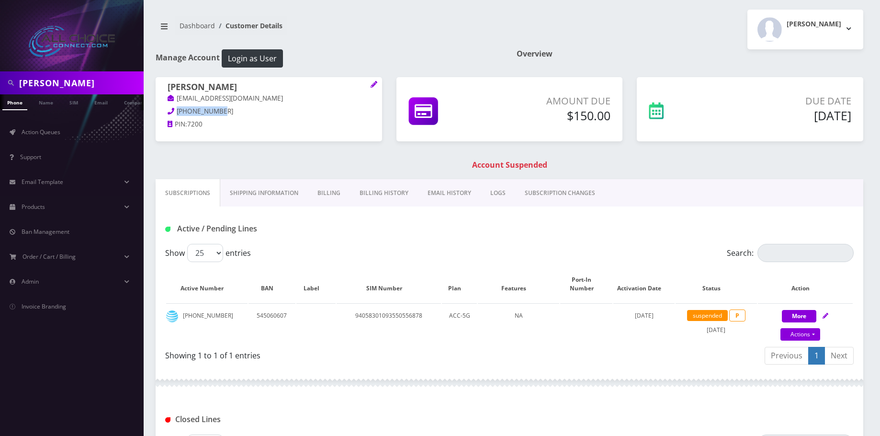
drag, startPoint x: 224, startPoint y: 111, endPoint x: 176, endPoint y: 106, distance: 48.2
click at [176, 106] on p "352-213-0045" at bounding box center [269, 111] width 203 height 11
copy span "352-213-0045"
click at [322, 190] on link "Billing" at bounding box center [329, 193] width 42 height 28
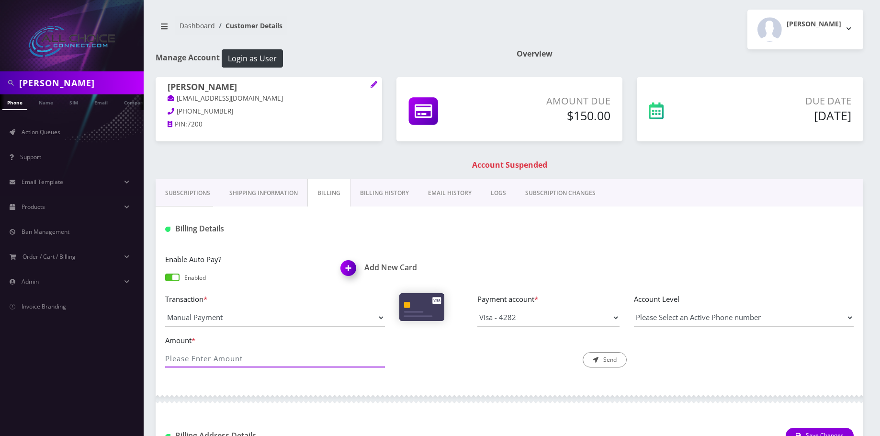
click at [249, 356] on input "Amount *" at bounding box center [275, 358] width 220 height 18
type input "150"
click at [592, 359] on button "Send" at bounding box center [605, 359] width 44 height 15
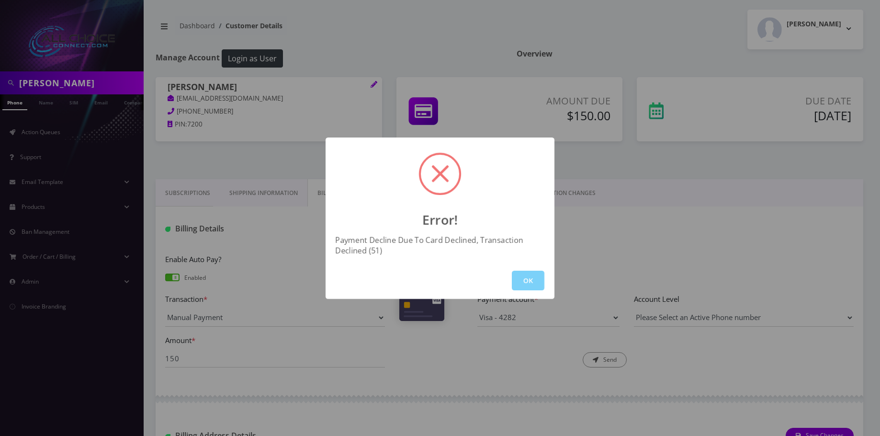
click at [238, 82] on div "Error! Payment Decline Due To Card Declined, Transaction Declined (51) OK" at bounding box center [440, 218] width 880 height 436
click at [238, 82] on h1 "[PERSON_NAME]" at bounding box center [269, 87] width 203 height 11
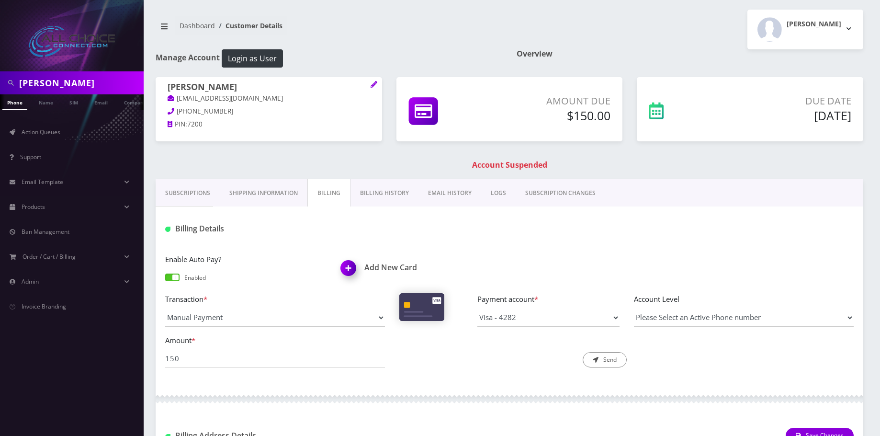
click at [240, 89] on h1 "[PERSON_NAME]" at bounding box center [269, 87] width 203 height 11
drag, startPoint x: 225, startPoint y: 108, endPoint x: 174, endPoint y: 117, distance: 52.0
click at [174, 117] on p "352-213-0045" at bounding box center [269, 111] width 203 height 11
copy span "352-213-0045"
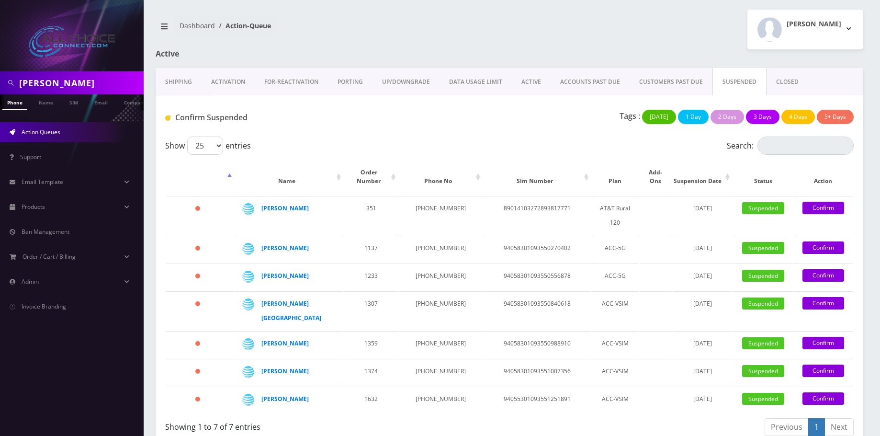
click at [824, 269] on link "Confirm" at bounding box center [824, 275] width 42 height 12
click at [819, 269] on link "Confirm" at bounding box center [824, 275] width 42 height 12
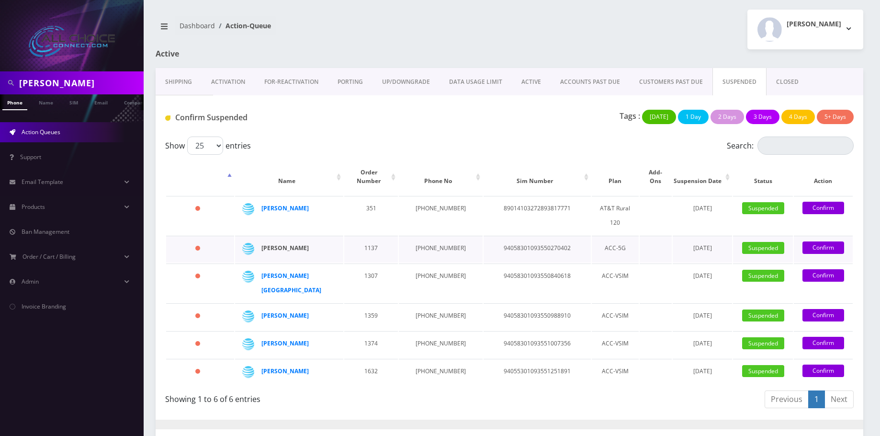
click at [295, 244] on strong "[PERSON_NAME]" at bounding box center [284, 248] width 47 height 8
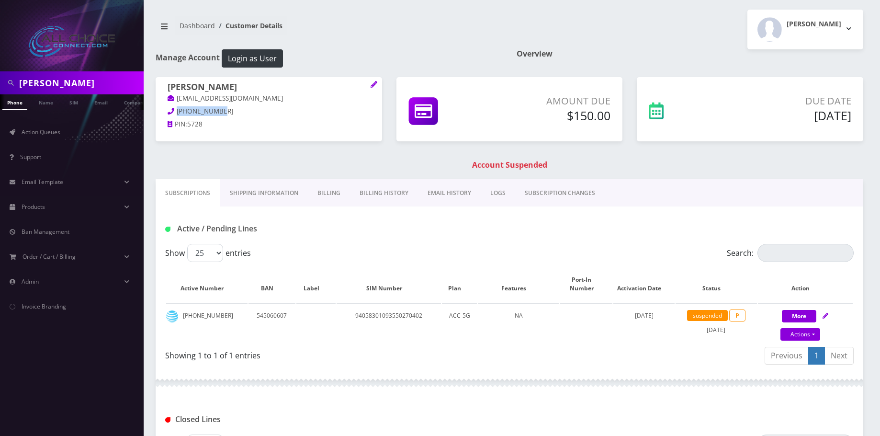
drag, startPoint x: 216, startPoint y: 113, endPoint x: 176, endPoint y: 112, distance: 39.8
click at [177, 112] on span "[PHONE_NUMBER]" at bounding box center [205, 111] width 57 height 9
click at [216, 82] on h1 "[PERSON_NAME]" at bounding box center [269, 87] width 203 height 11
copy h1 "[PERSON_NAME]"
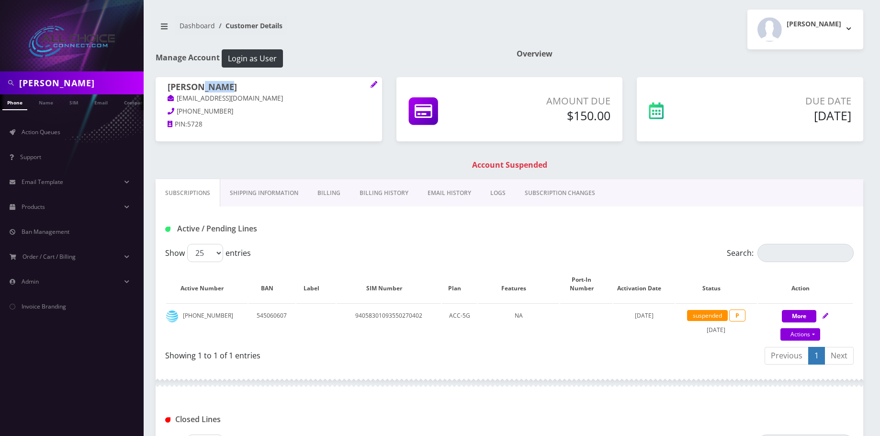
scroll to position [0, 5]
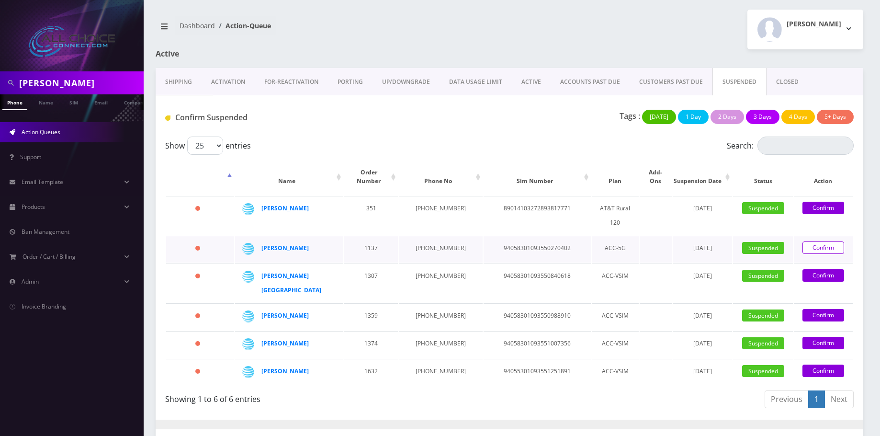
click at [817, 241] on link "Confirm" at bounding box center [824, 247] width 42 height 12
click at [821, 241] on link "Confirm" at bounding box center [824, 247] width 42 height 12
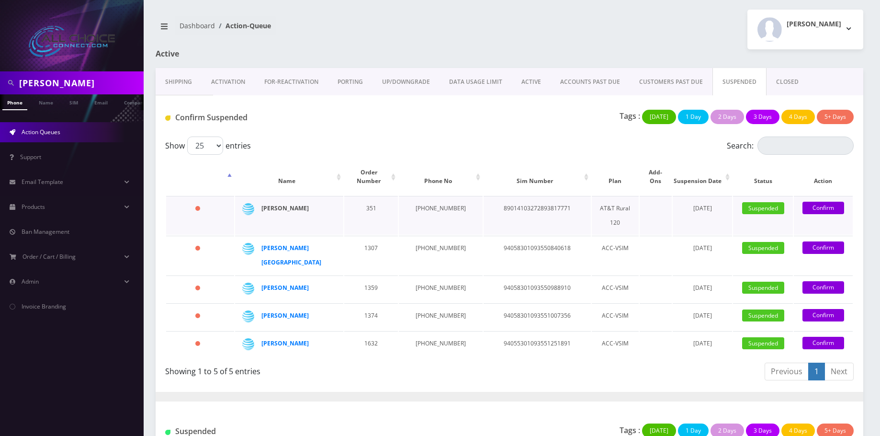
click at [275, 204] on strong "[PERSON_NAME]" at bounding box center [284, 208] width 47 height 8
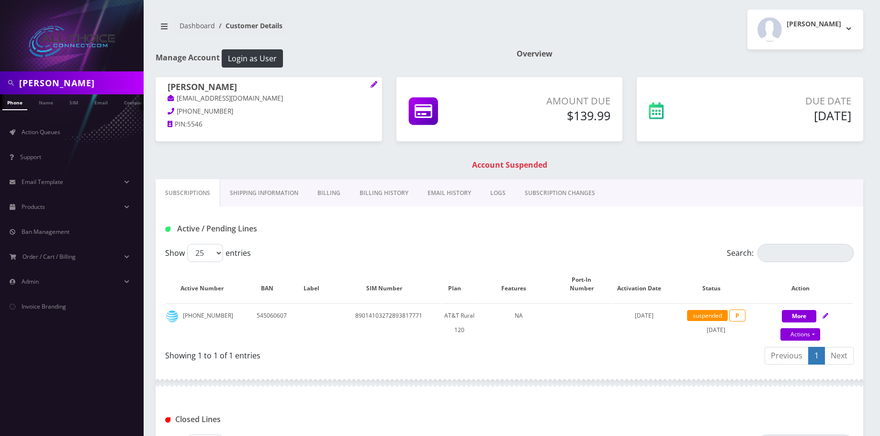
click at [223, 86] on h1 "[PERSON_NAME]" at bounding box center [269, 87] width 203 height 11
drag, startPoint x: 224, startPoint y: 113, endPoint x: 178, endPoint y: 112, distance: 46.0
click at [178, 112] on p "[PHONE_NUMBER]" at bounding box center [269, 111] width 203 height 11
copy span "[PHONE_NUMBER]"
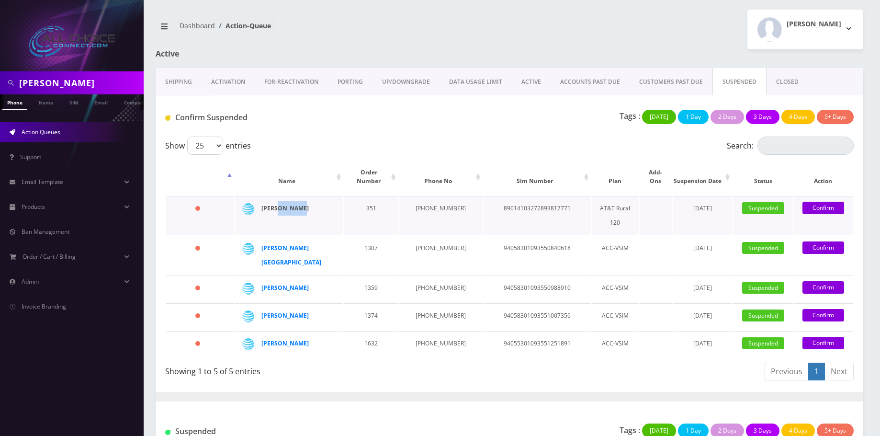
drag, startPoint x: 313, startPoint y: 200, endPoint x: 279, endPoint y: 199, distance: 34.0
click at [279, 201] on div "[PERSON_NAME]" at bounding box center [295, 208] width 69 height 14
click at [279, 204] on strong "[PERSON_NAME]" at bounding box center [284, 208] width 47 height 8
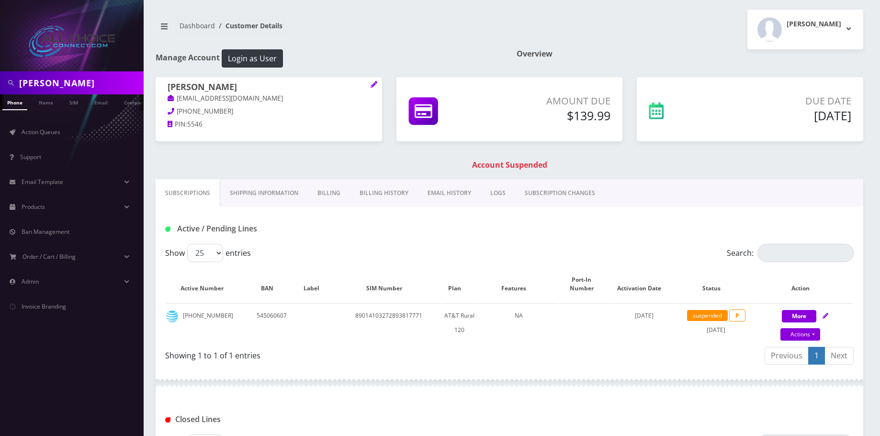
click at [336, 197] on link "Billing" at bounding box center [329, 193] width 42 height 28
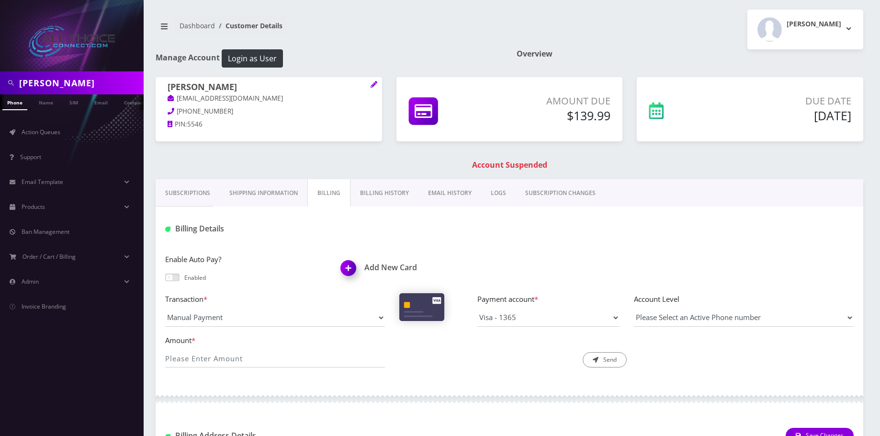
click at [181, 275] on div "Enable Auto Pay? Enabled" at bounding box center [246, 269] width 176 height 32
click at [198, 357] on input "Amount *" at bounding box center [275, 358] width 220 height 18
type input "139.99"
click at [612, 359] on button "Send" at bounding box center [605, 359] width 44 height 15
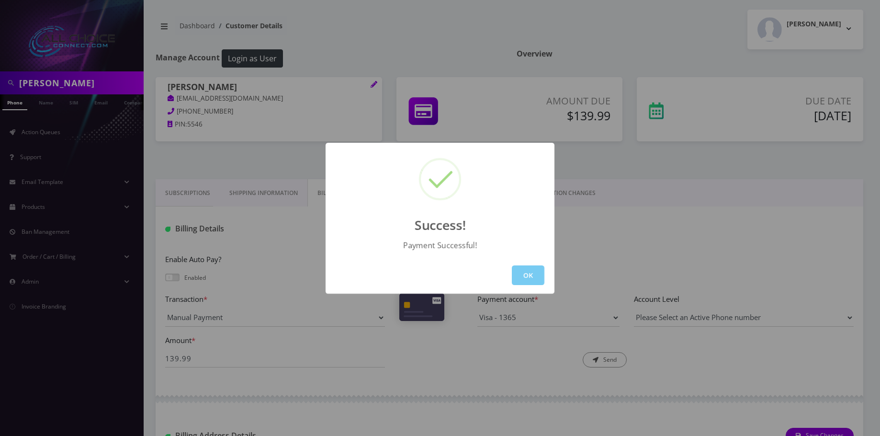
click at [523, 273] on button "OK" at bounding box center [528, 275] width 33 height 20
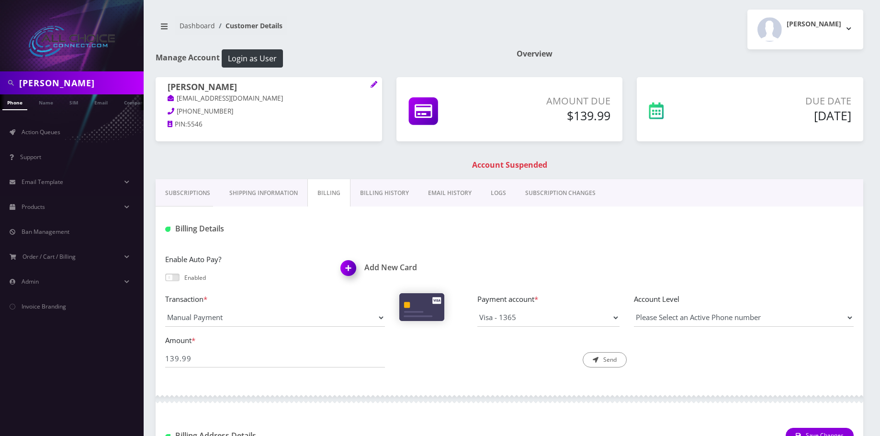
click at [178, 274] on span at bounding box center [172, 277] width 14 height 8
click at [165, 282] on input "checkbox" at bounding box center [165, 282] width 0 height 0
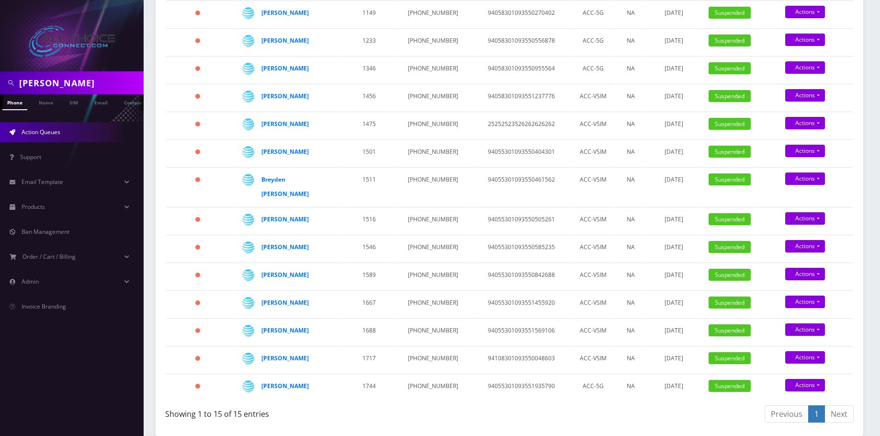
scroll to position [527, 0]
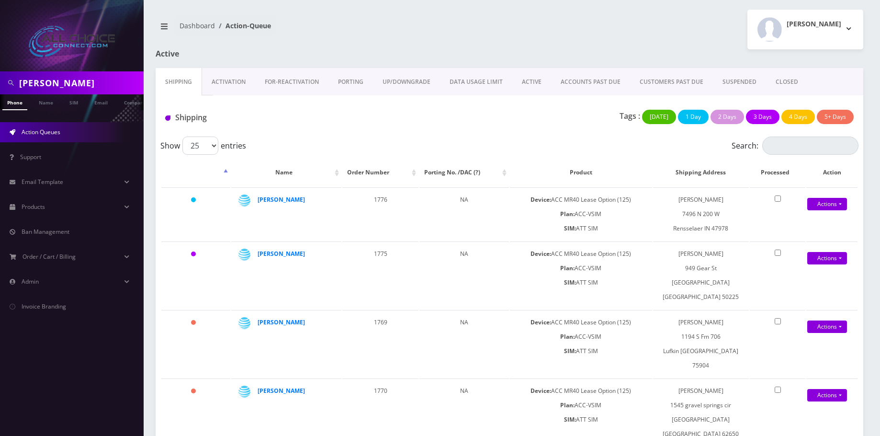
click at [60, 80] on input "Braun" at bounding box center [80, 83] width 122 height 18
type input "brook"
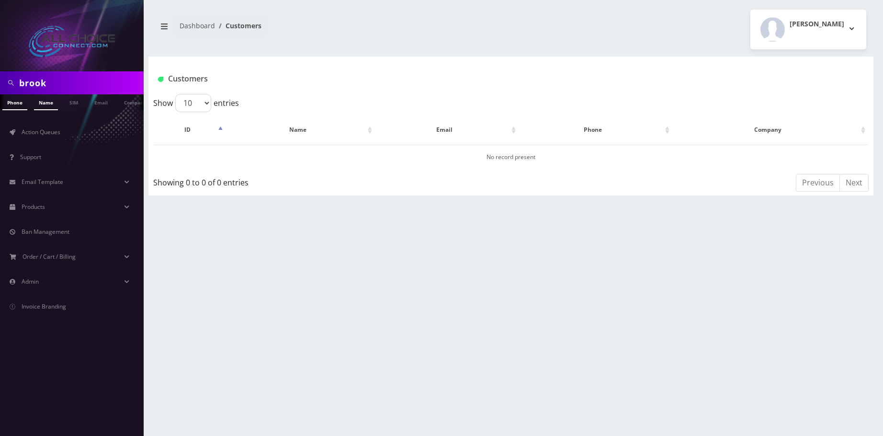
click at [46, 101] on link "Name" at bounding box center [46, 102] width 24 height 16
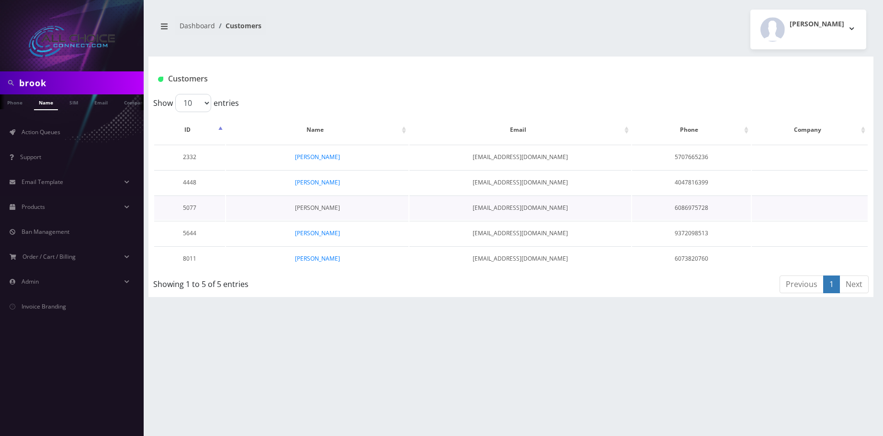
click at [325, 208] on link "[PERSON_NAME]" at bounding box center [317, 208] width 45 height 8
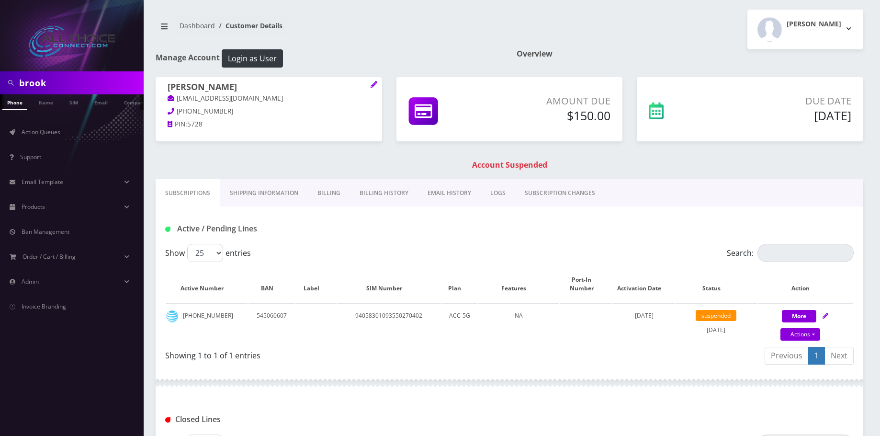
click at [330, 192] on link "Billing" at bounding box center [329, 193] width 42 height 28
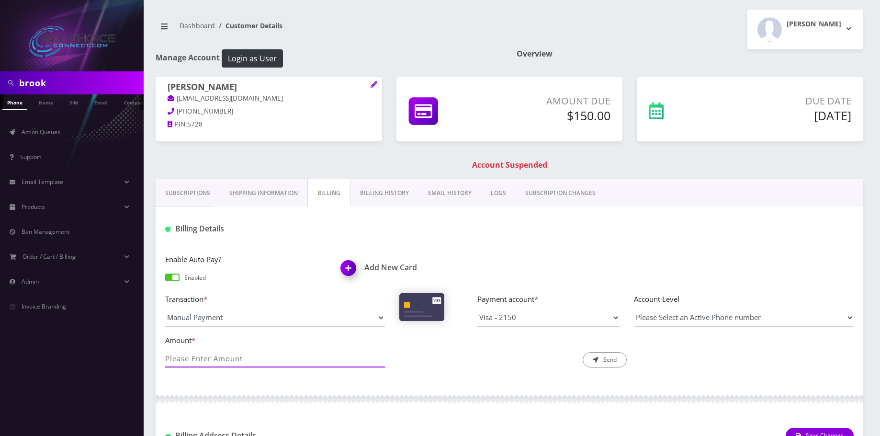
click at [271, 359] on input "Amount *" at bounding box center [275, 358] width 220 height 18
type input "150"
click at [604, 362] on button "Send" at bounding box center [605, 359] width 44 height 15
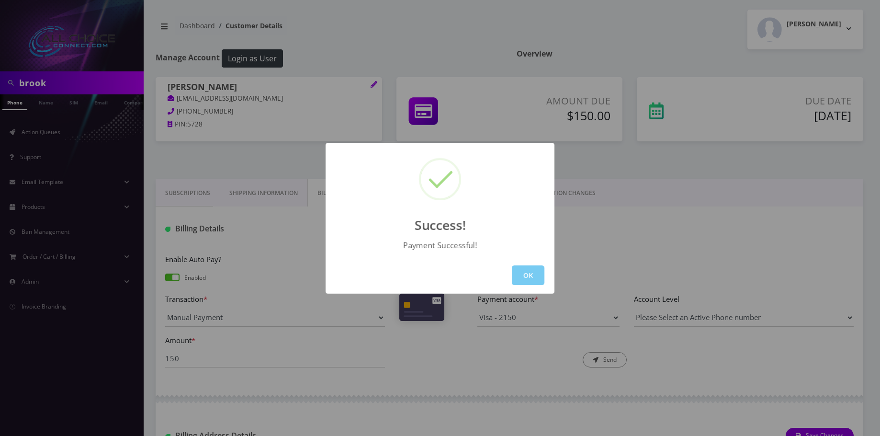
click at [524, 270] on button "OK" at bounding box center [528, 275] width 33 height 20
